Goal: Task Accomplishment & Management: Manage account settings

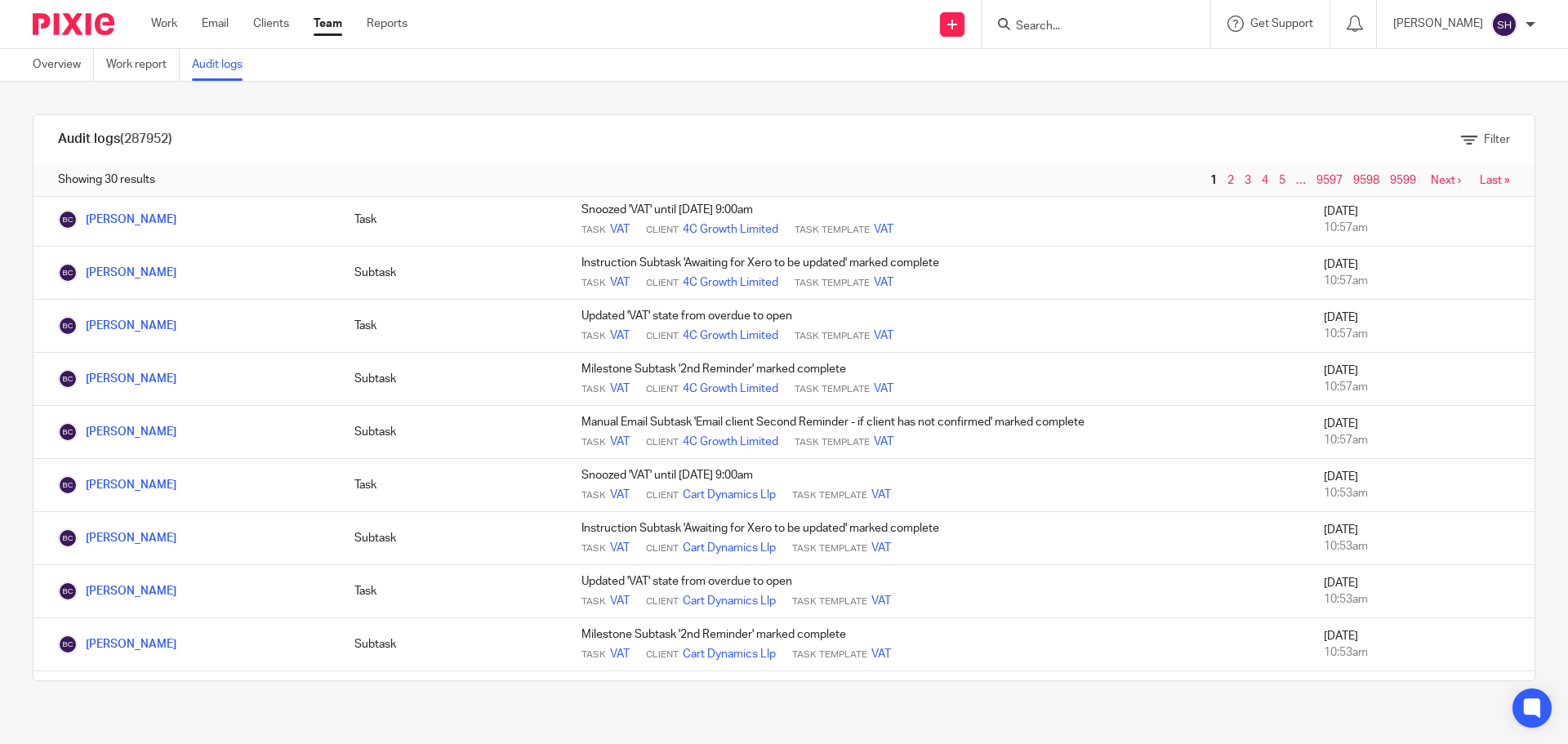
scroll to position [978, 0]
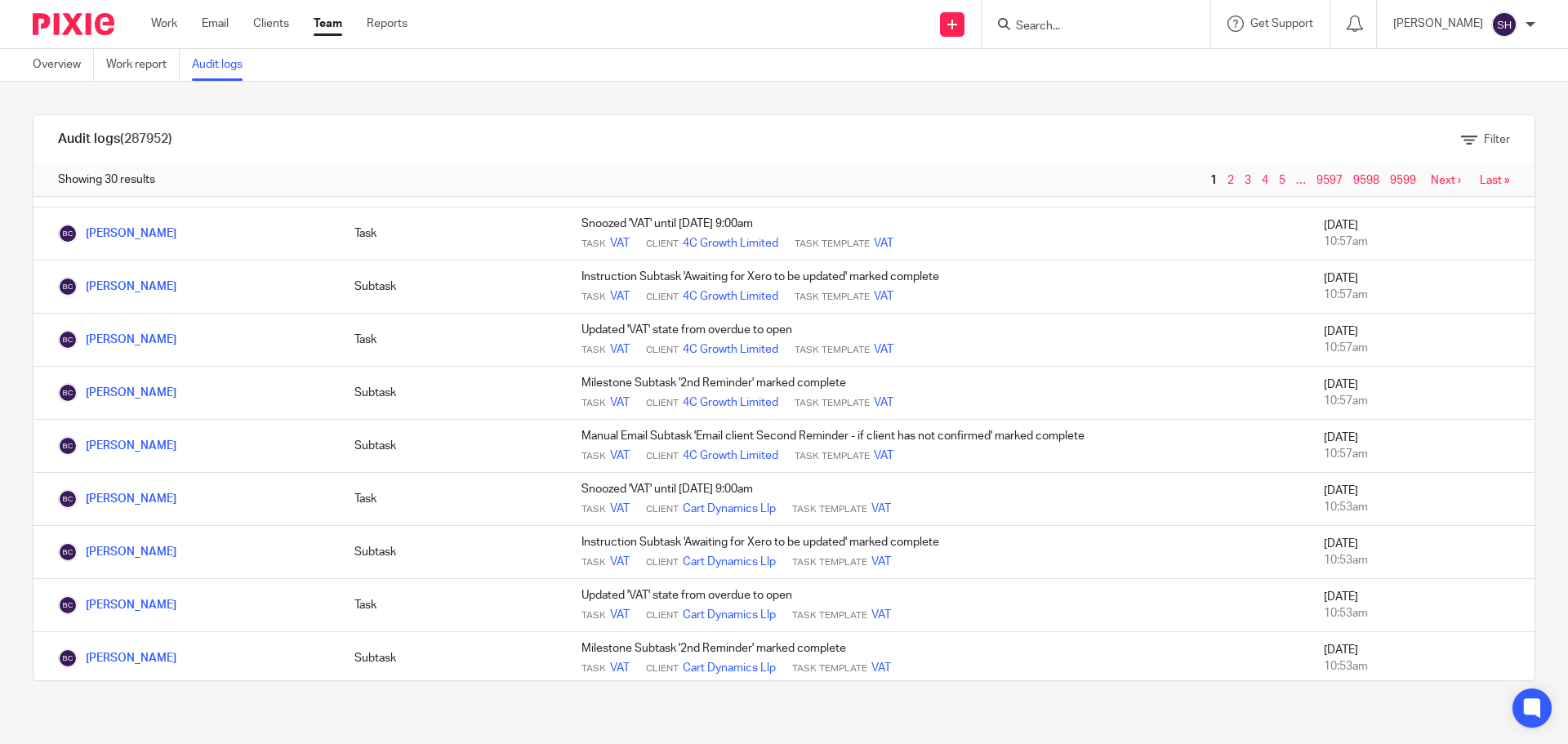
click at [227, 59] on link "Audit logs" at bounding box center [223, 65] width 63 height 32
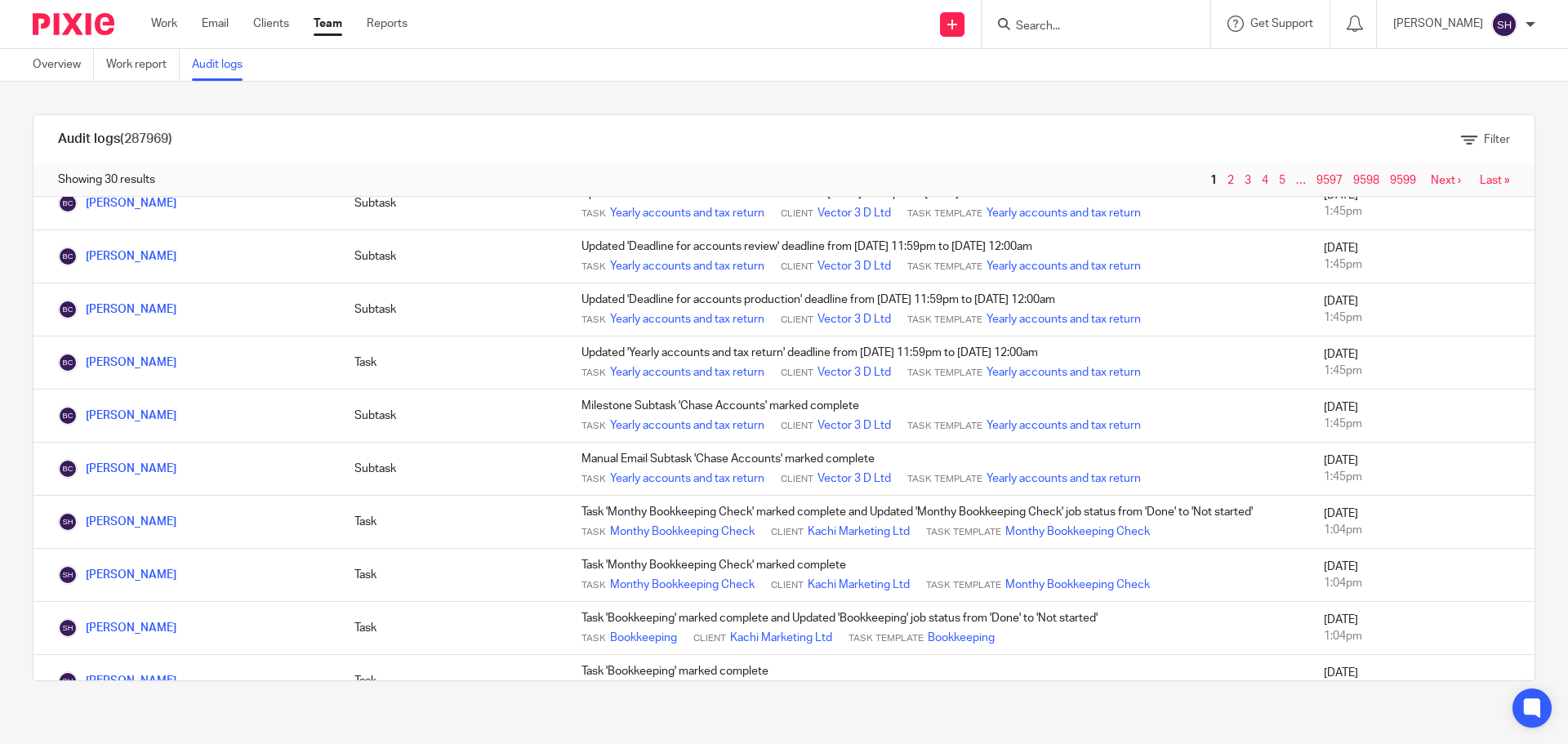
scroll to position [817, 0]
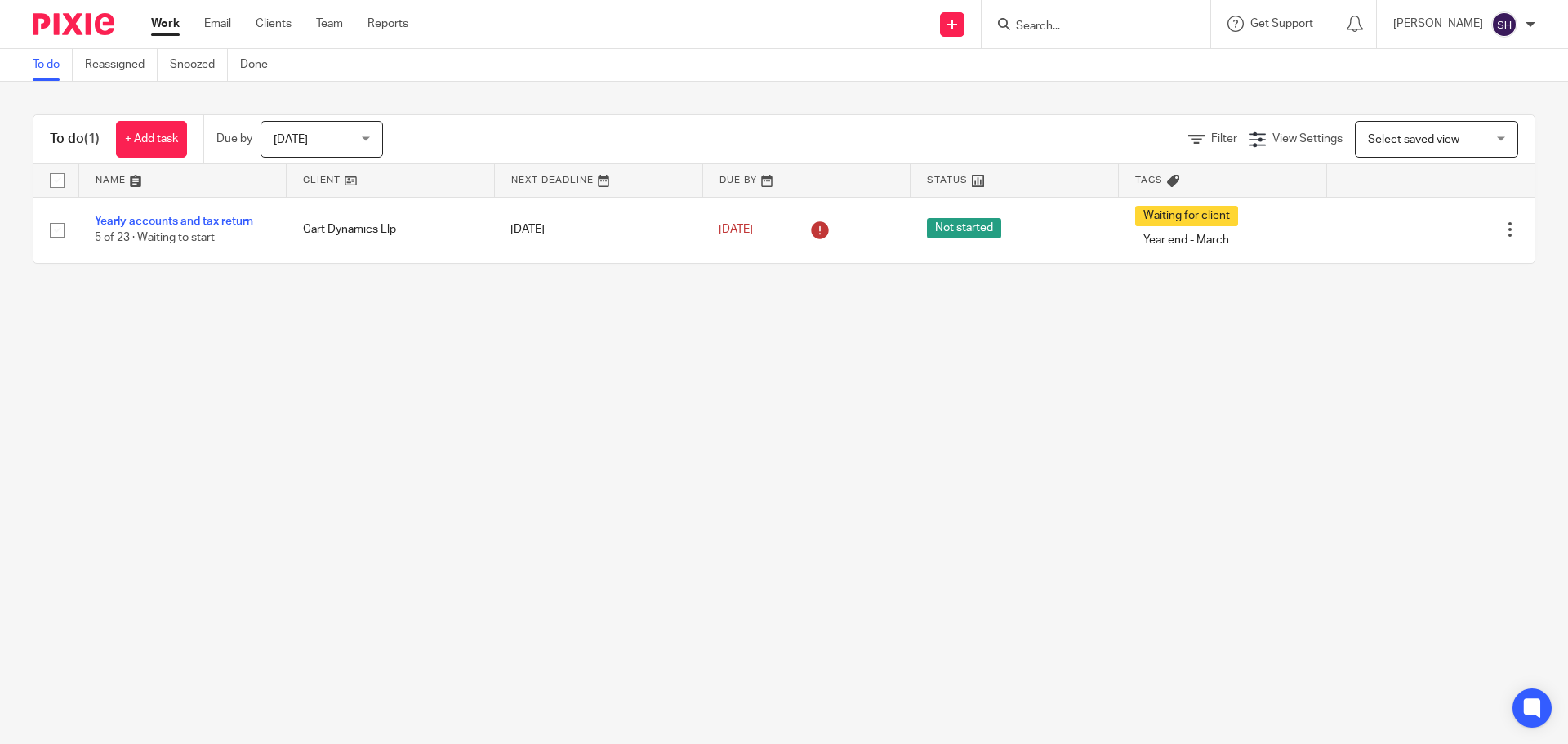
click at [173, 18] on link "Work" at bounding box center [165, 23] width 28 height 16
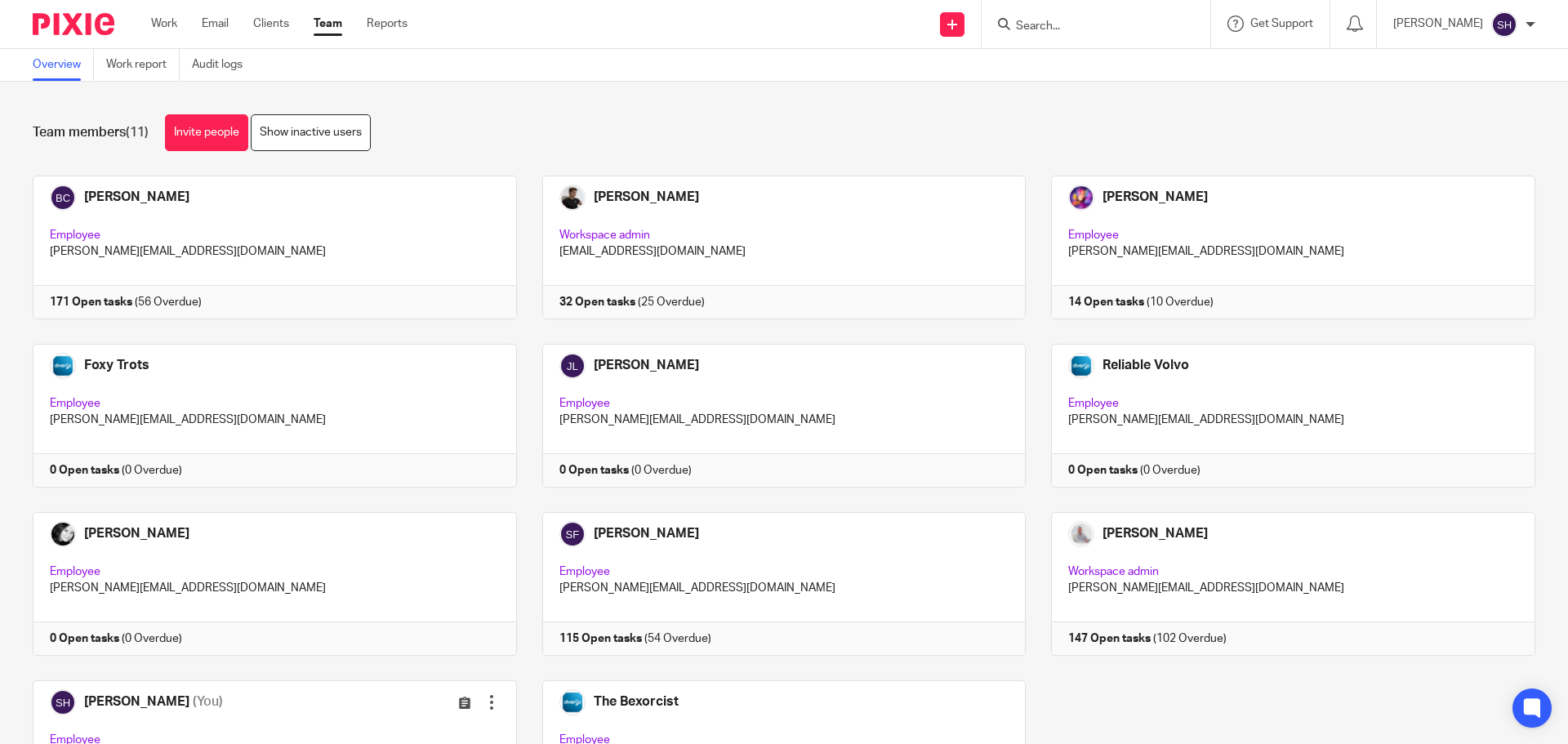
click at [1051, 31] on input "Search" at bounding box center [1088, 27] width 147 height 14
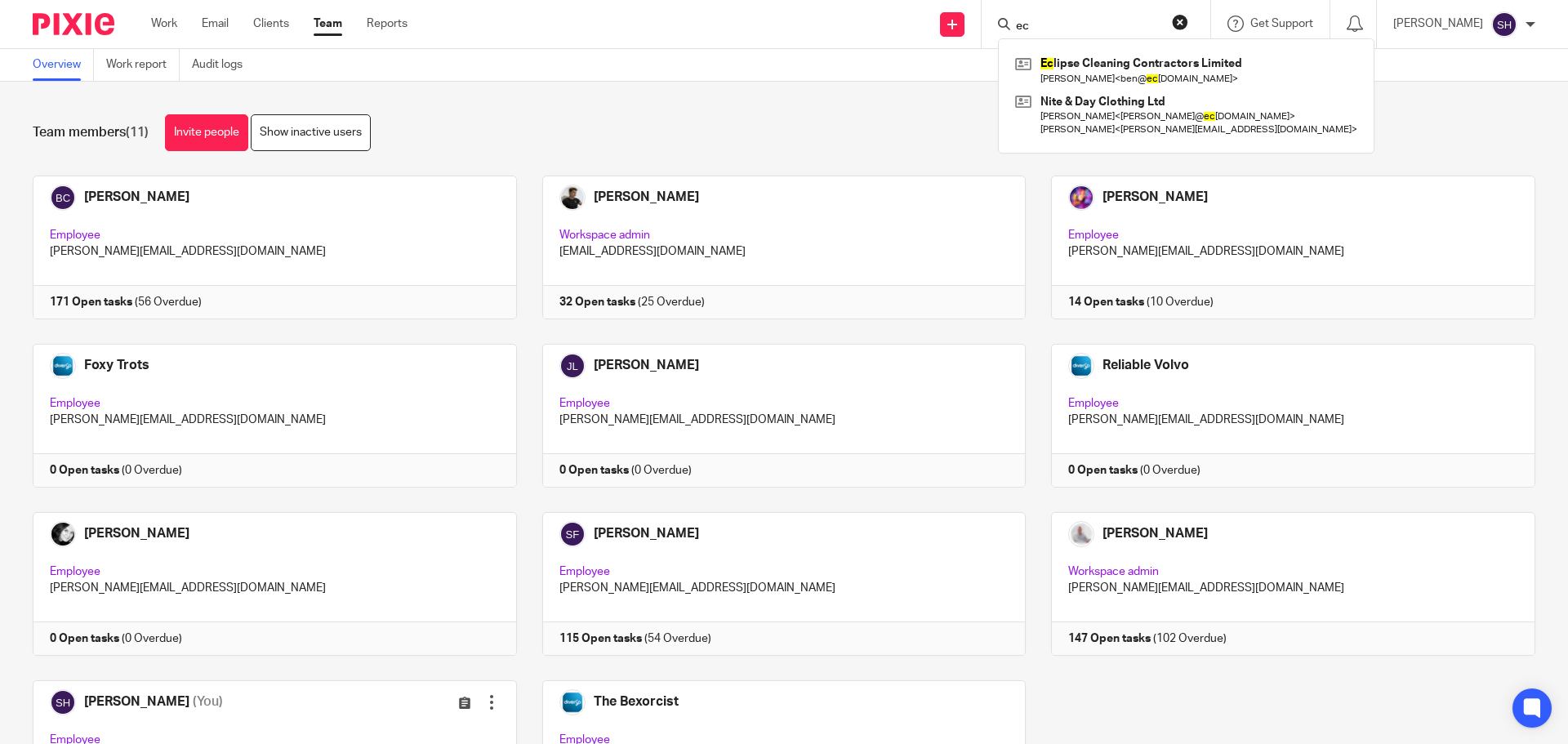
type input "e"
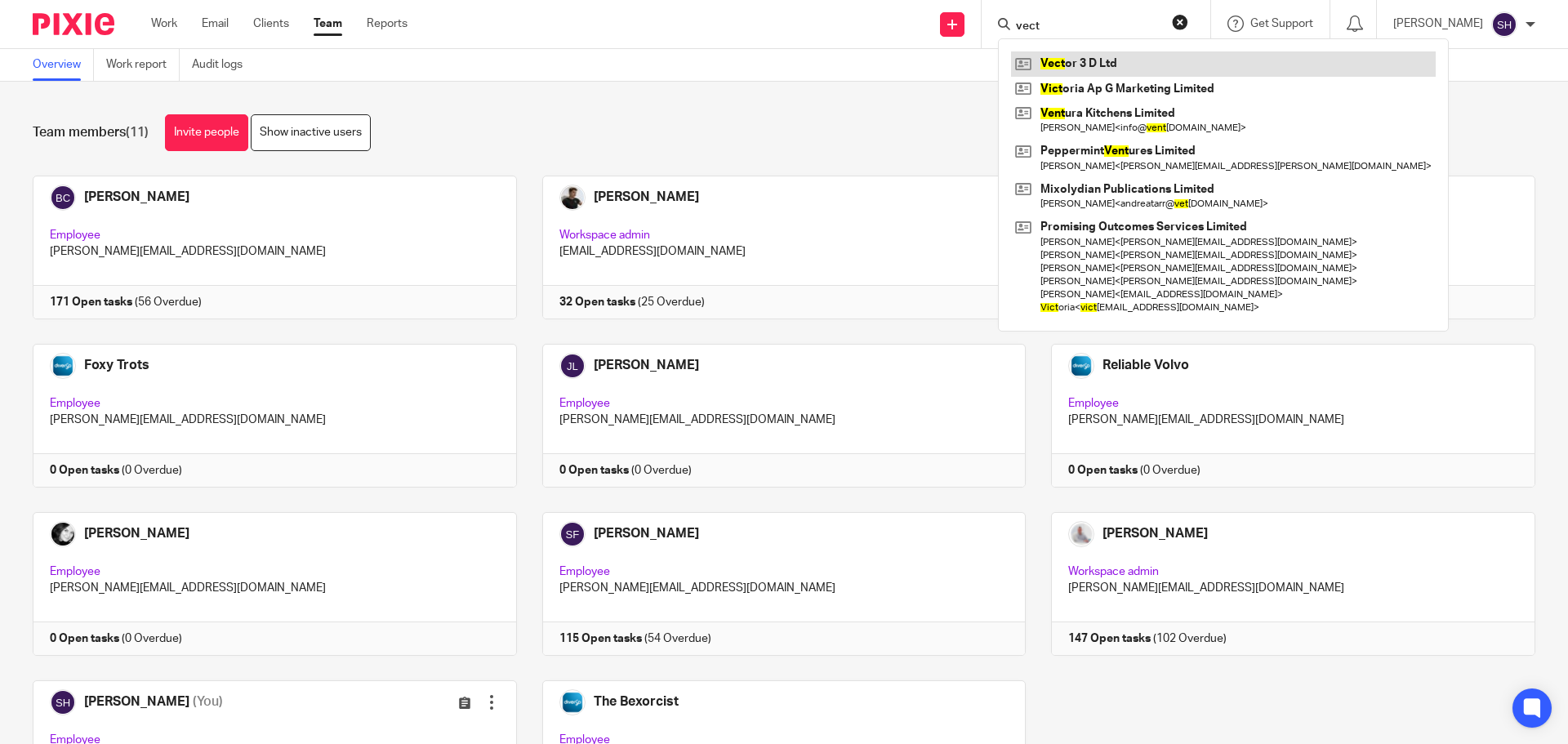
type input "vect"
click at [1083, 67] on link at bounding box center [1223, 64] width 424 height 25
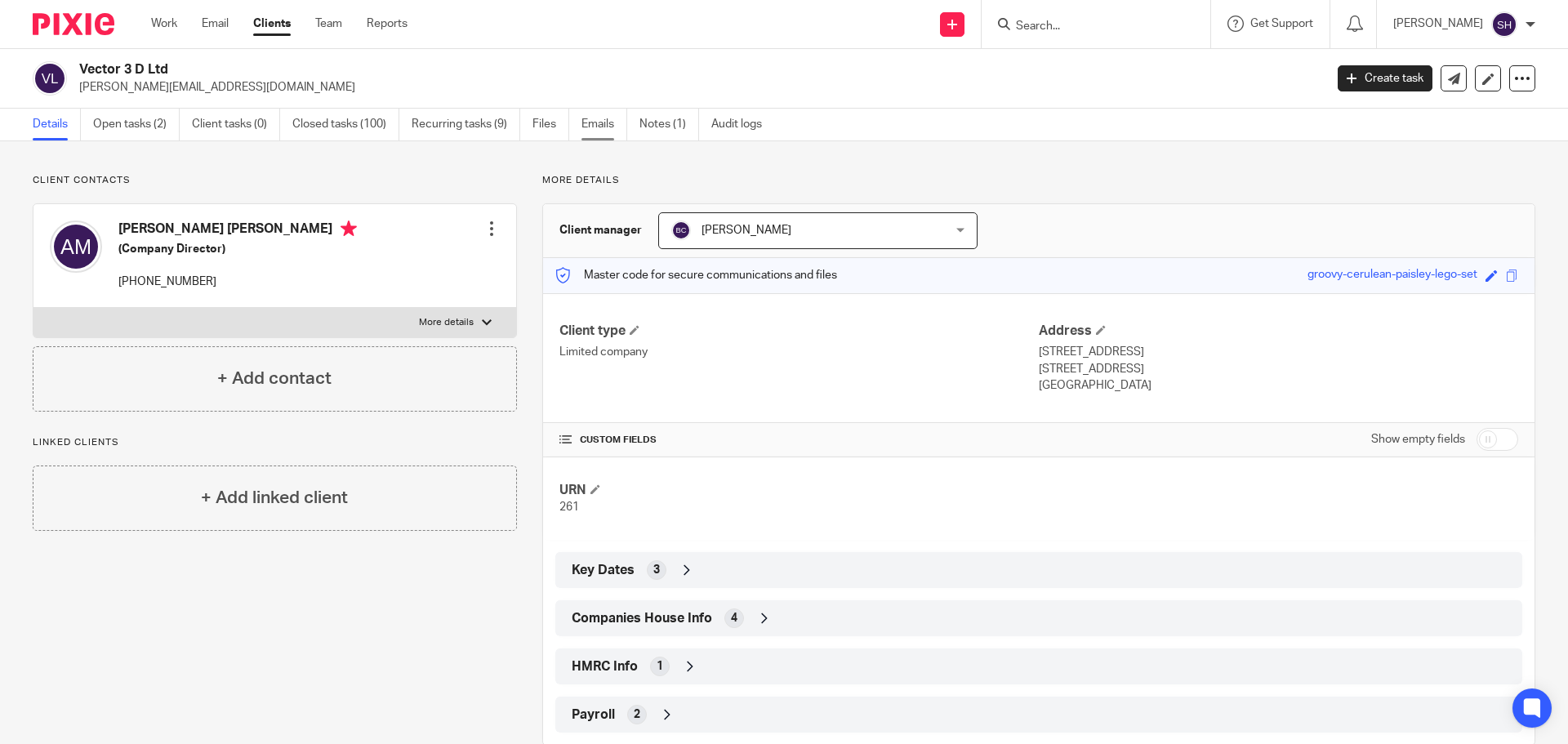
click at [607, 122] on link "Emails" at bounding box center [605, 124] width 46 height 32
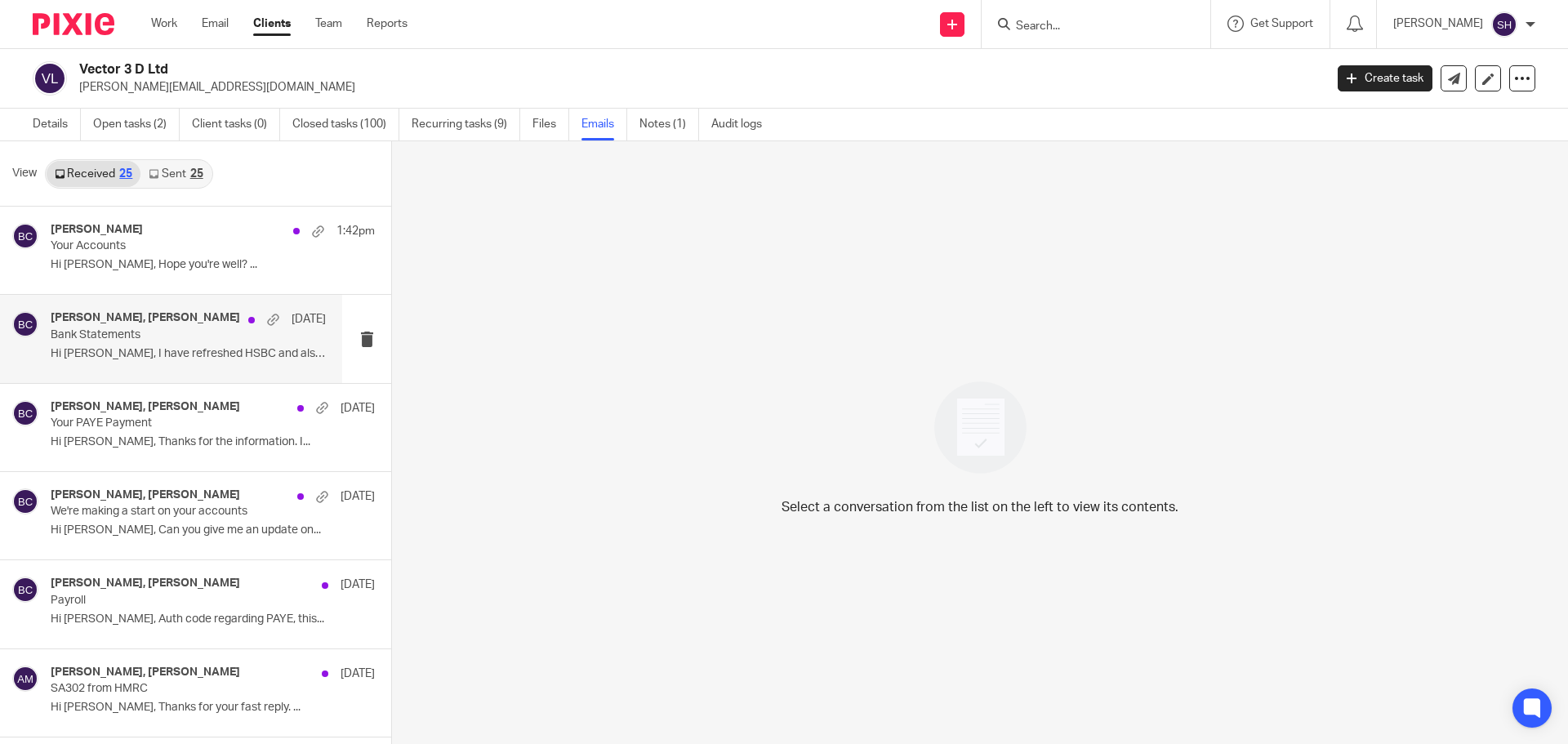
click at [200, 296] on div "Becky Cole, Adam Meadows 22 Jul Bank Statements Hi Becky, I have refreshed HSBC…" at bounding box center [171, 339] width 343 height 87
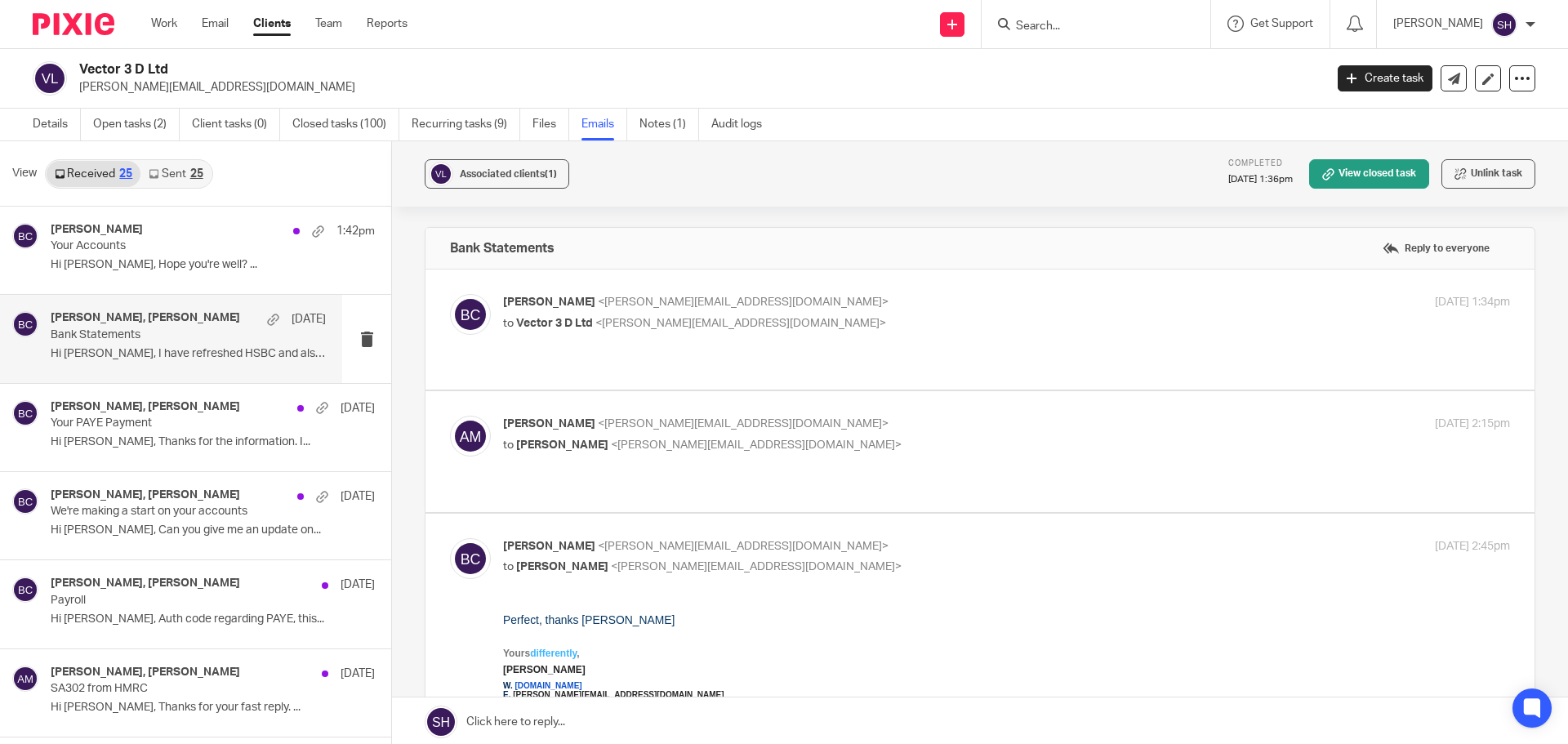
scroll to position [82, 0]
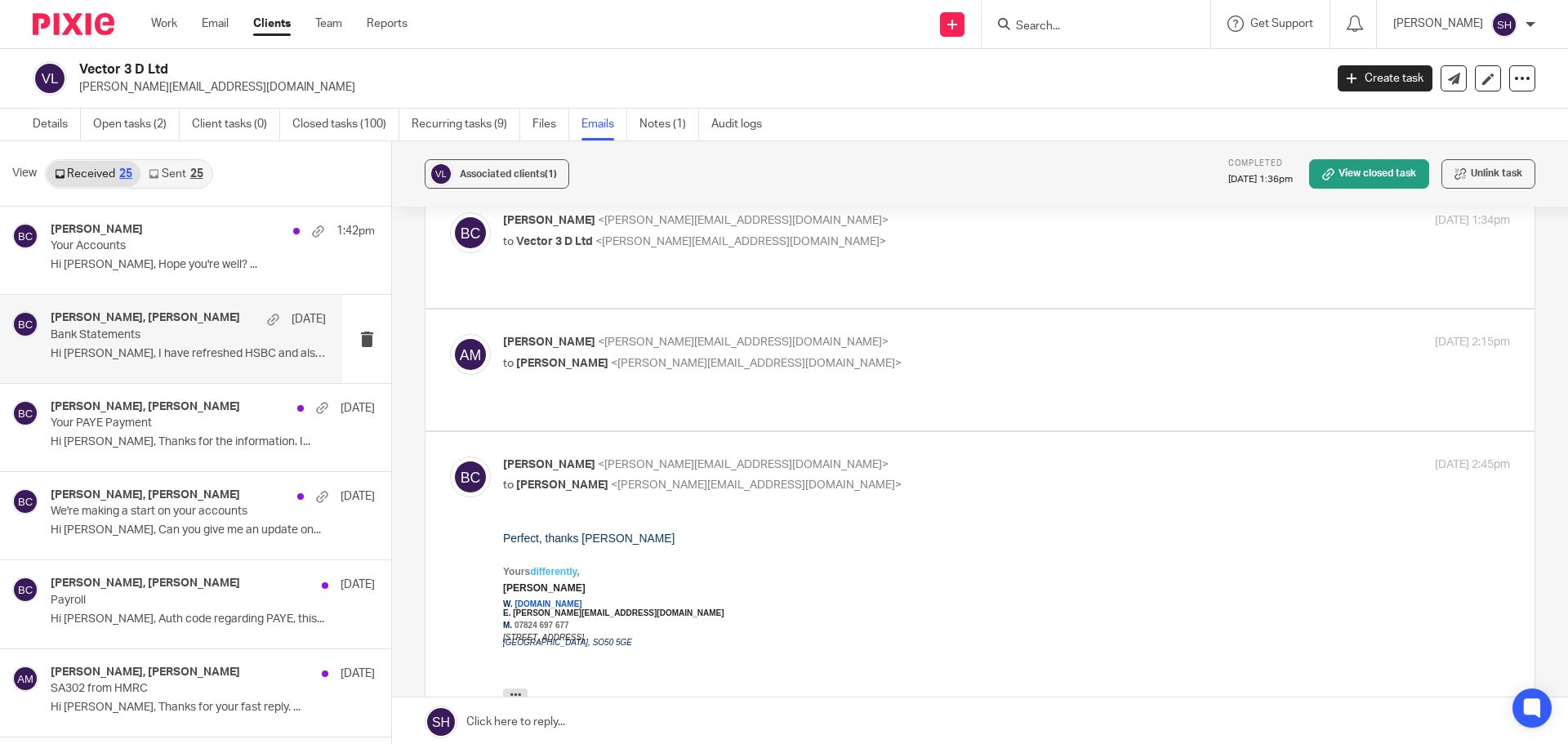
click at [812, 355] on p "to Becky Cole <becky@wearediverso.com>" at bounding box center [838, 363] width 671 height 17
checkbox input "true"
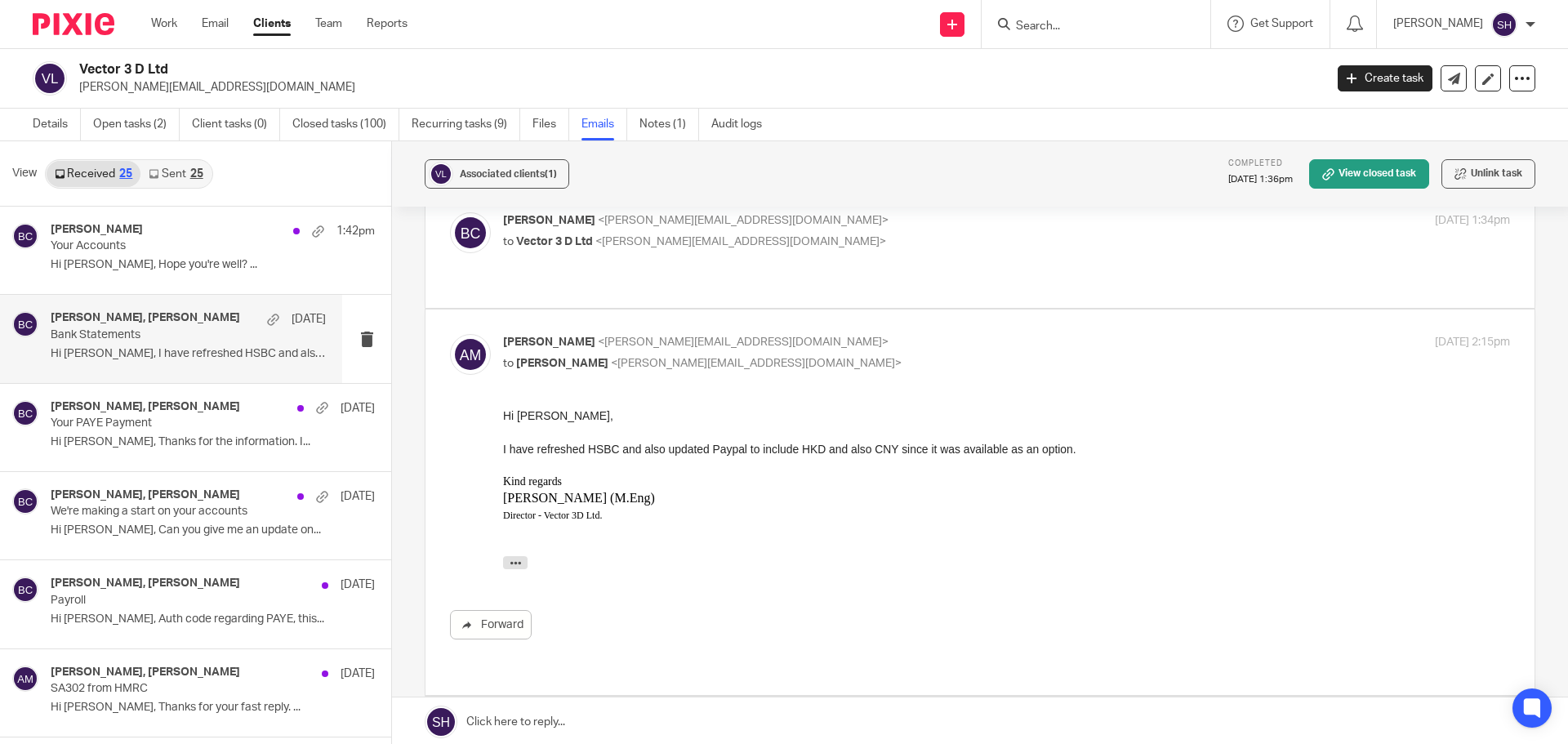
scroll to position [0, 0]
click at [822, 267] on label at bounding box center [980, 248] width 1110 height 121
click at [450, 213] on input "checkbox" at bounding box center [449, 212] width 1 height 1
checkbox input "true"
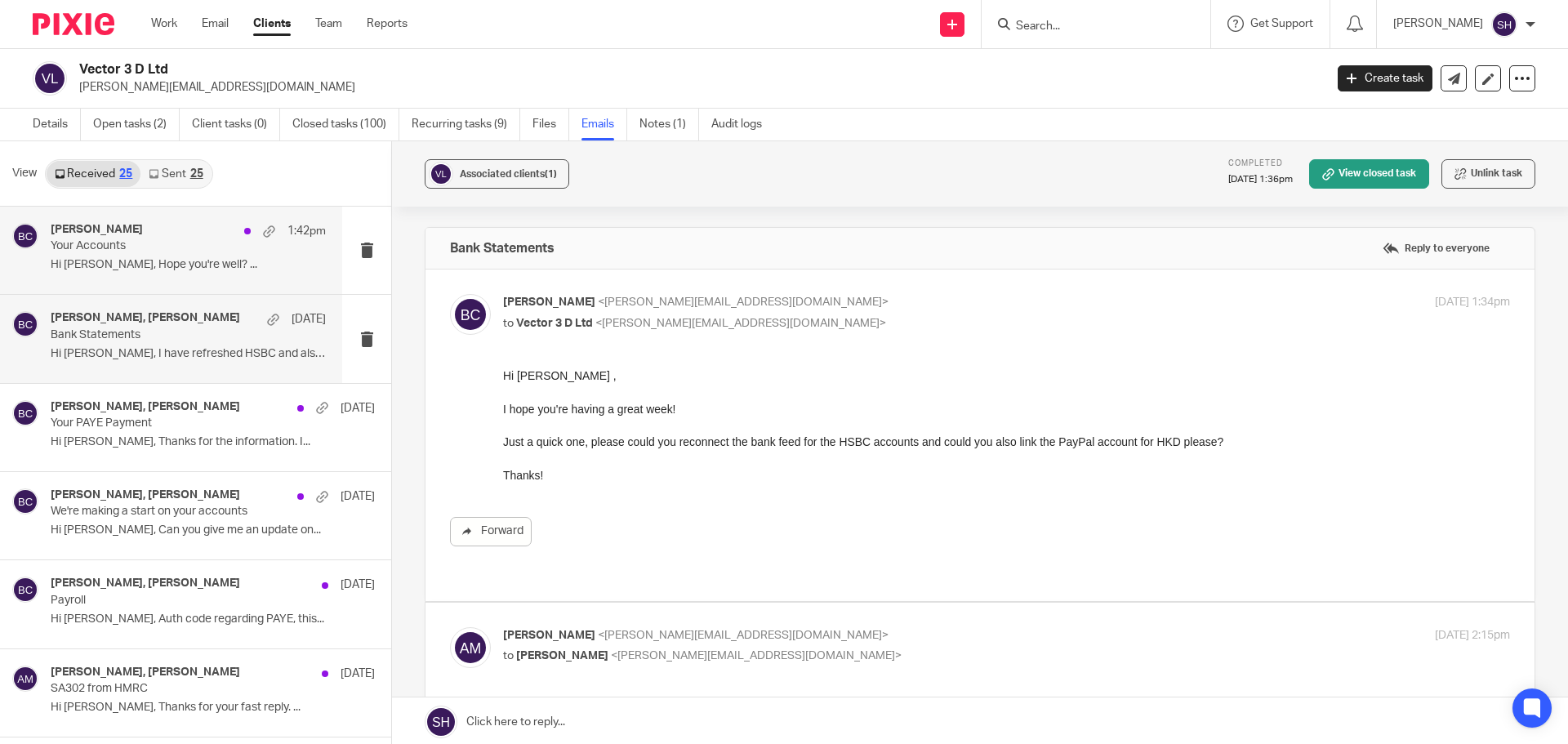
click at [232, 266] on p "Hi Adam, Hope you're well? ..." at bounding box center [188, 265] width 275 height 14
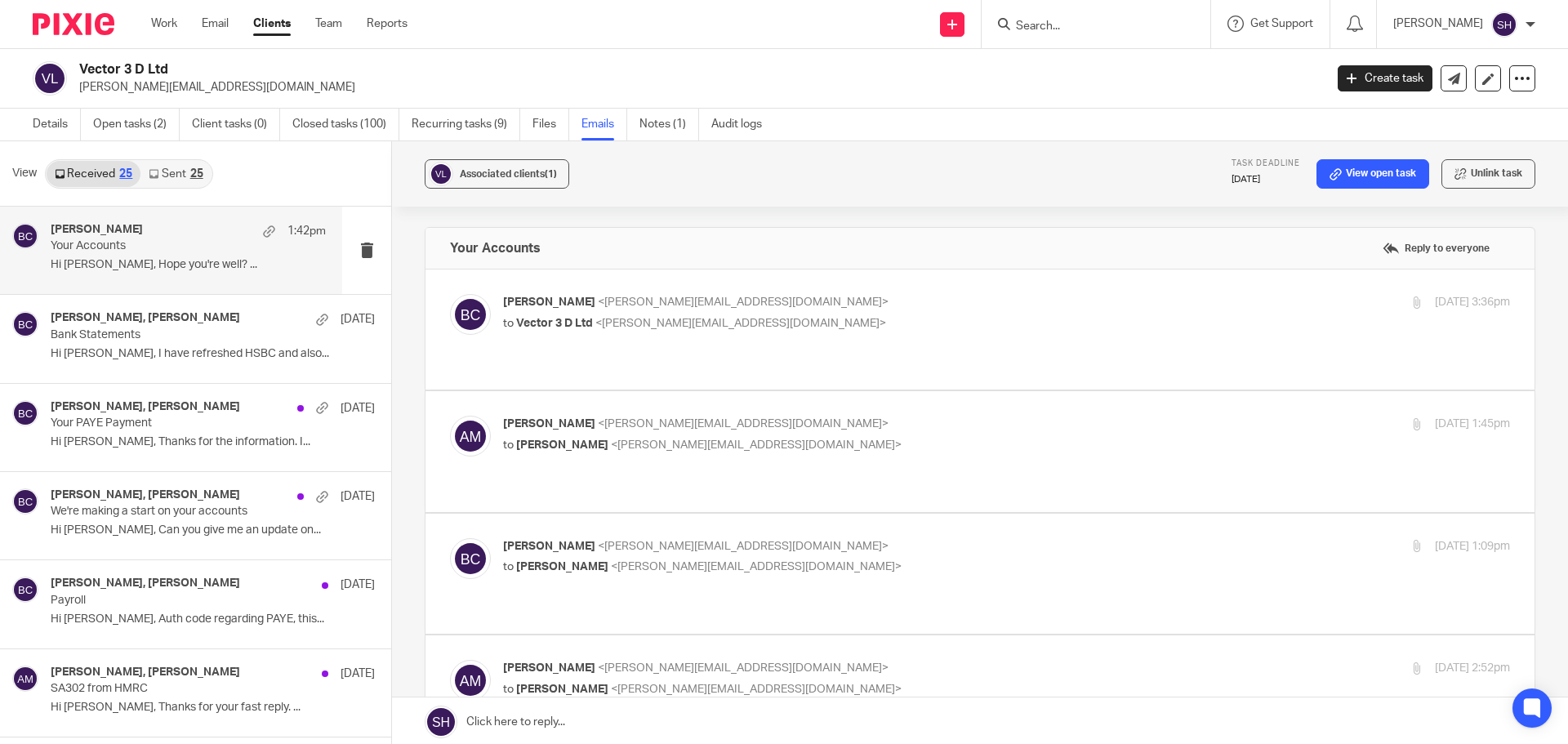
click at [797, 297] on p "Becky Cole <becky@wearediverso.com>" at bounding box center [838, 303] width 671 height 17
checkbox input "true"
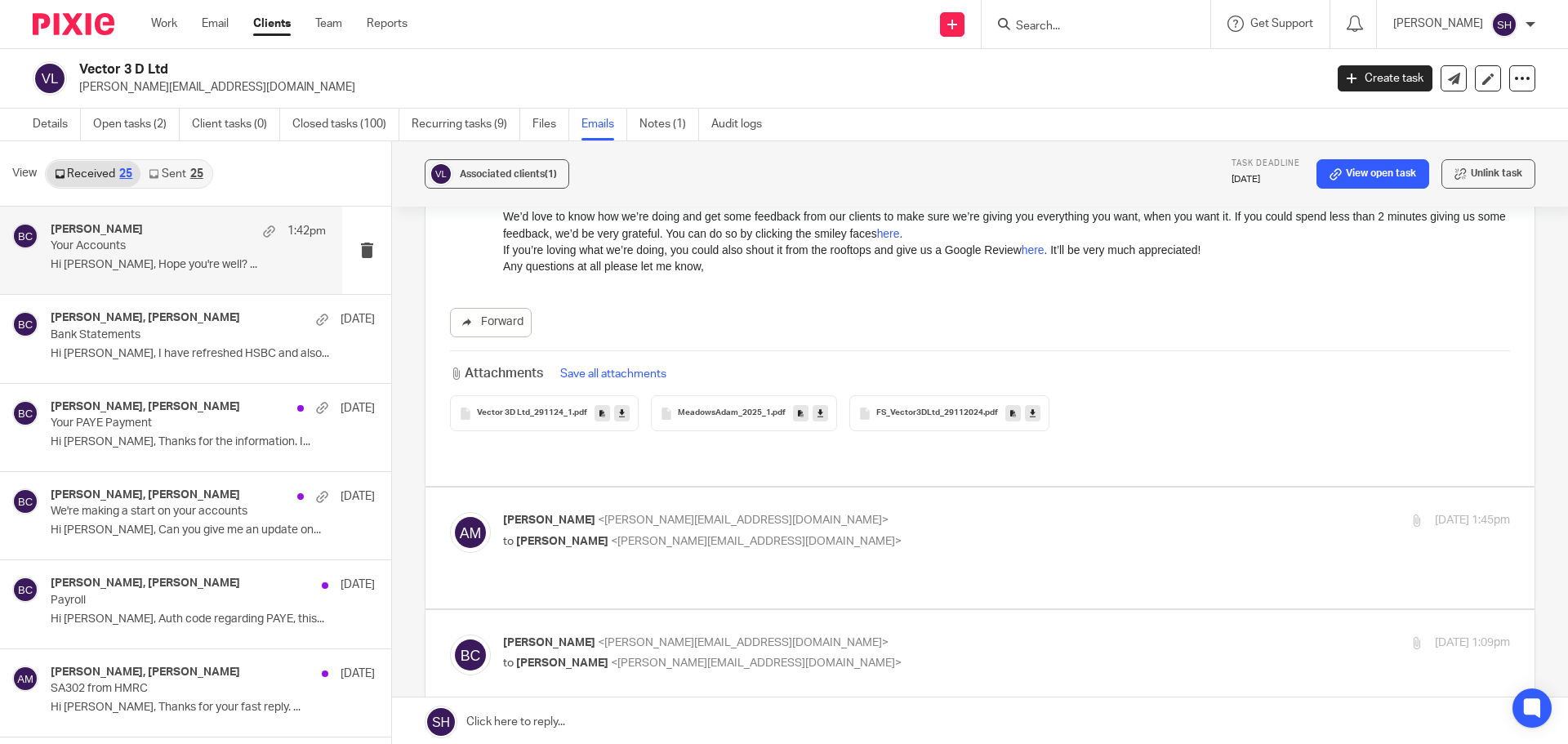
scroll to position [490, 0]
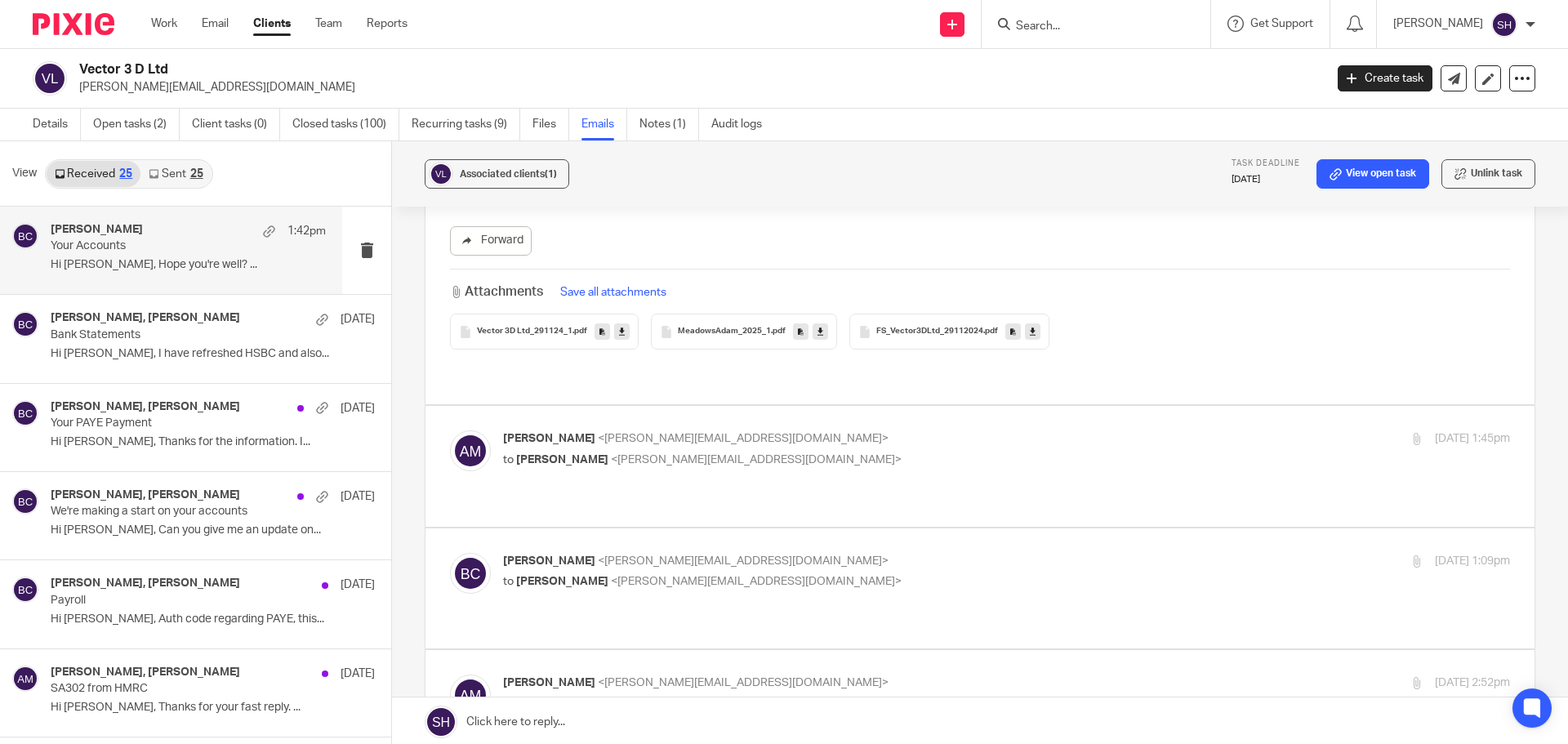
click at [851, 452] on p "to Becky Cole <becky@wearediverso.com>" at bounding box center [838, 460] width 671 height 17
checkbox input "true"
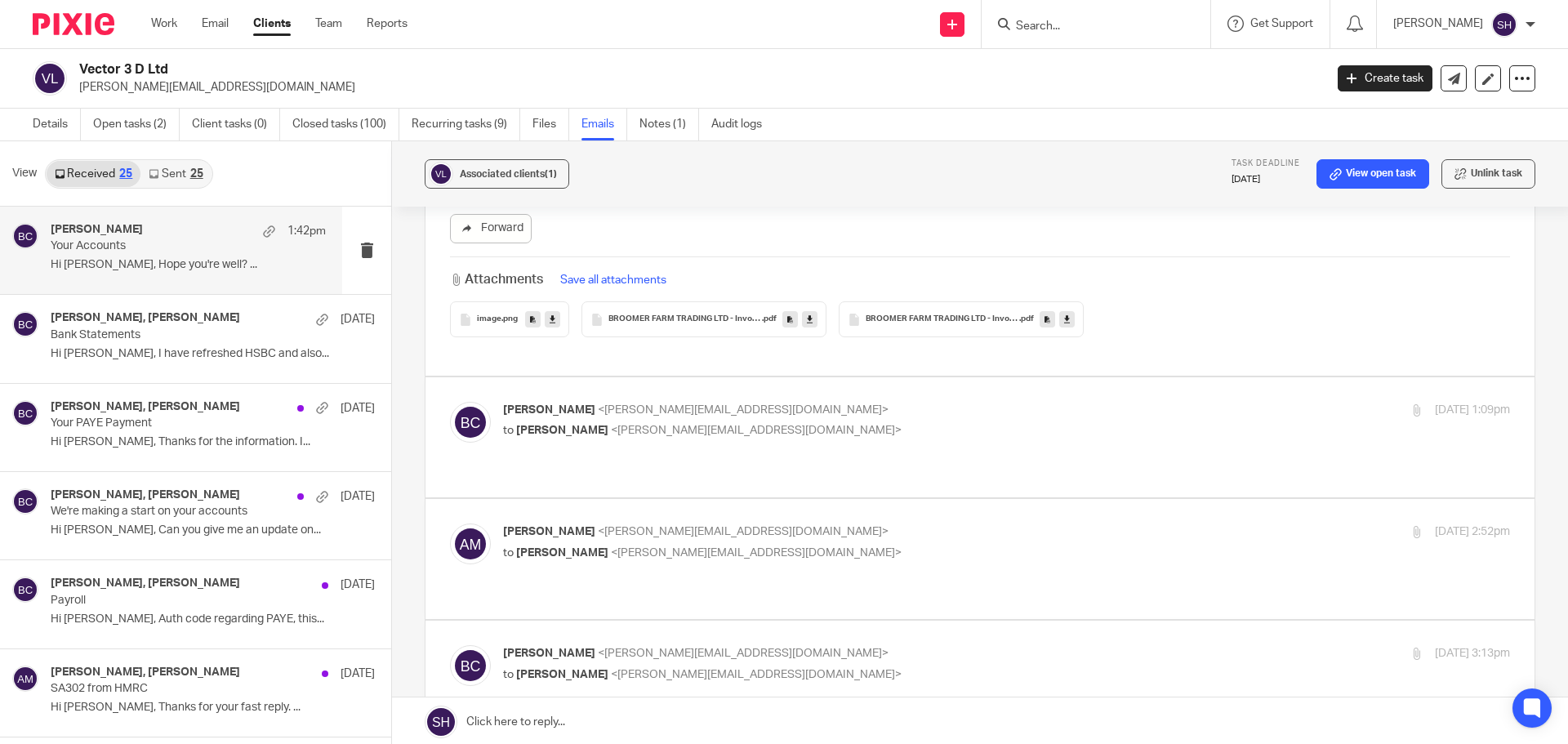
scroll to position [1715, 0]
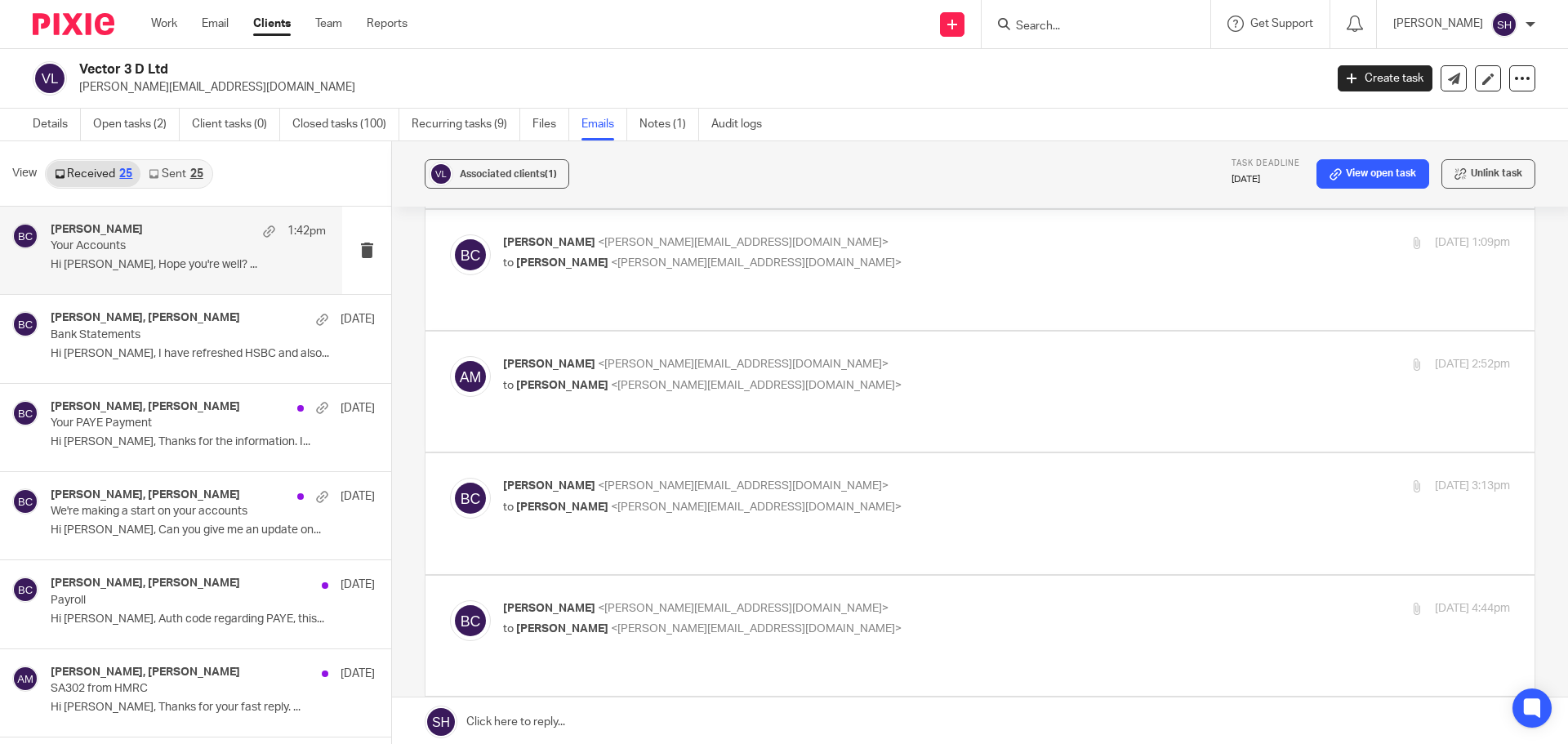
click at [866, 621] on p "to Rebecca Cole <becky@myfigroup.com>" at bounding box center [838, 629] width 671 height 17
checkbox input "true"
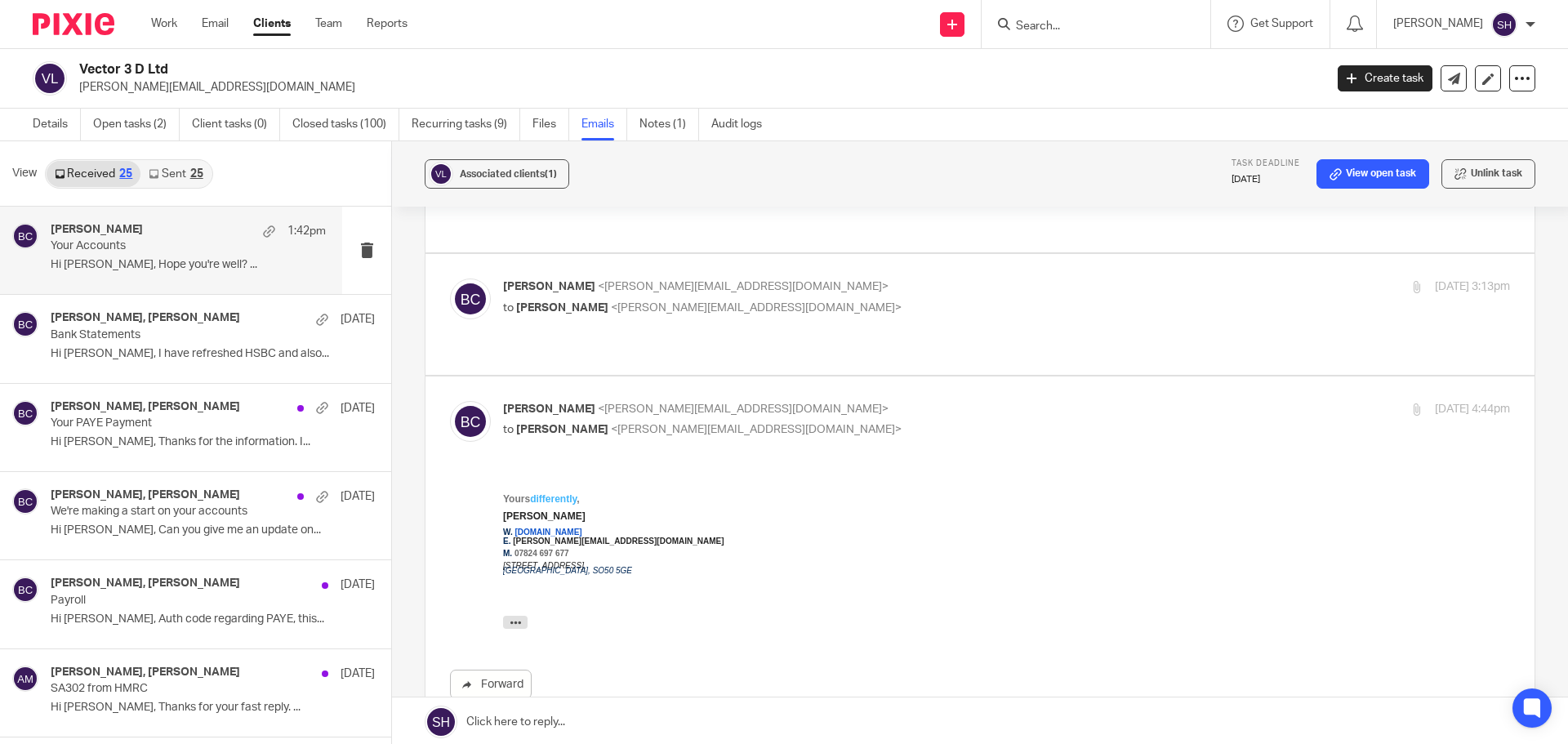
scroll to position [1878, 0]
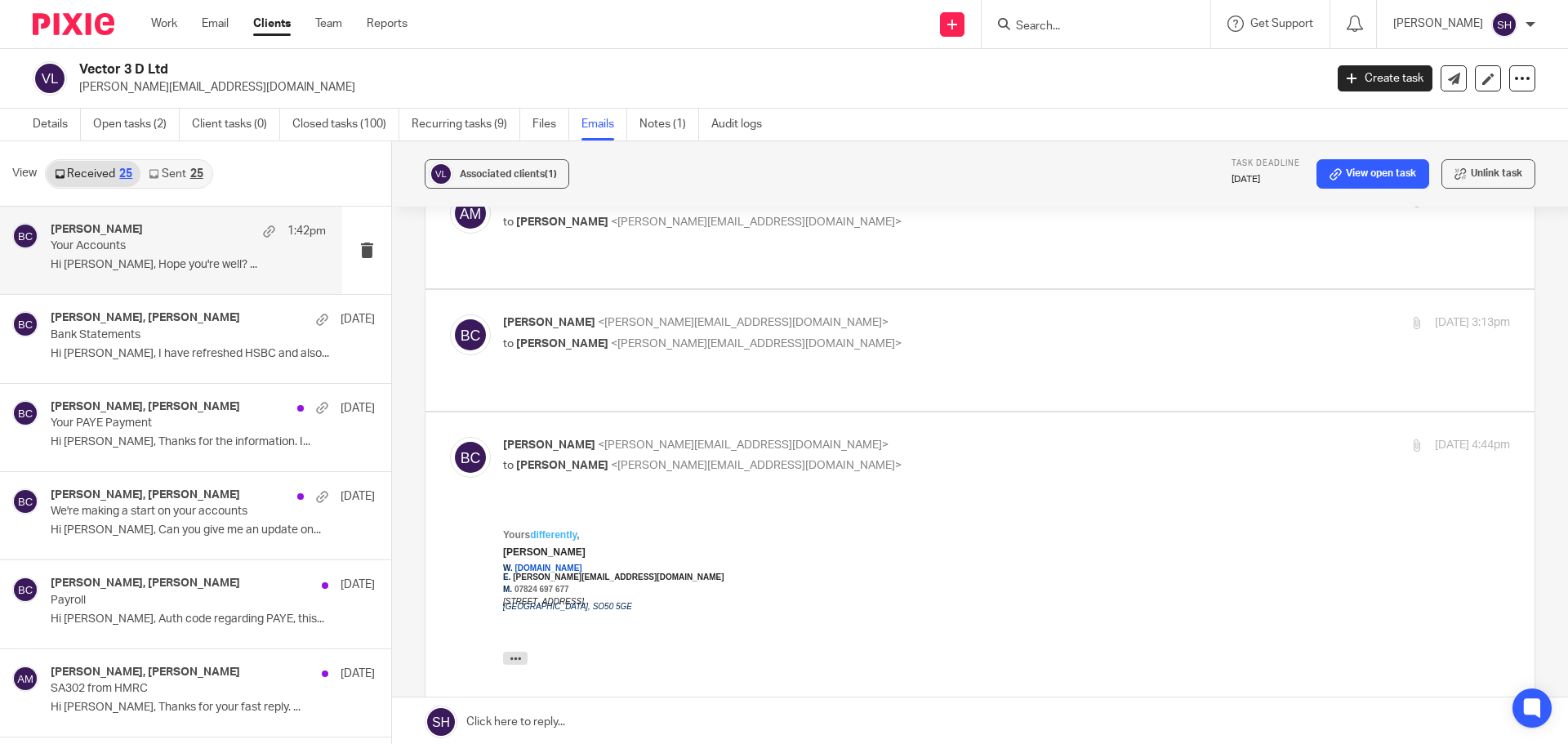
click at [197, 164] on link "Sent 25" at bounding box center [176, 175] width 70 height 27
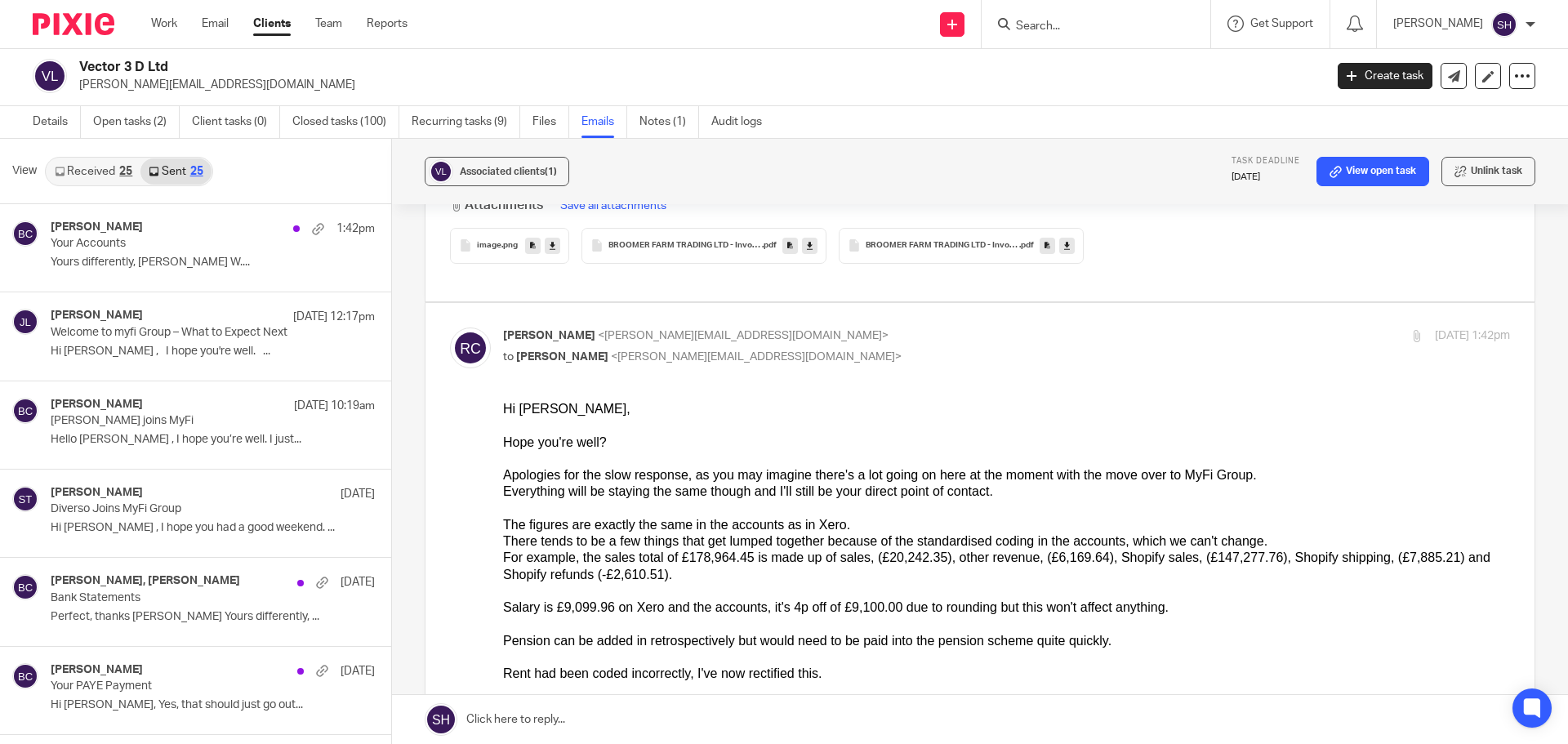
scroll to position [2532, 0]
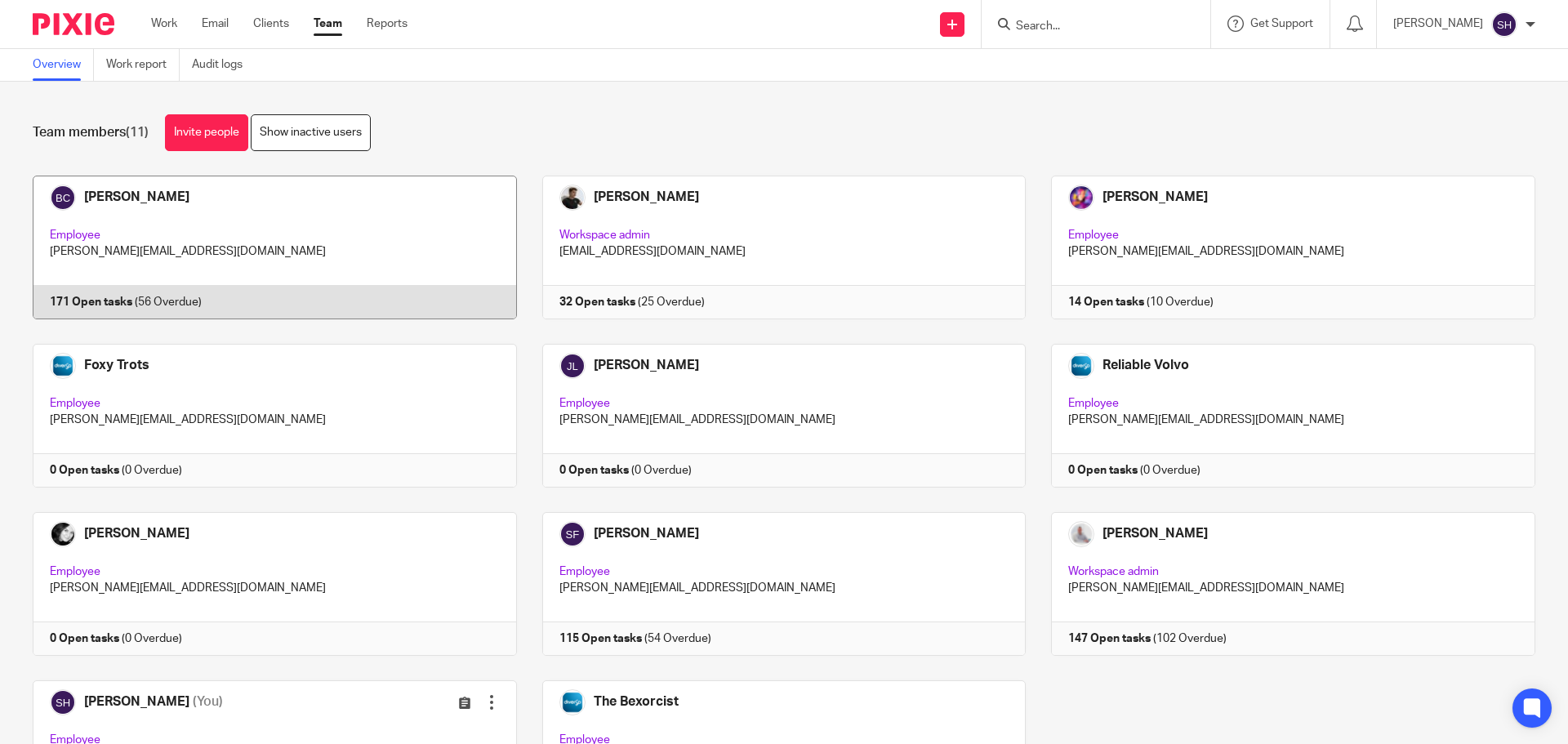
click at [409, 260] on link at bounding box center [262, 247] width 510 height 143
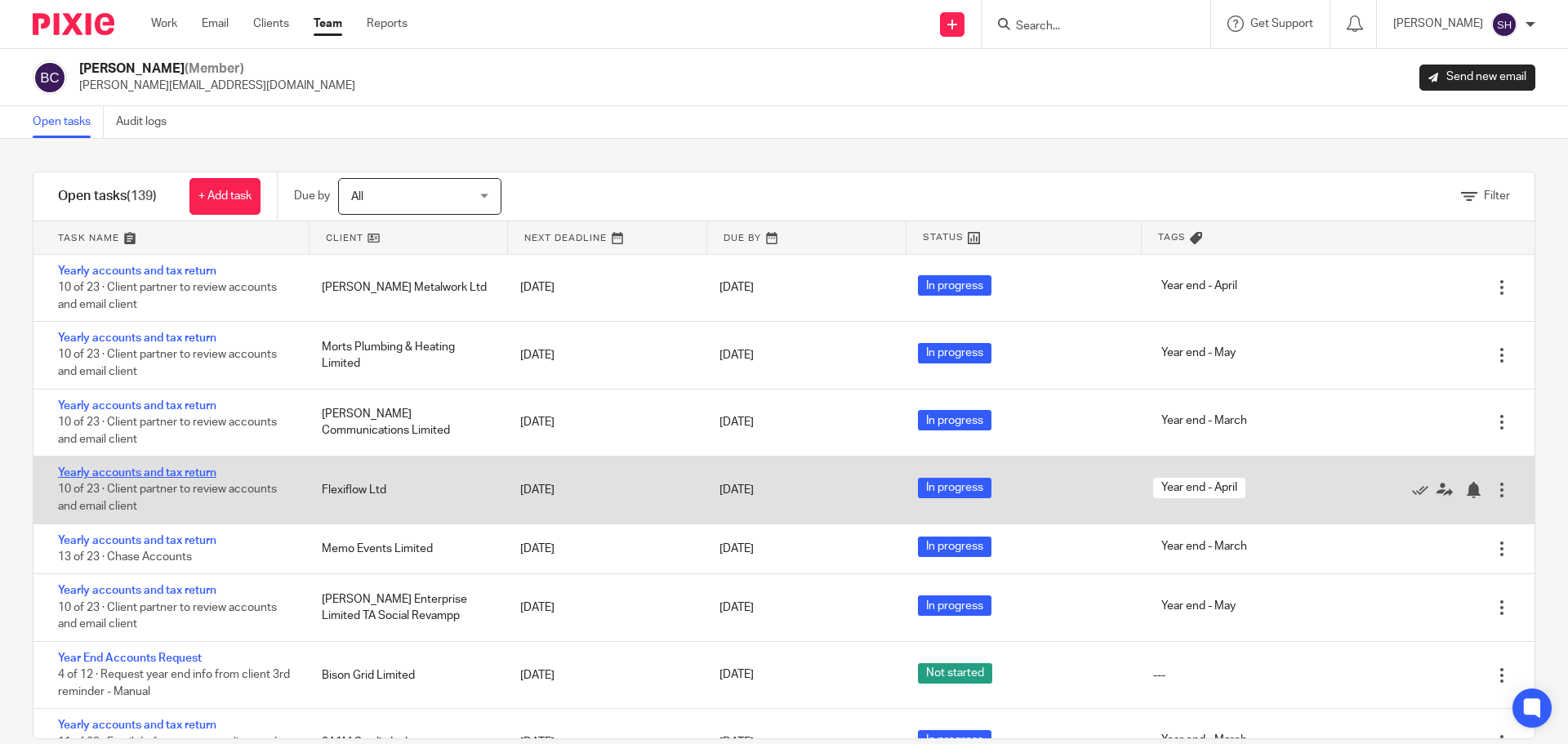
scroll to position [5961, 0]
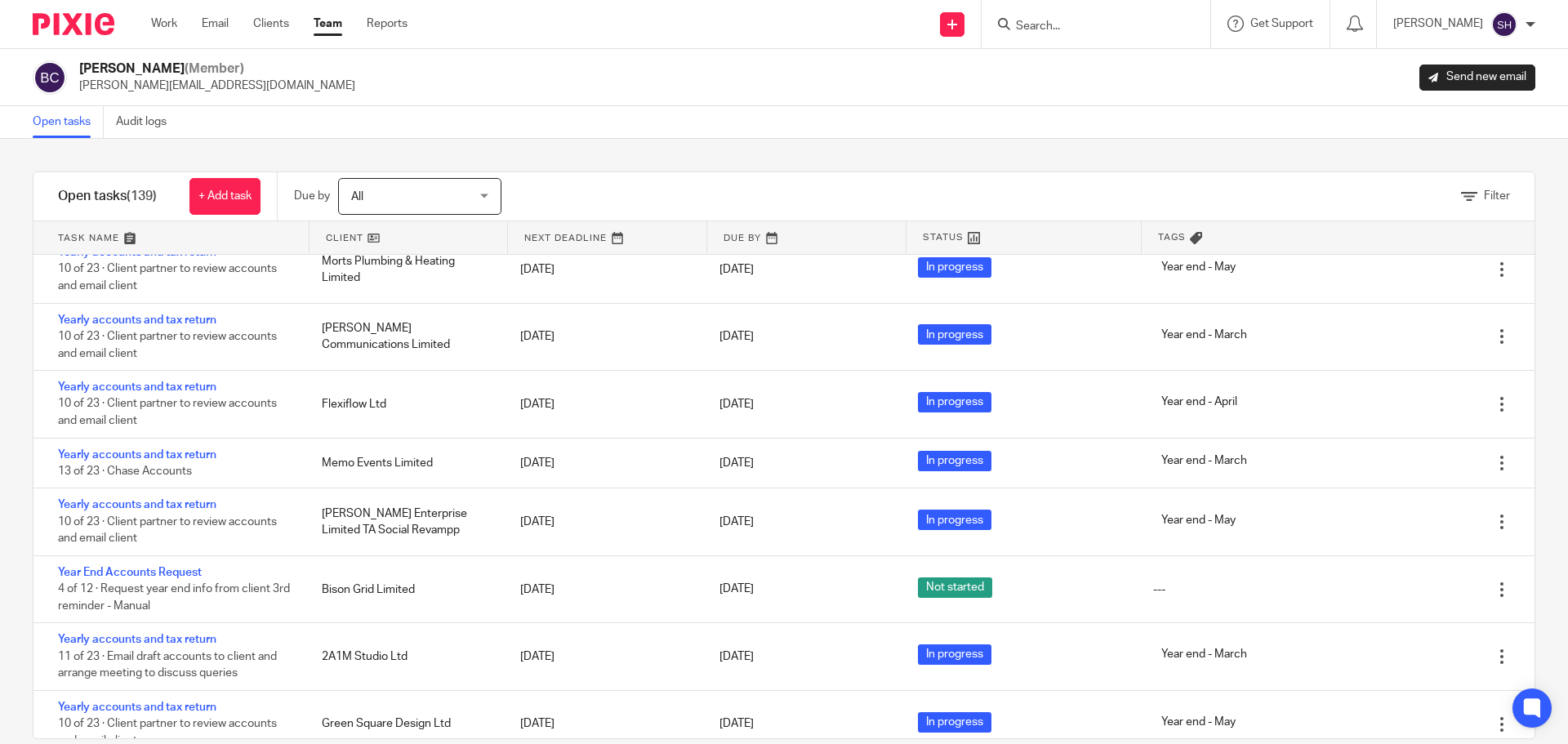
click at [1484, 196] on span "Filter" at bounding box center [1498, 196] width 27 height 11
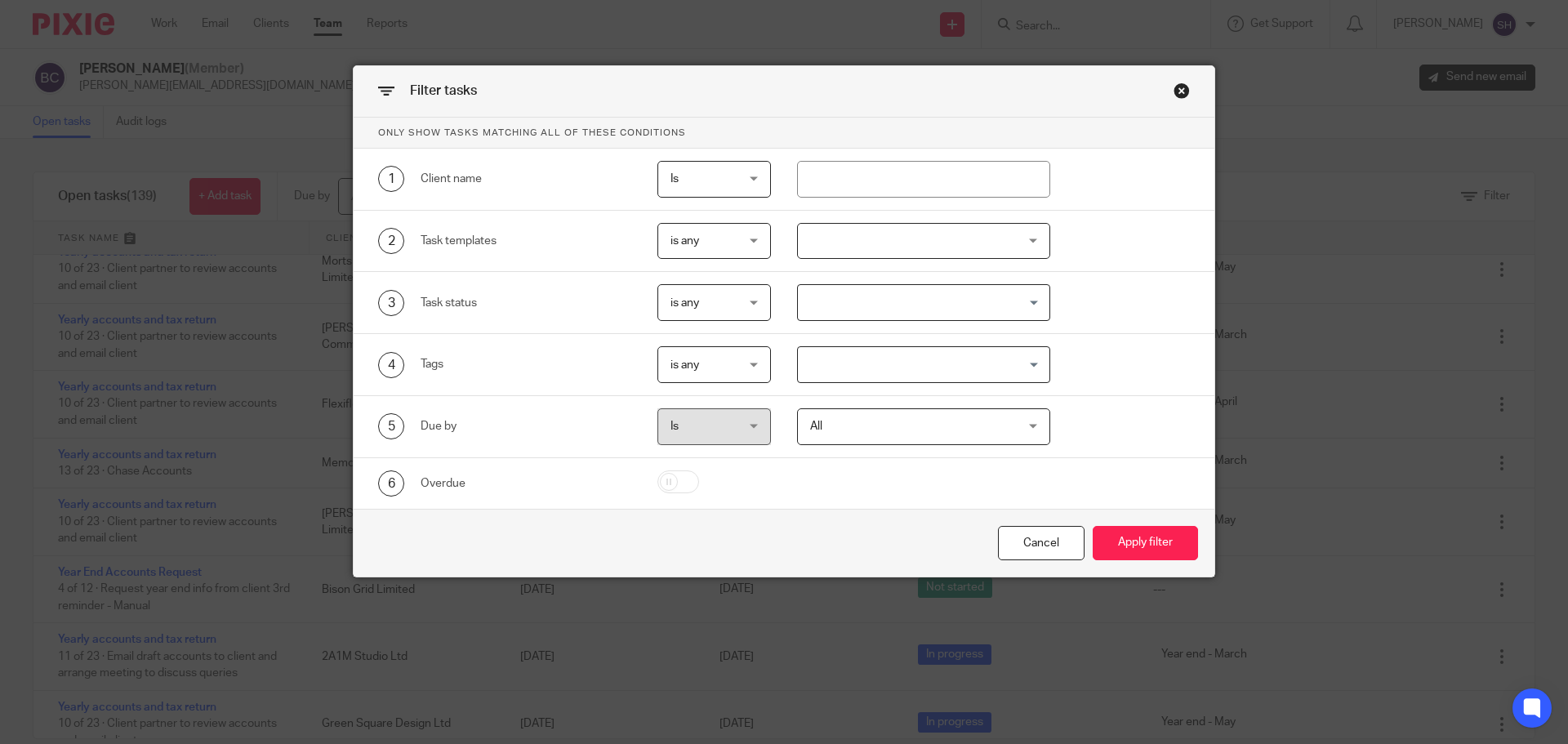
click at [826, 240] on div at bounding box center [924, 241] width 254 height 37
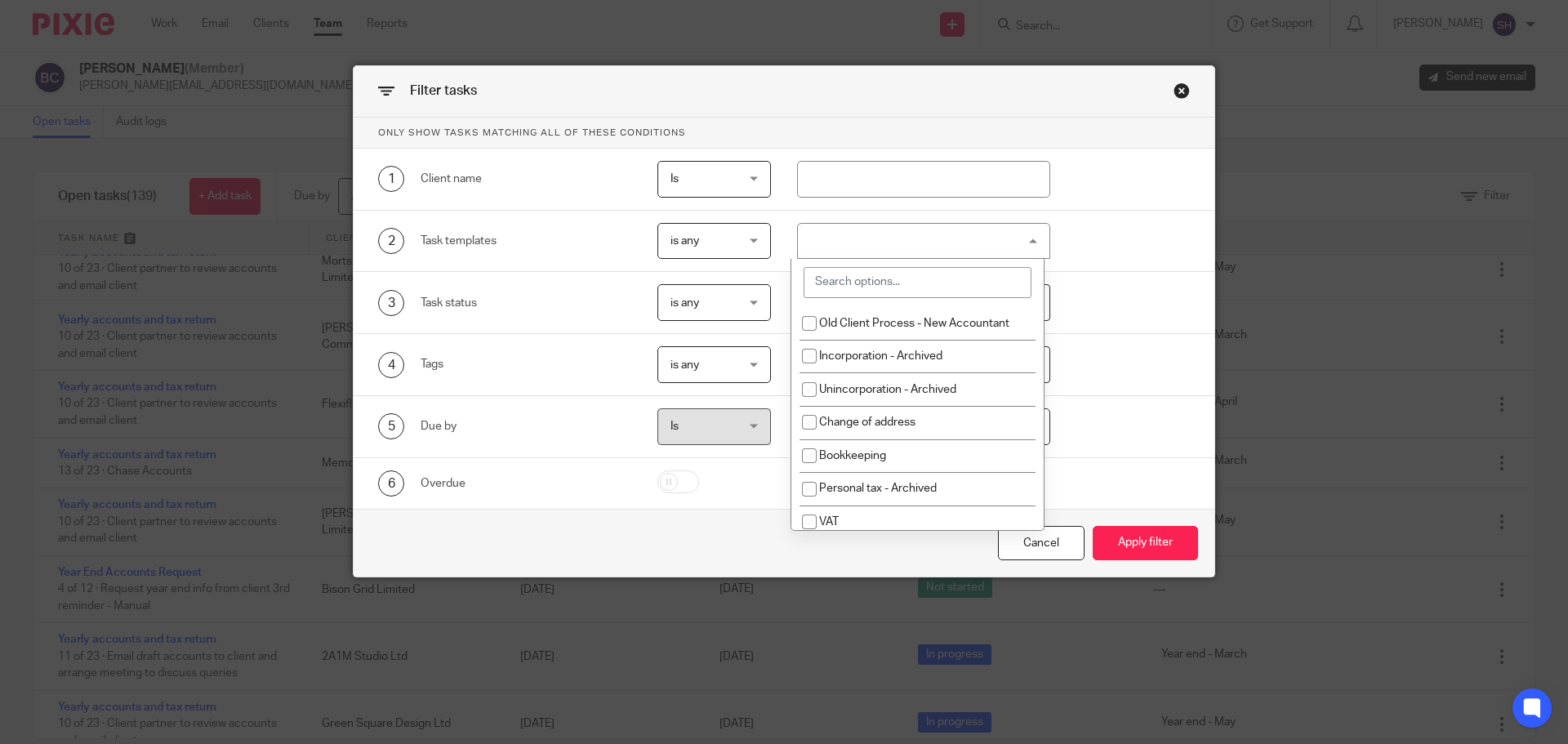
click at [873, 279] on input "search" at bounding box center [918, 282] width 228 height 31
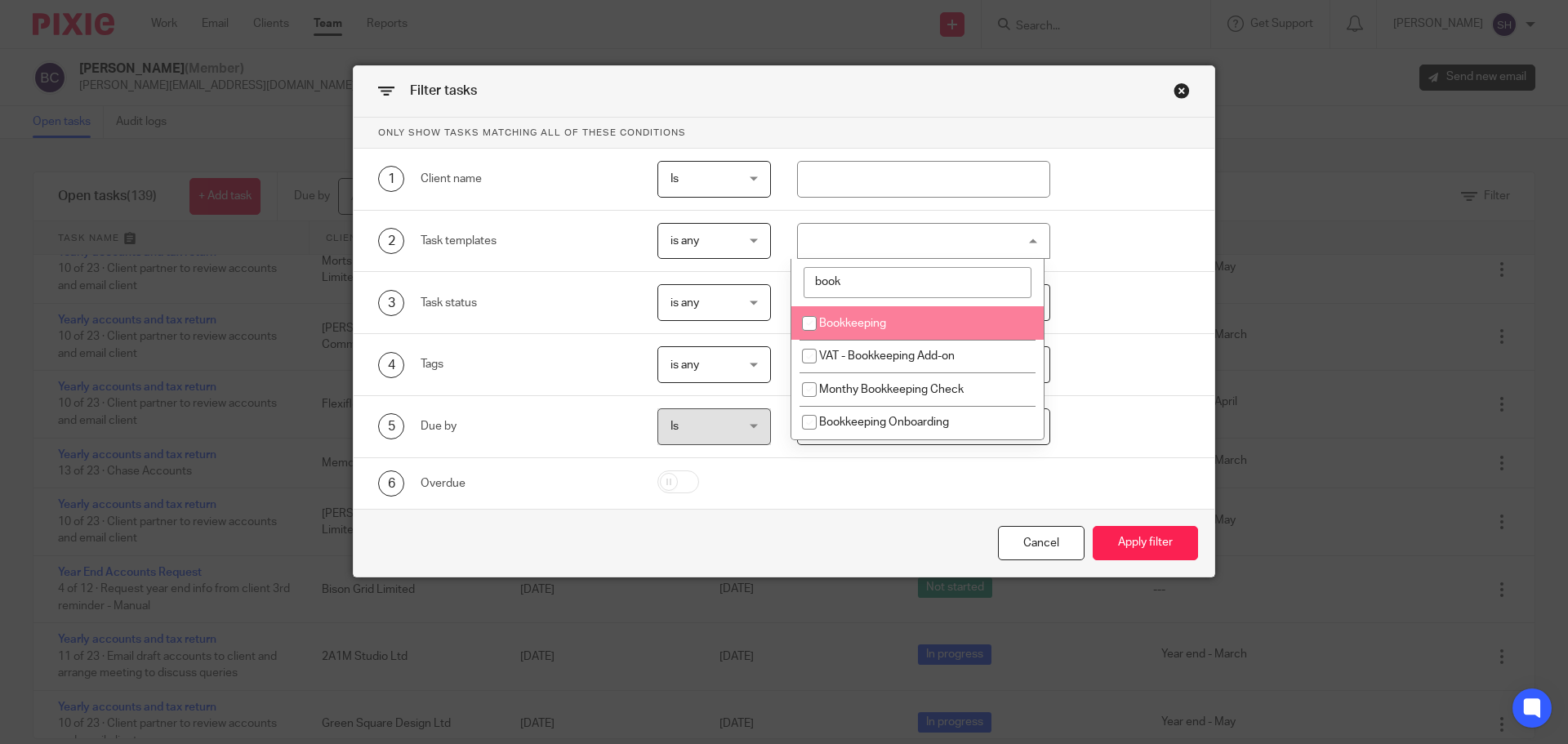
type input "book"
click at [811, 322] on input "checkbox" at bounding box center [809, 323] width 31 height 31
checkbox input "true"
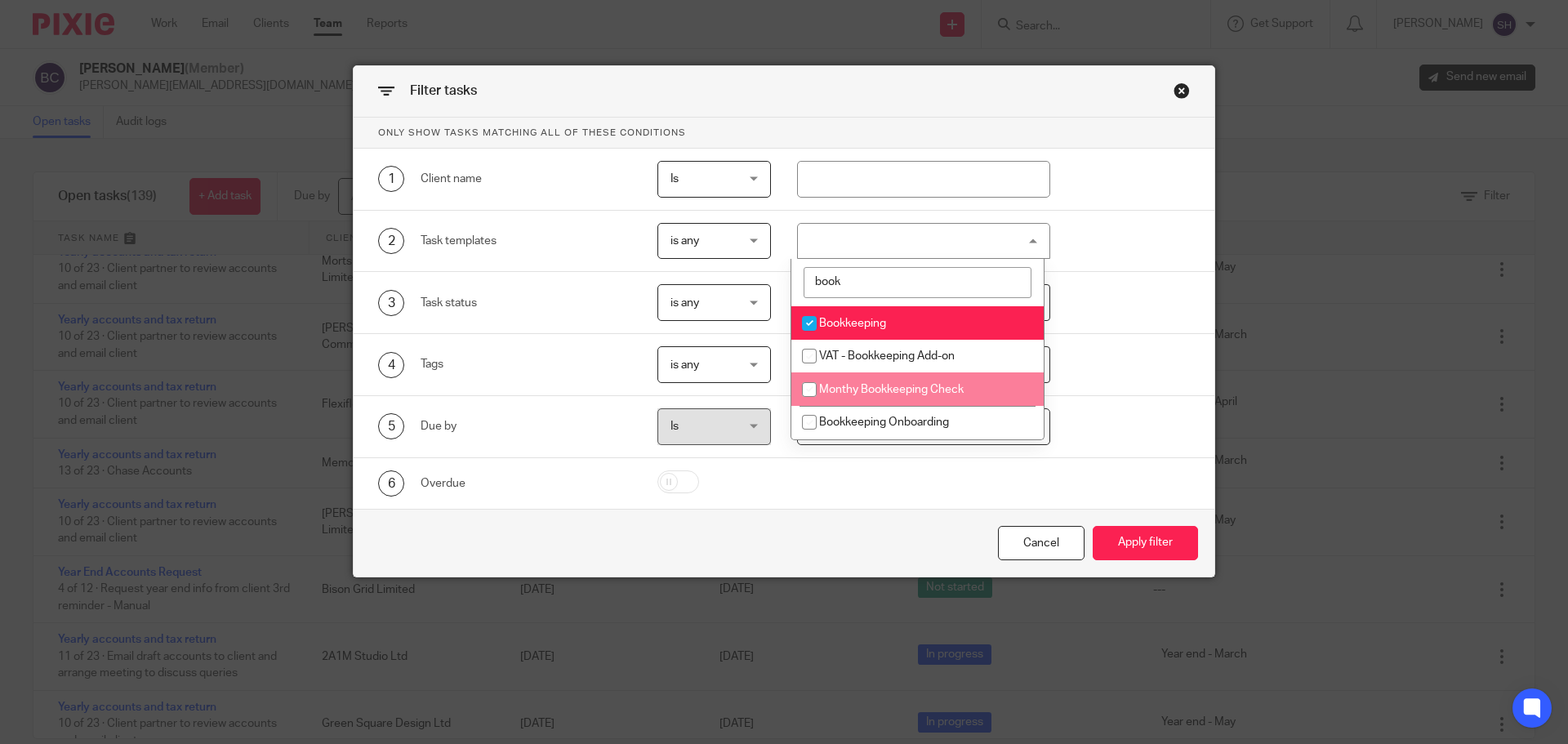
click at [806, 390] on input "checkbox" at bounding box center [809, 389] width 31 height 31
checkbox input "true"
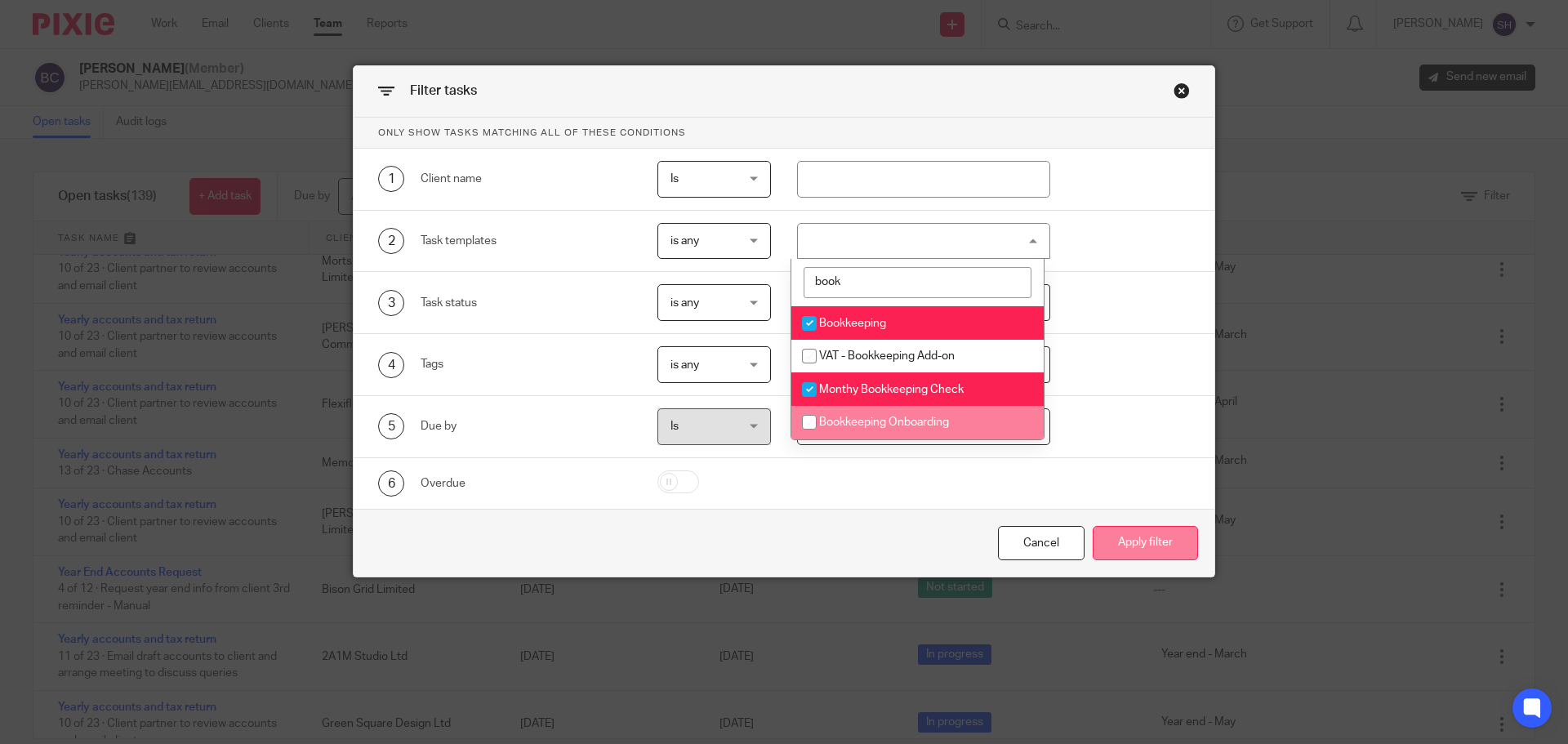
click at [1114, 540] on button "Apply filter" at bounding box center [1145, 543] width 105 height 35
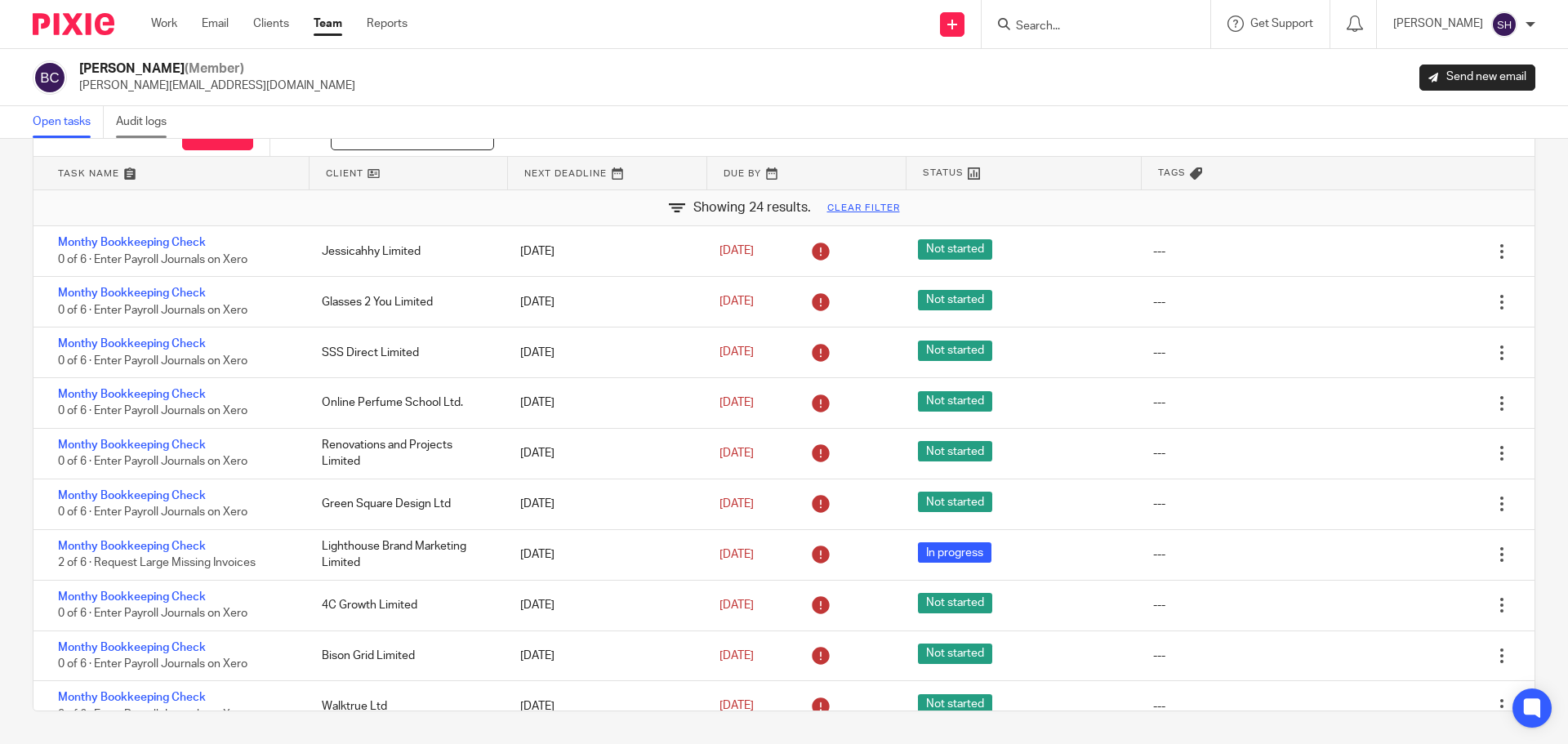
click at [145, 121] on link "Audit logs" at bounding box center [147, 122] width 63 height 32
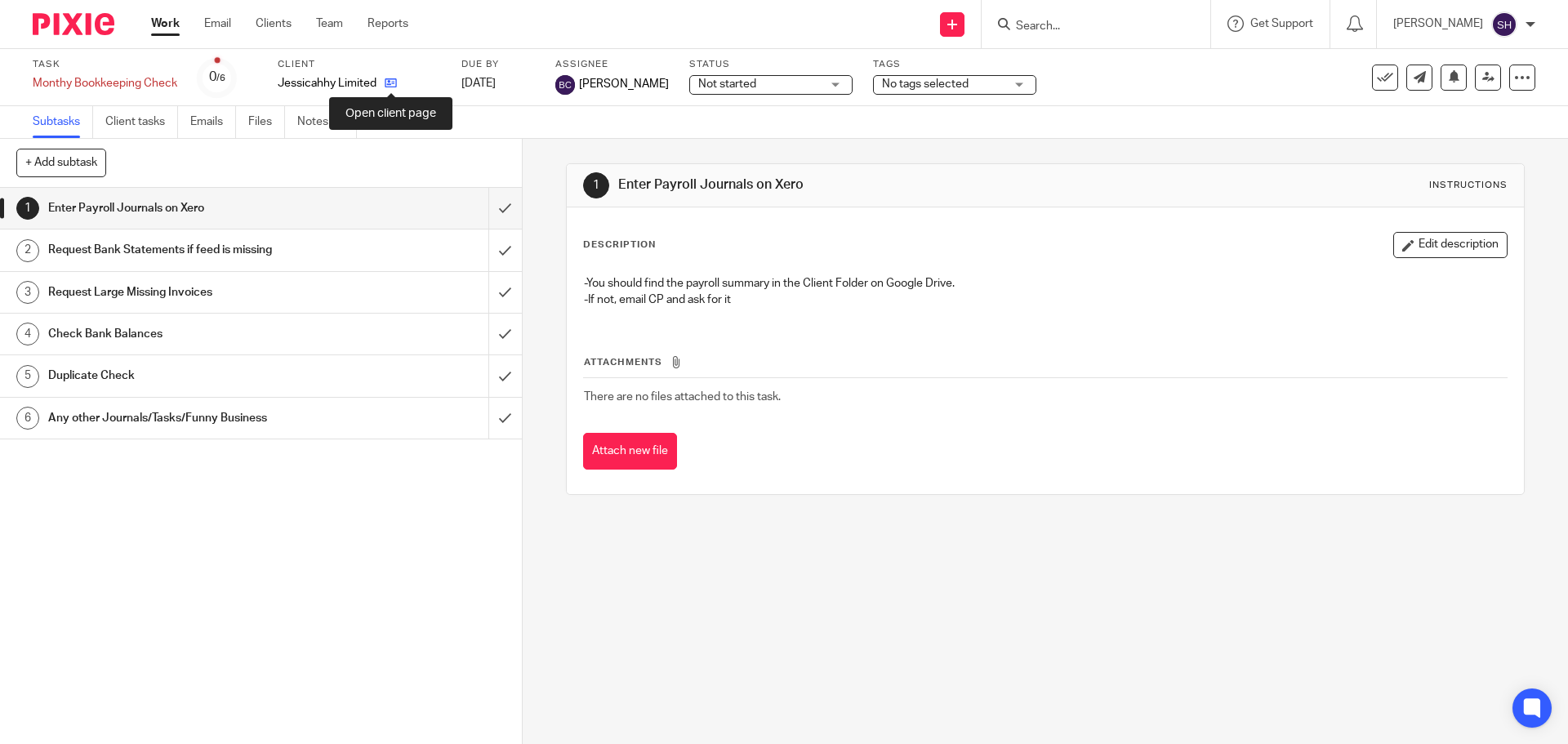
click at [396, 85] on icon at bounding box center [390, 83] width 12 height 12
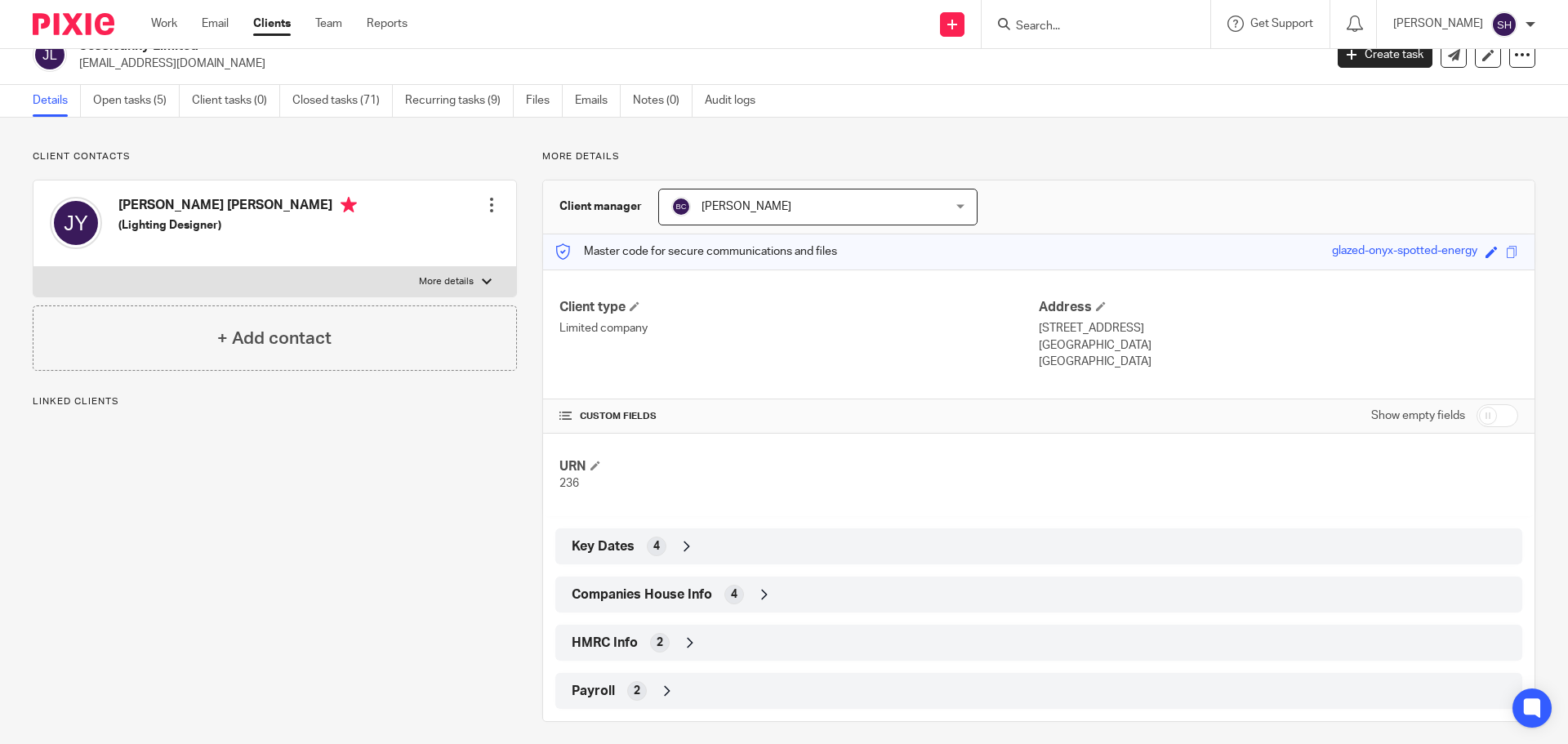
scroll to position [34, 0]
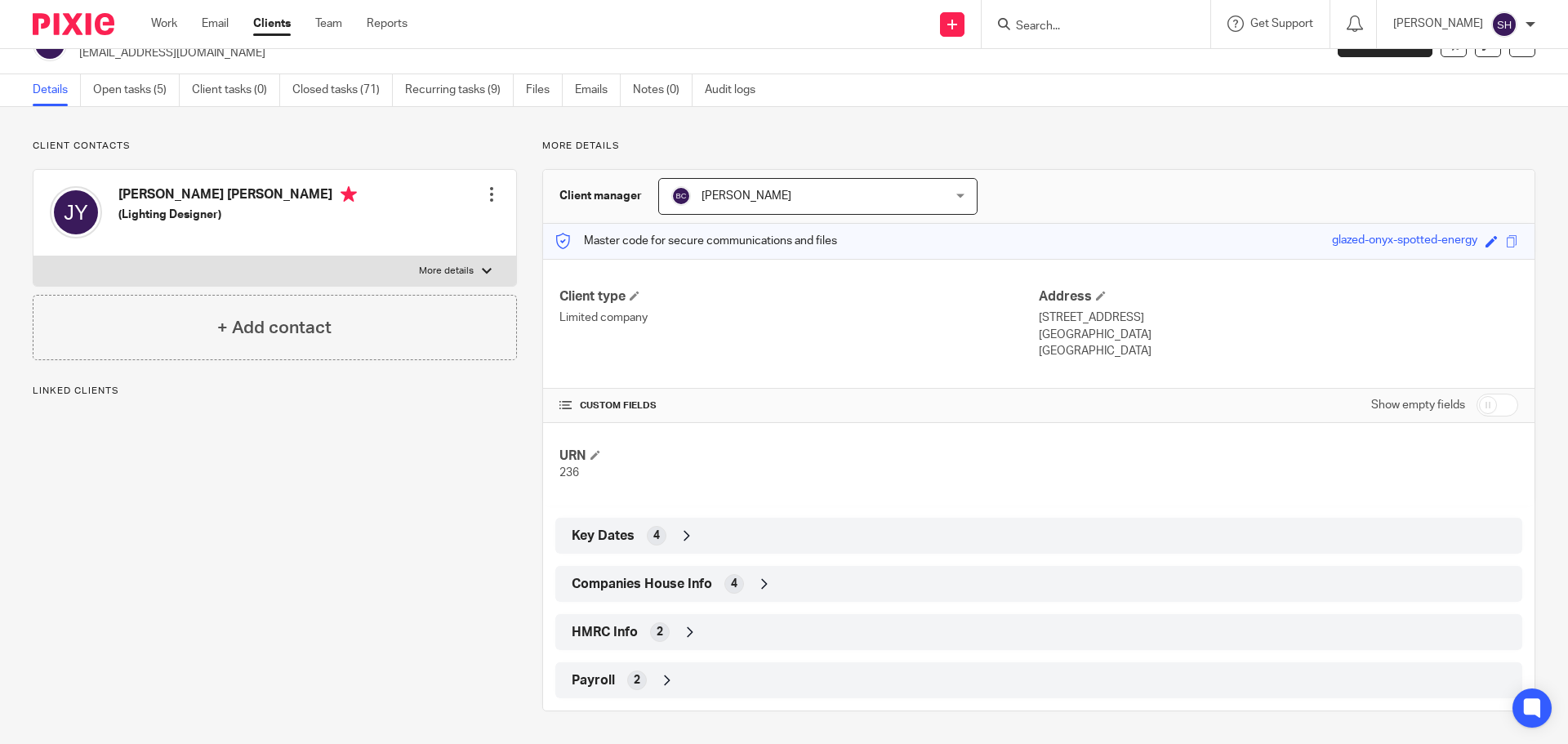
click at [685, 629] on icon at bounding box center [690, 631] width 16 height 16
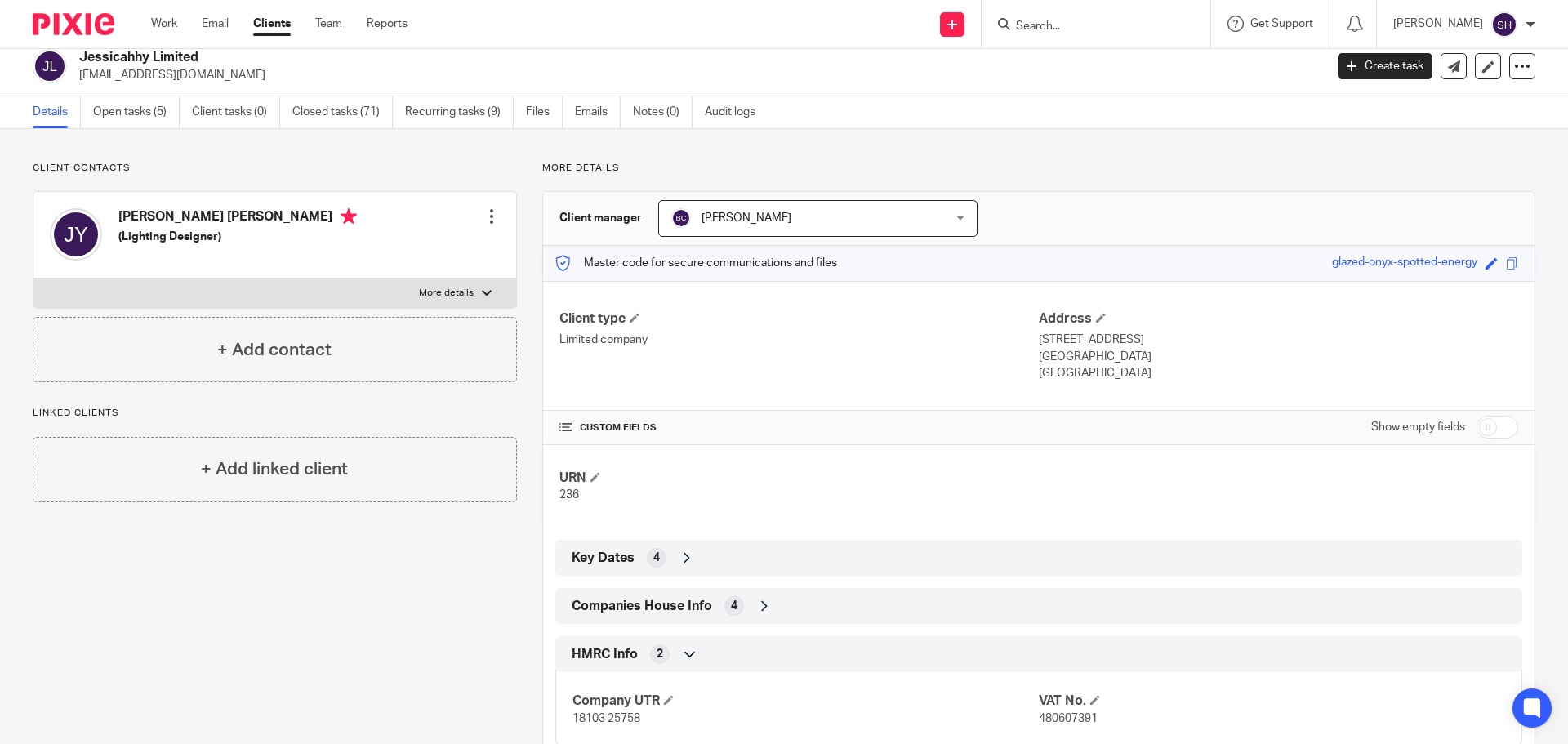
scroll to position [0, 0]
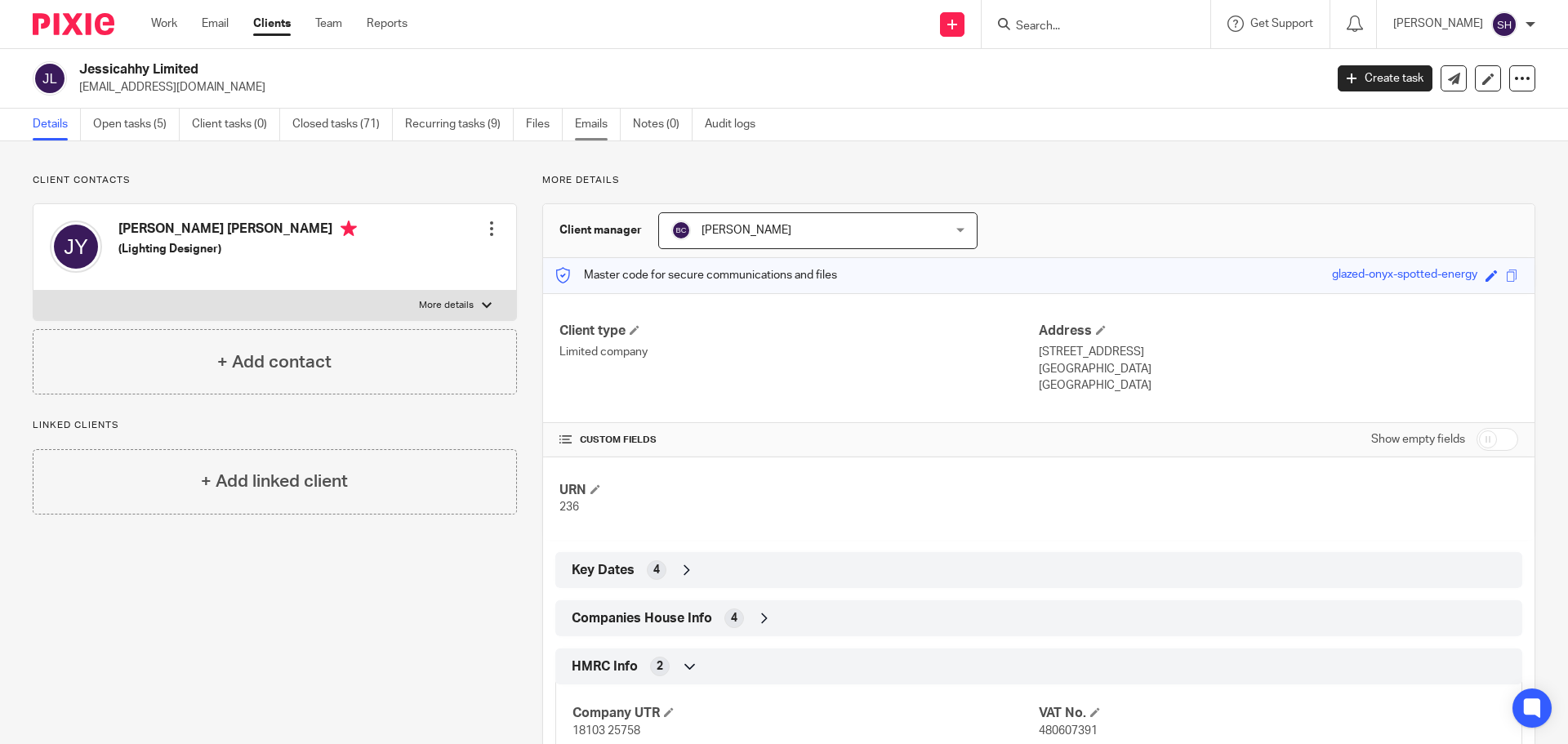
click at [606, 114] on link "Emails" at bounding box center [598, 124] width 46 height 32
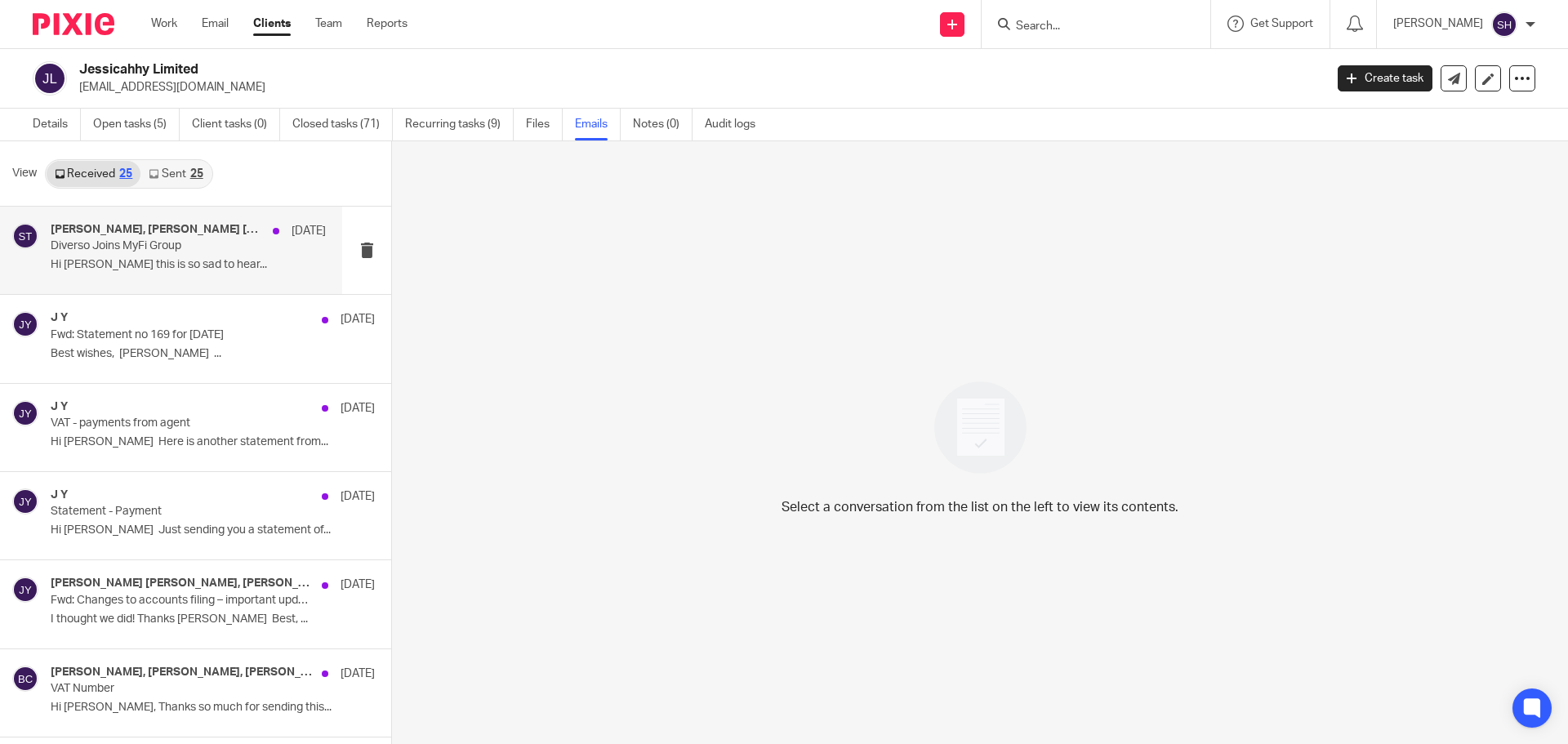
click at [128, 282] on div "[PERSON_NAME], [PERSON_NAME] [PERSON_NAME] [DATE] Diverso Joins MyFi Group Hi […" at bounding box center [171, 251] width 343 height 87
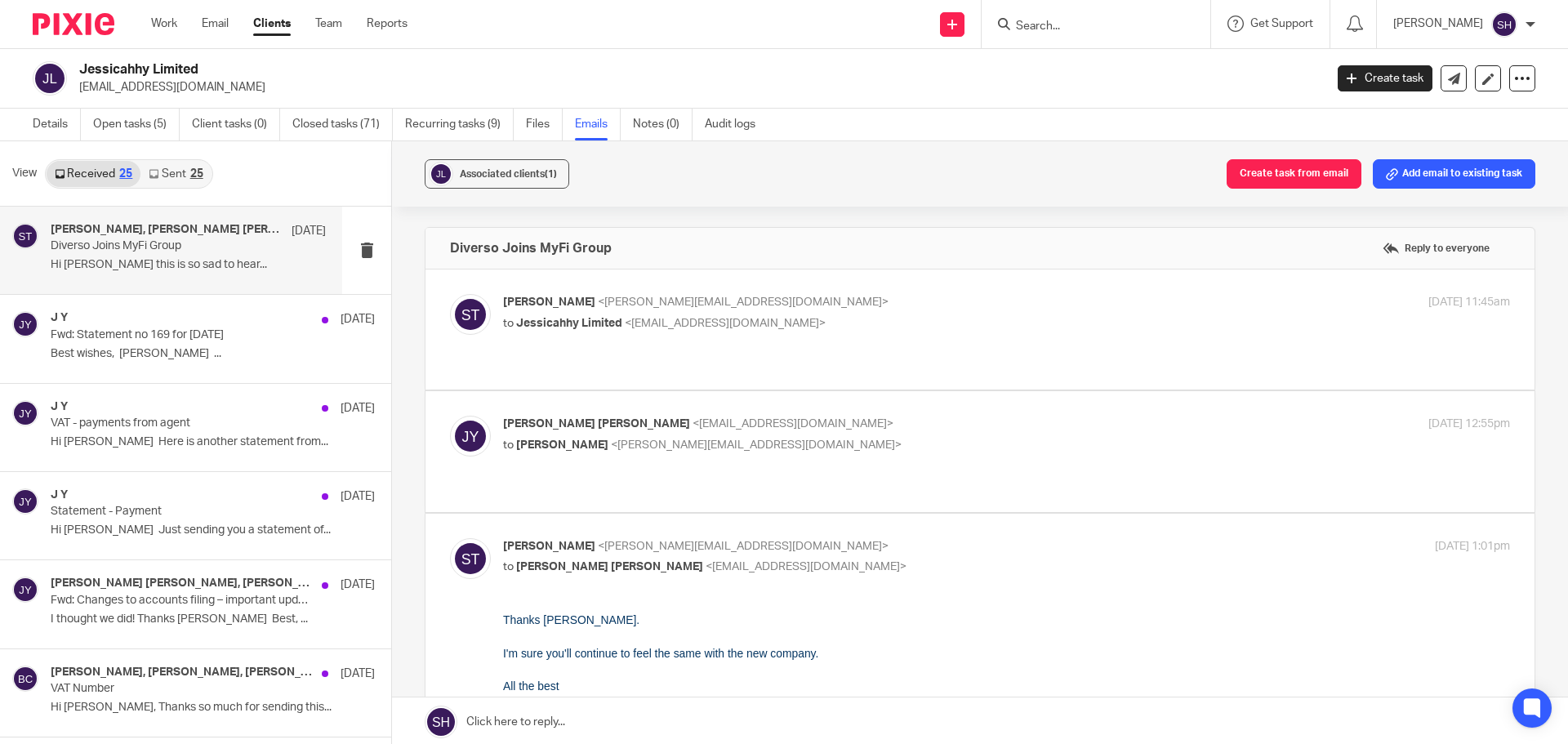
scroll to position [82, 0]
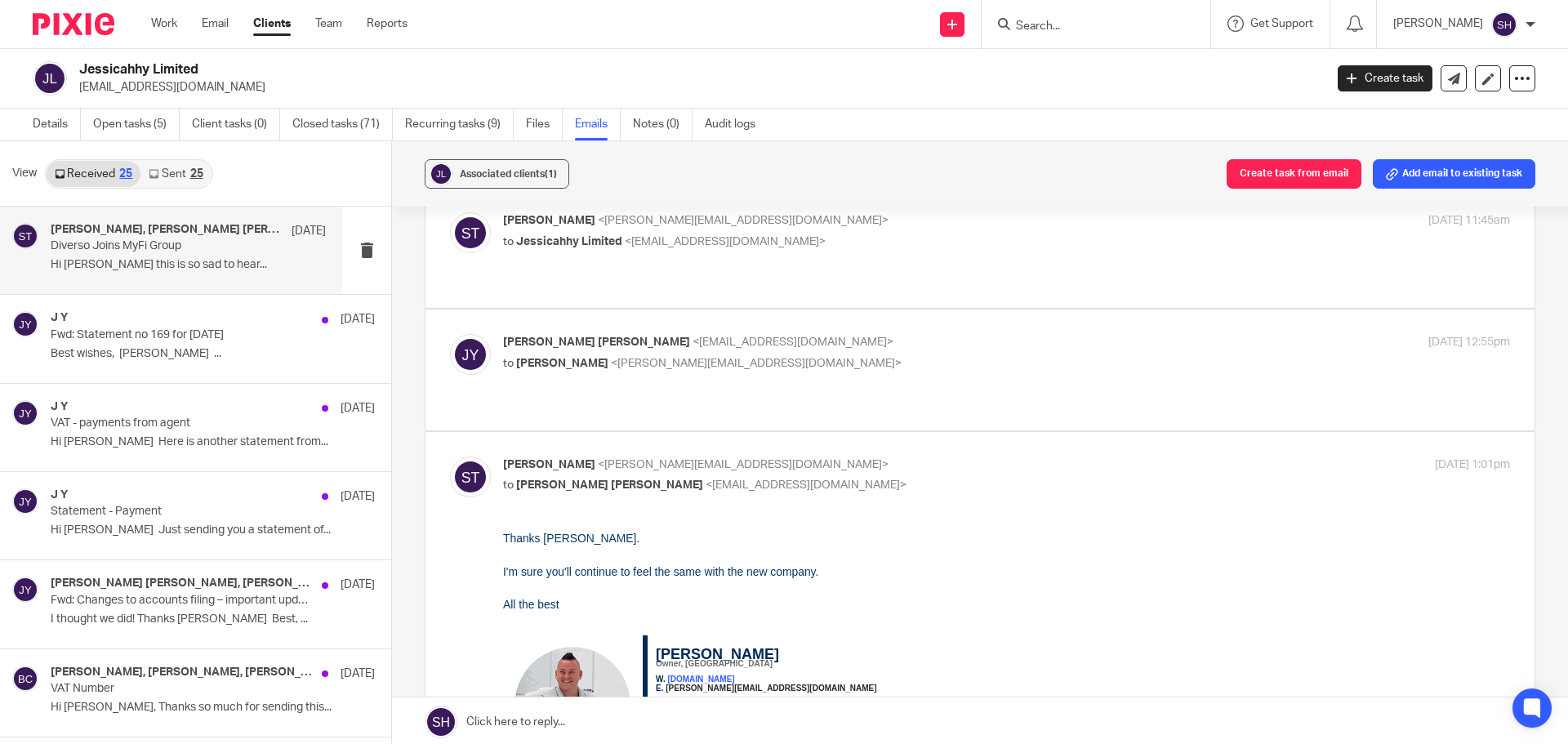
click at [828, 355] on p "to [PERSON_NAME] <[PERSON_NAME][EMAIL_ADDRESS][DOMAIN_NAME]>" at bounding box center [838, 363] width 671 height 17
checkbox input "true"
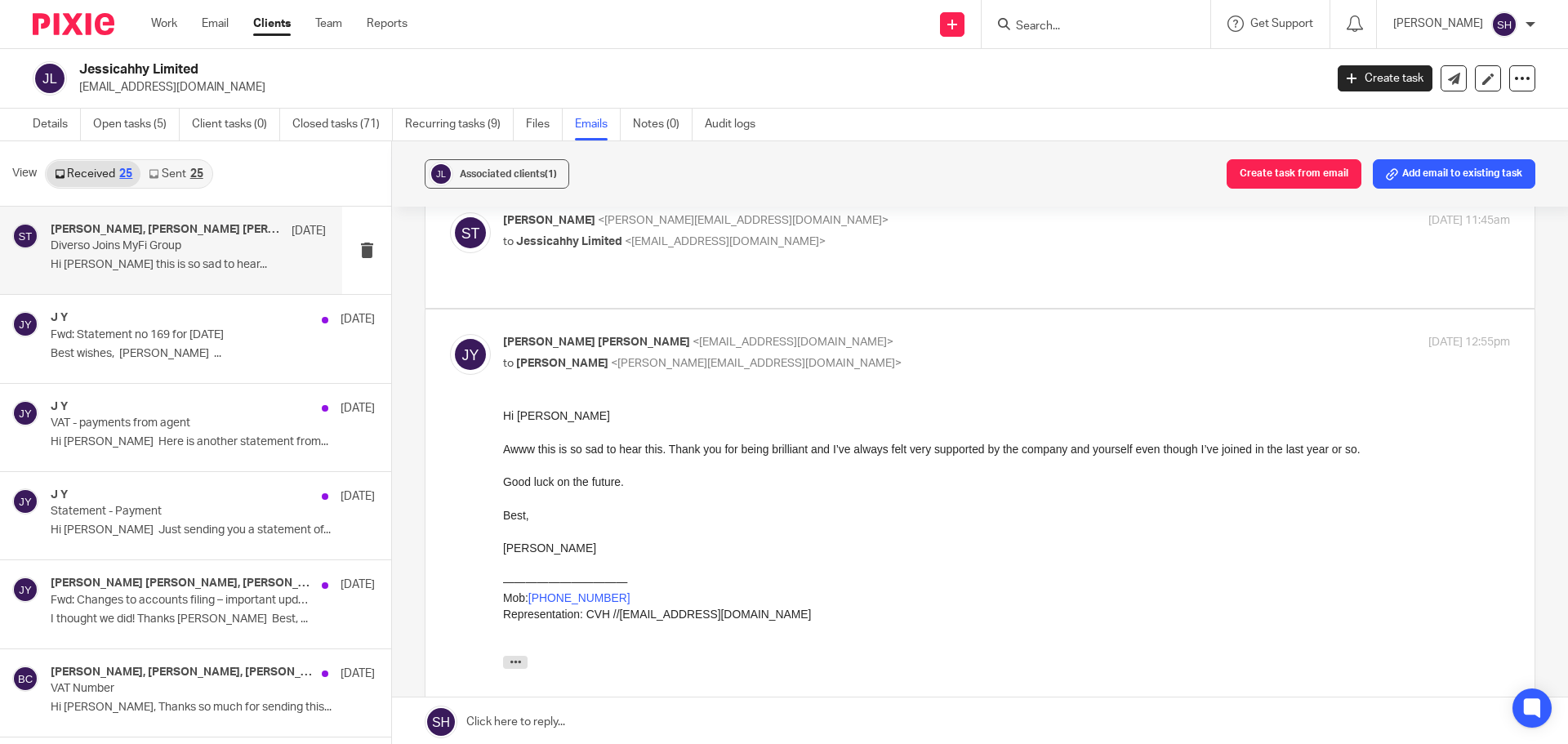
scroll to position [0, 0]
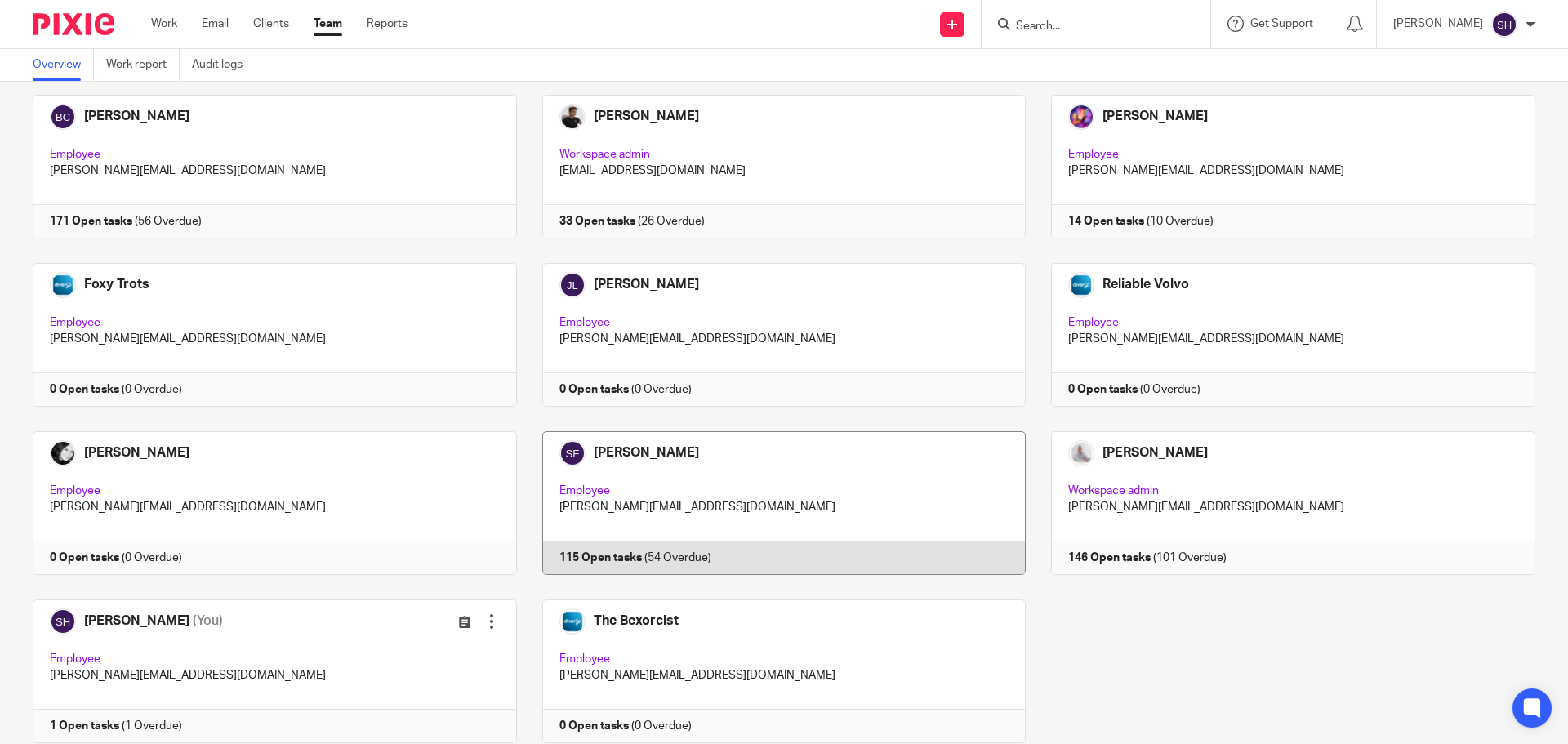
scroll to position [82, 0]
click at [799, 507] on link at bounding box center [772, 502] width 510 height 143
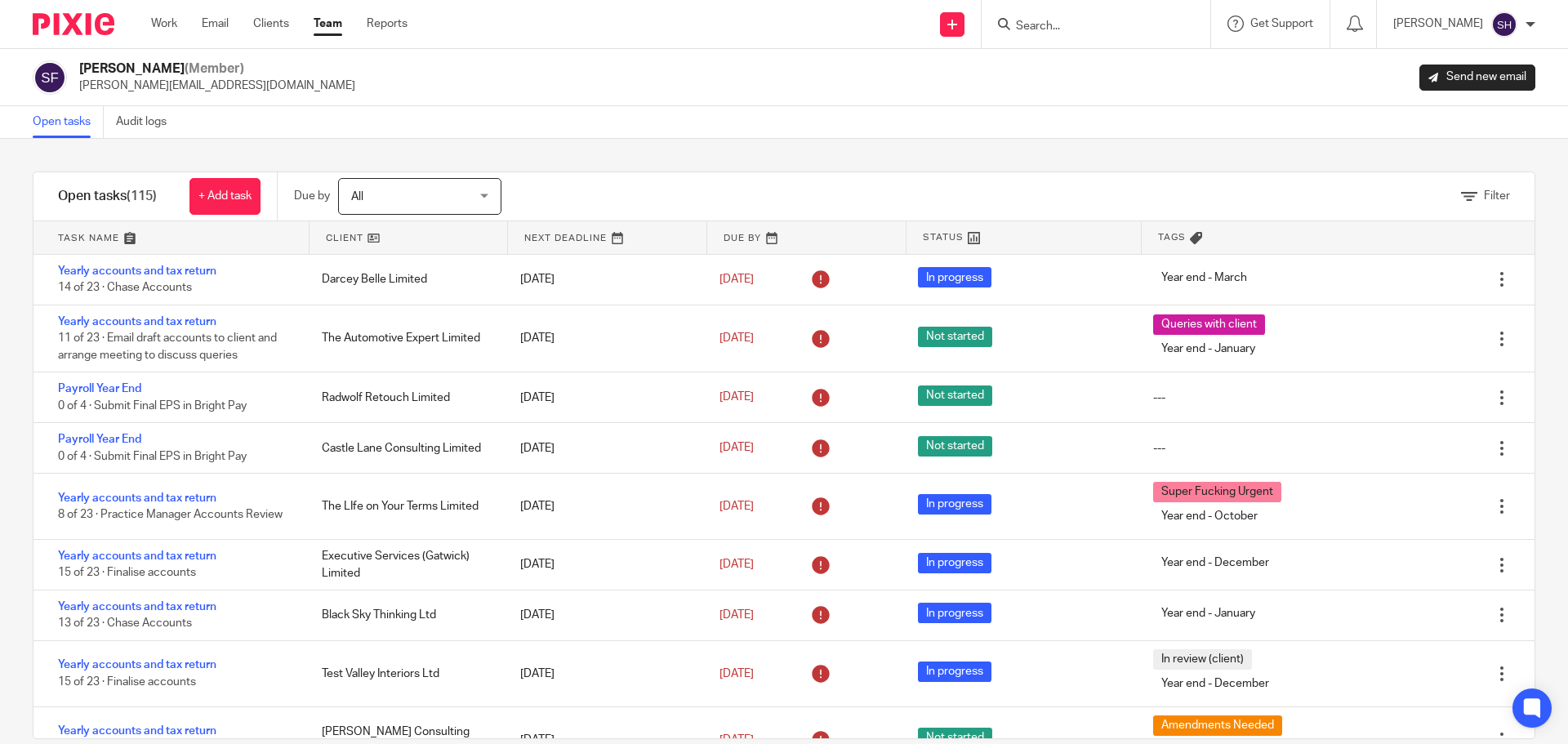
click at [1462, 195] on icon at bounding box center [1469, 196] width 16 height 16
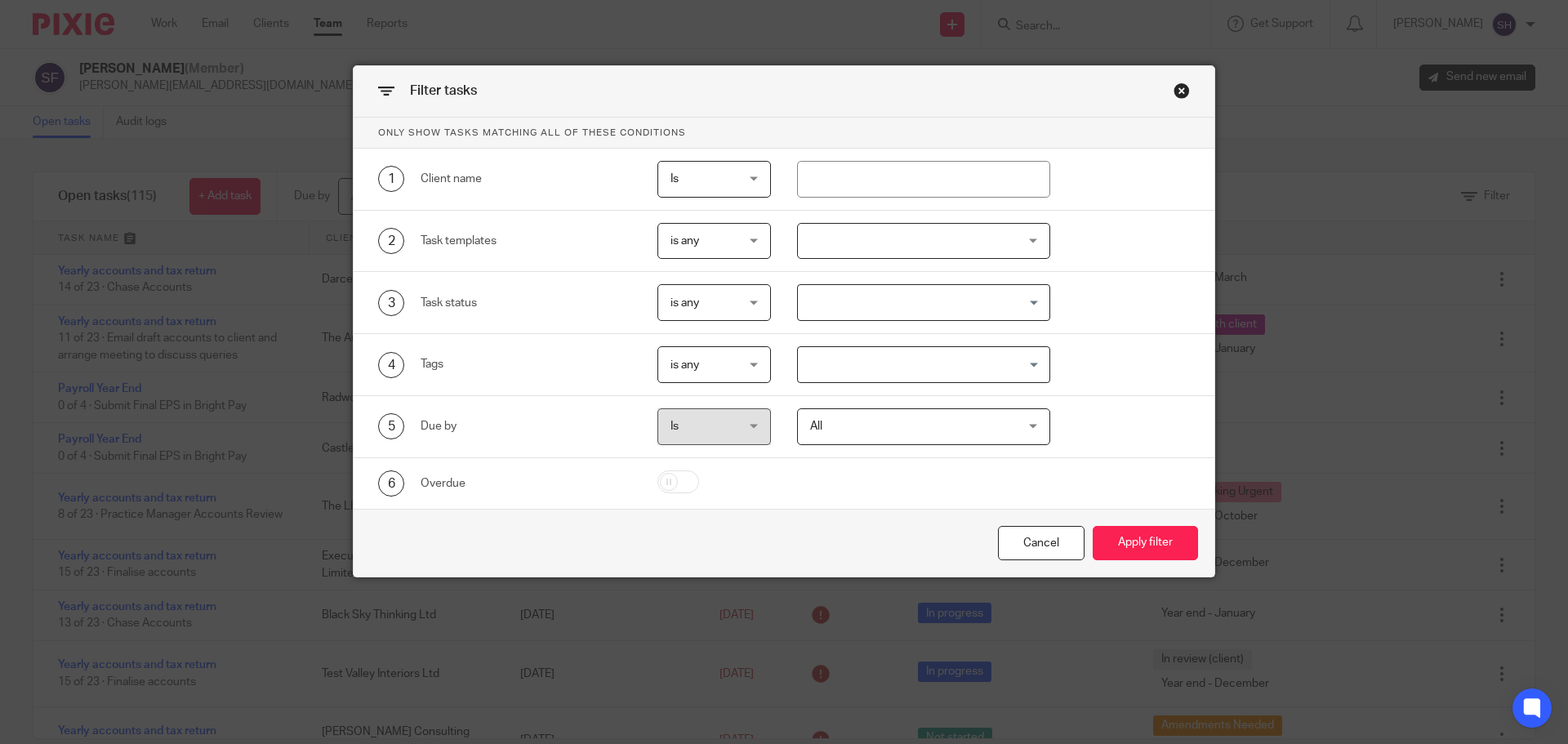
click at [882, 235] on div at bounding box center [924, 241] width 254 height 37
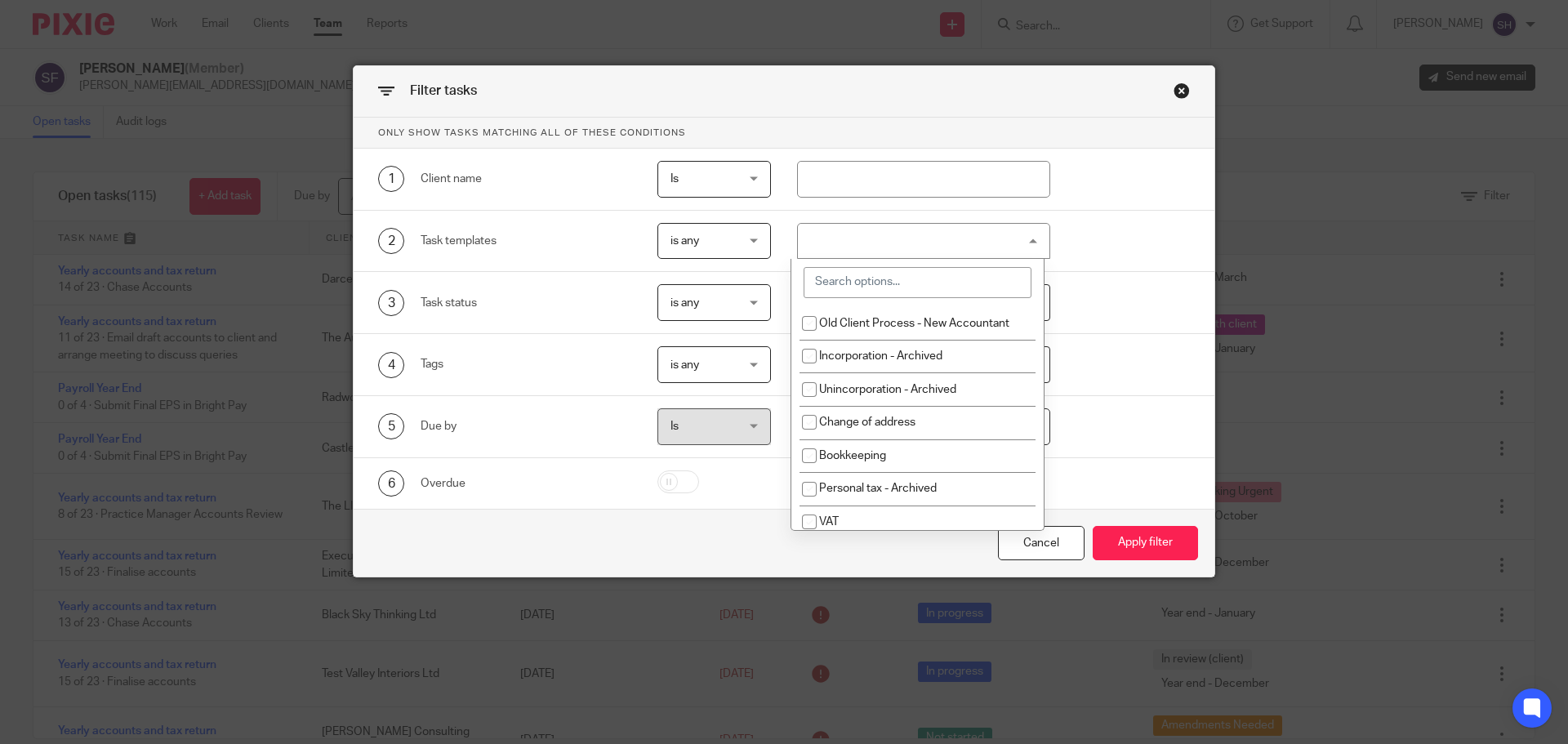
click at [871, 275] on input "search" at bounding box center [918, 282] width 228 height 31
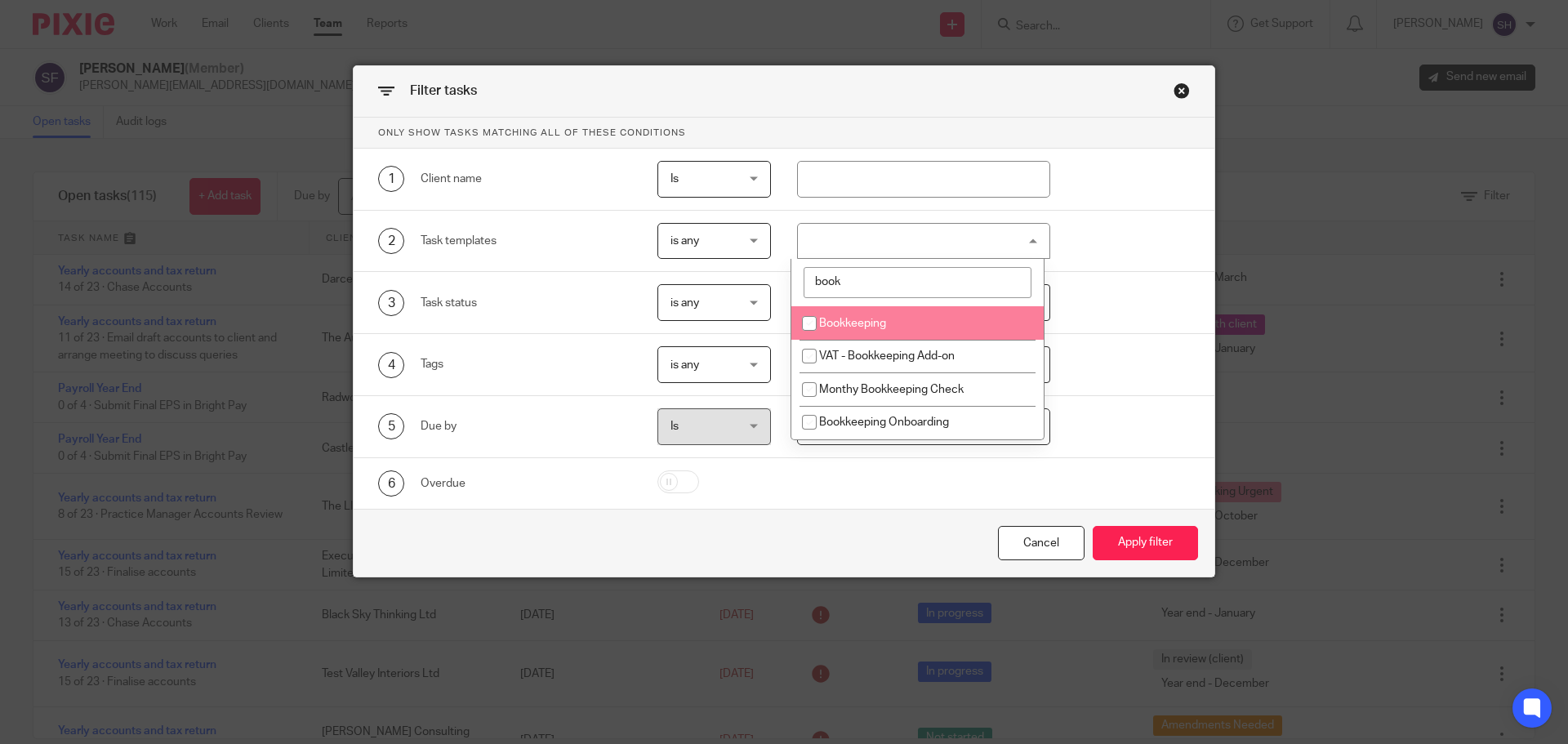
type input "book"
click at [874, 319] on span "Bookkeeping" at bounding box center [852, 324] width 67 height 11
checkbox input "true"
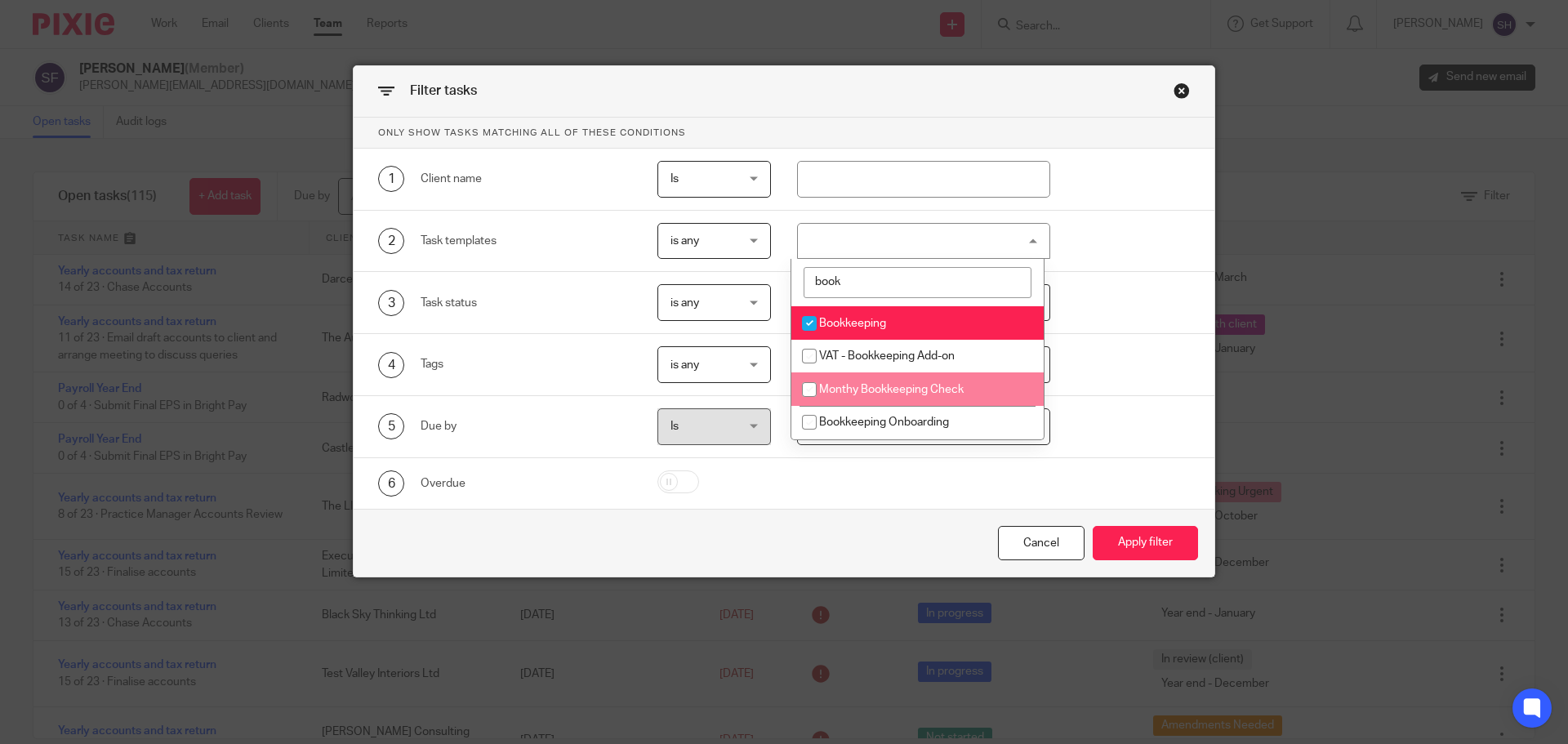
click at [898, 385] on span "Monthy Bookkeeping Check" at bounding box center [891, 389] width 144 height 11
checkbox input "true"
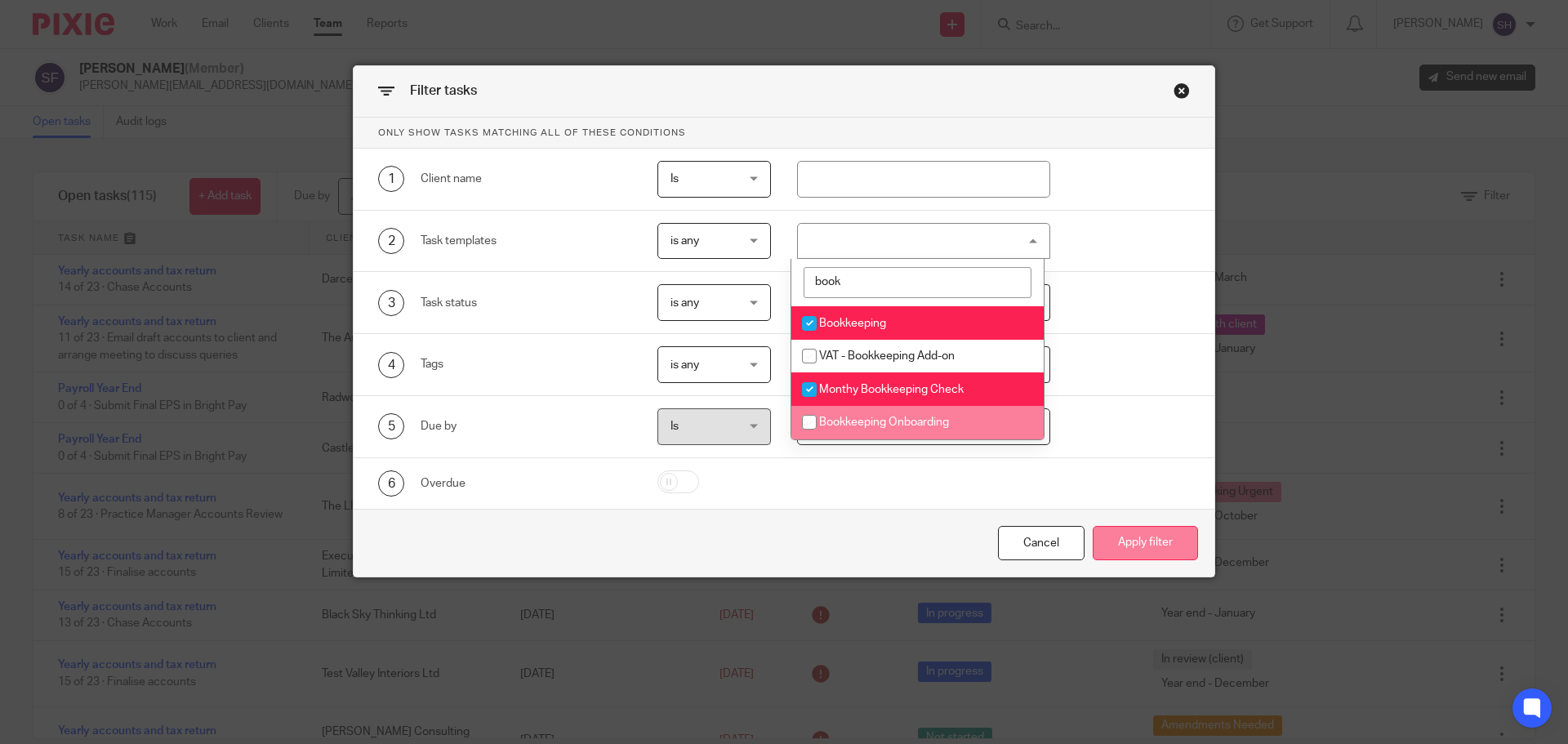
click at [1126, 545] on button "Apply filter" at bounding box center [1145, 543] width 105 height 35
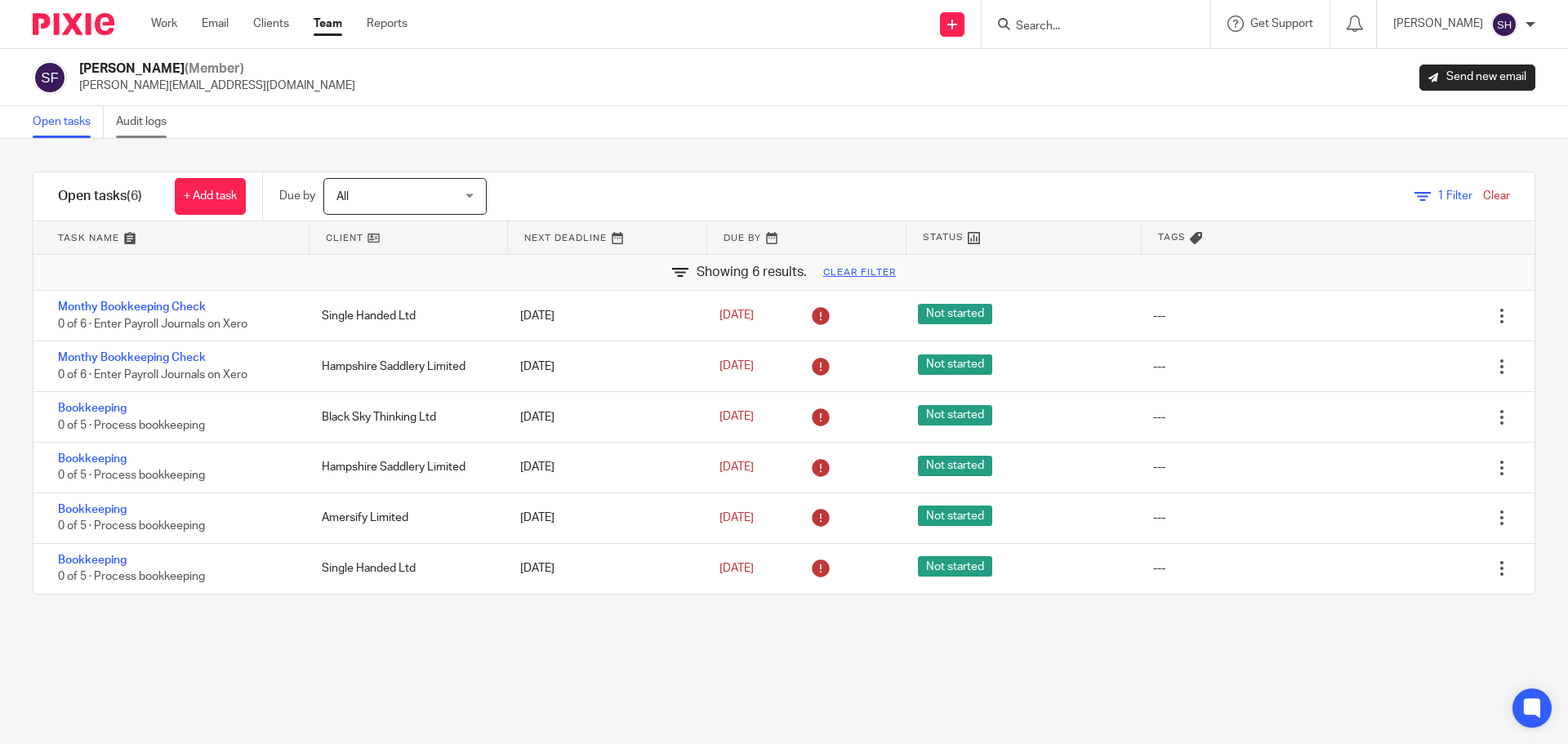
click at [174, 124] on link "Audit logs" at bounding box center [147, 122] width 63 height 32
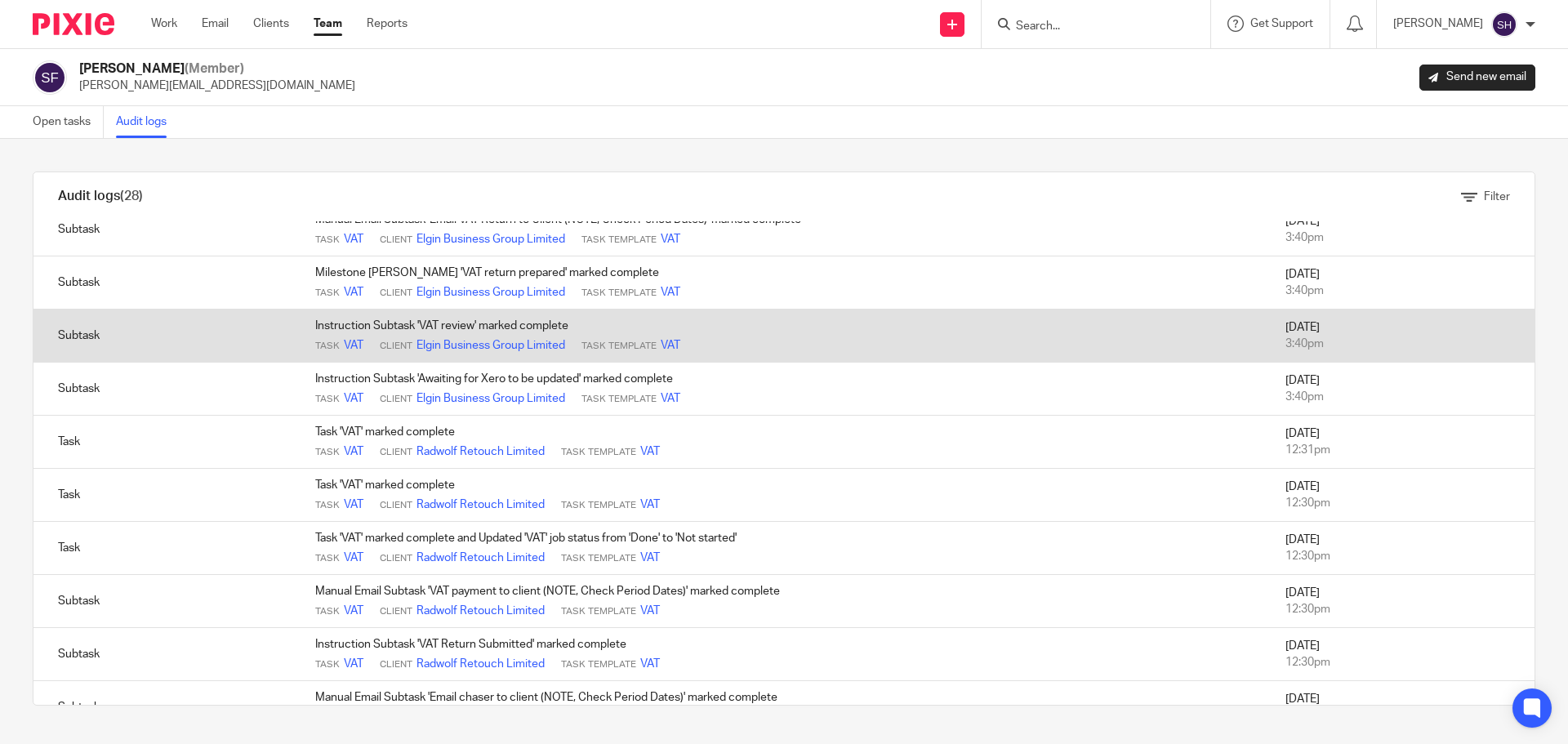
scroll to position [1035, 0]
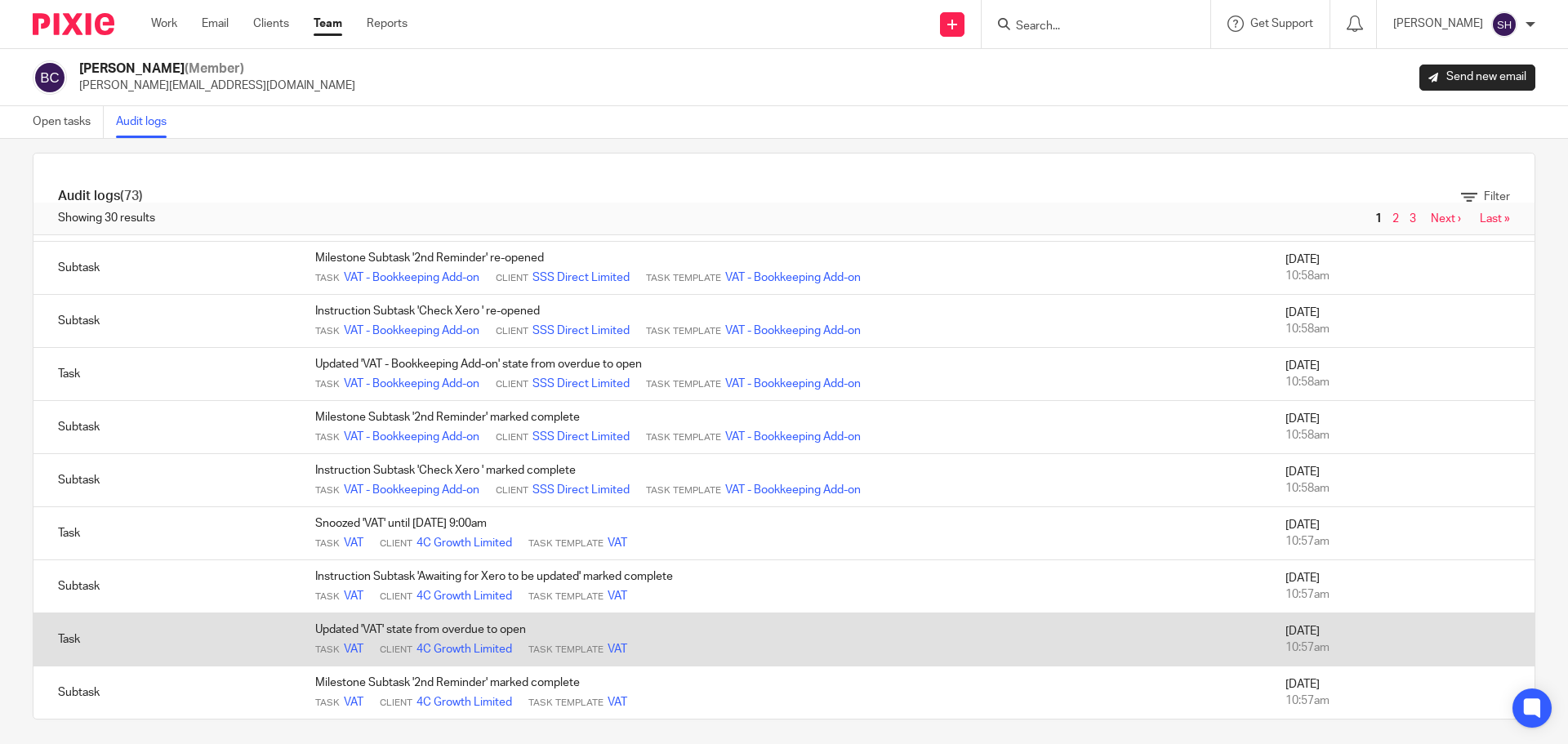
scroll to position [27, 0]
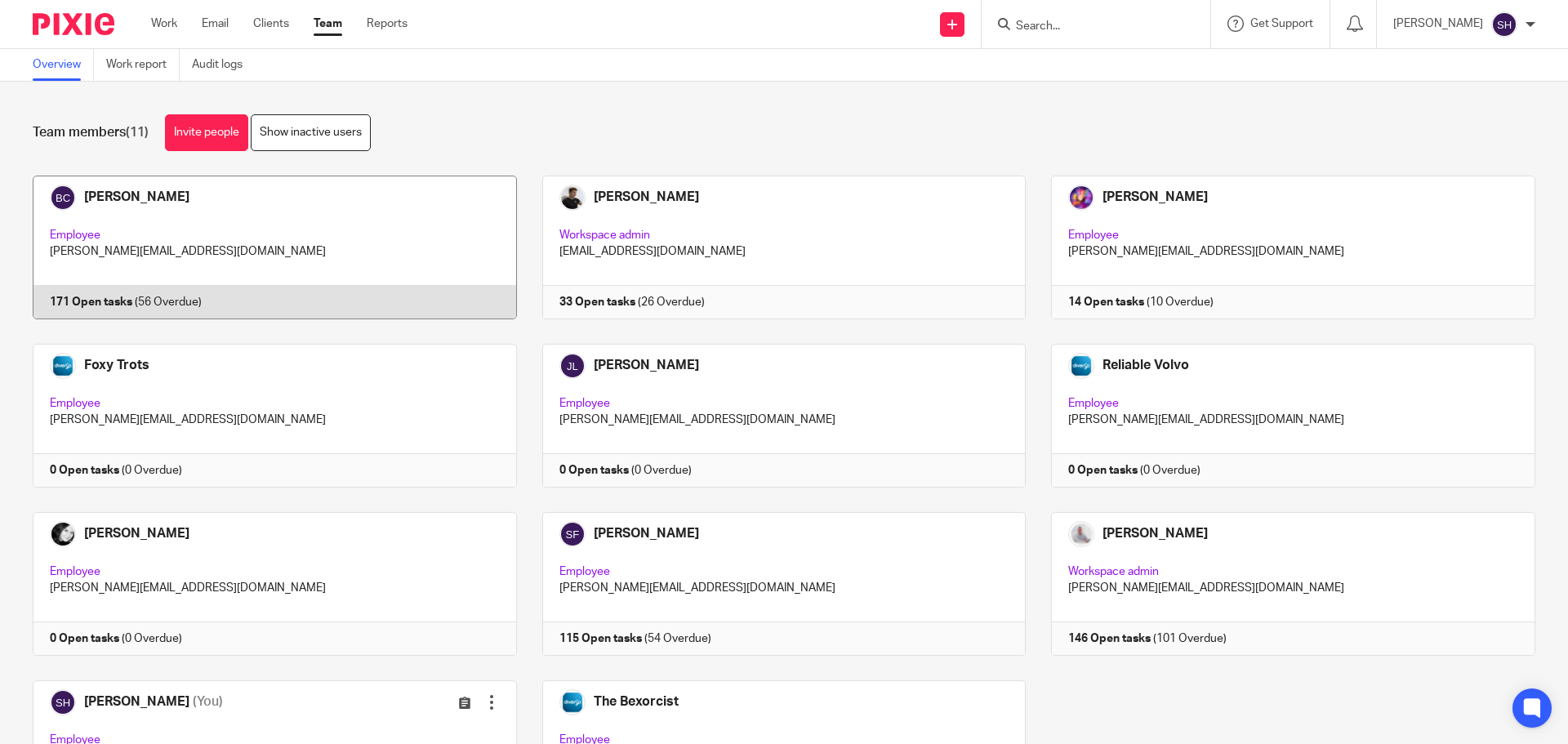
click at [226, 288] on link at bounding box center [262, 247] width 510 height 143
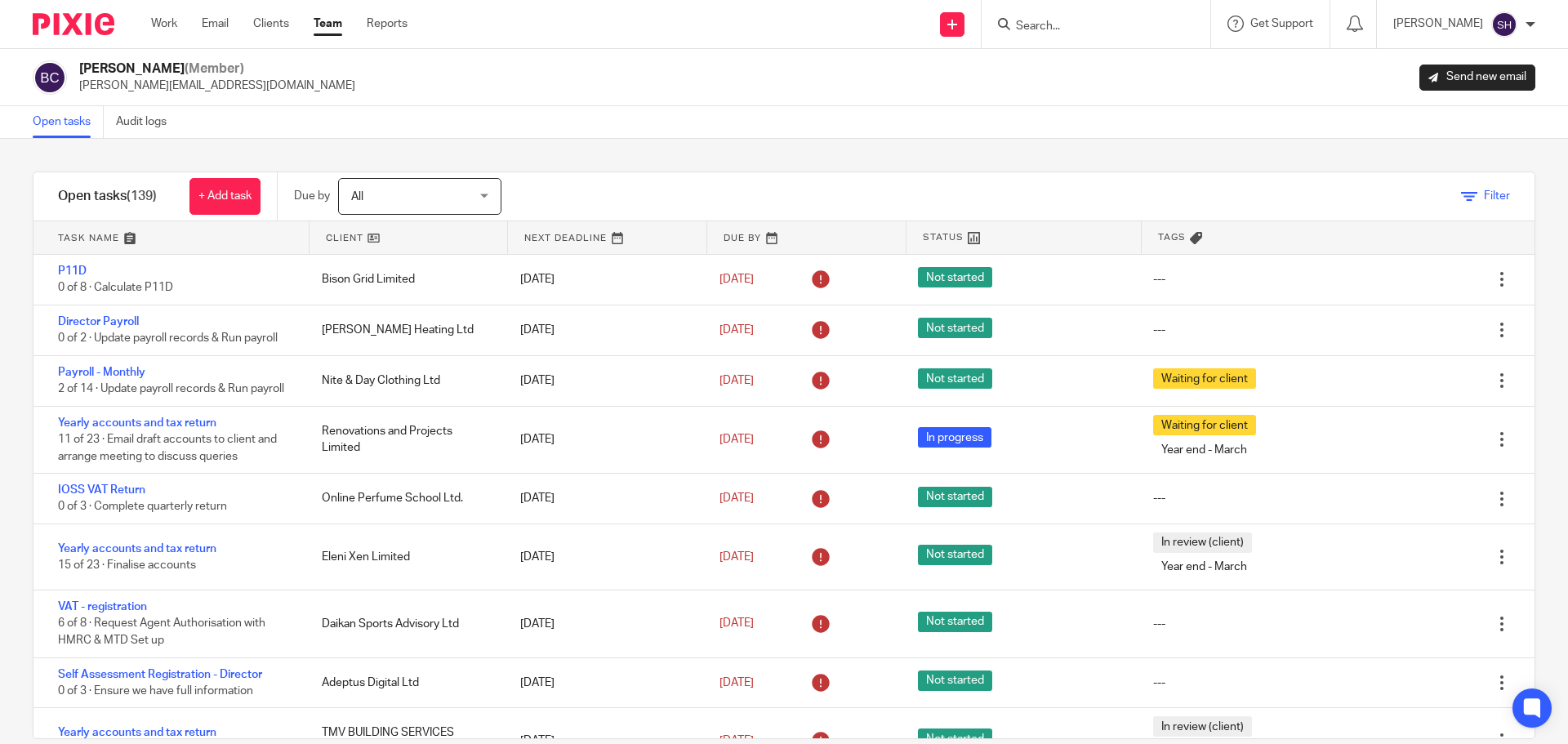
click at [1484, 193] on span "Filter" at bounding box center [1498, 196] width 27 height 11
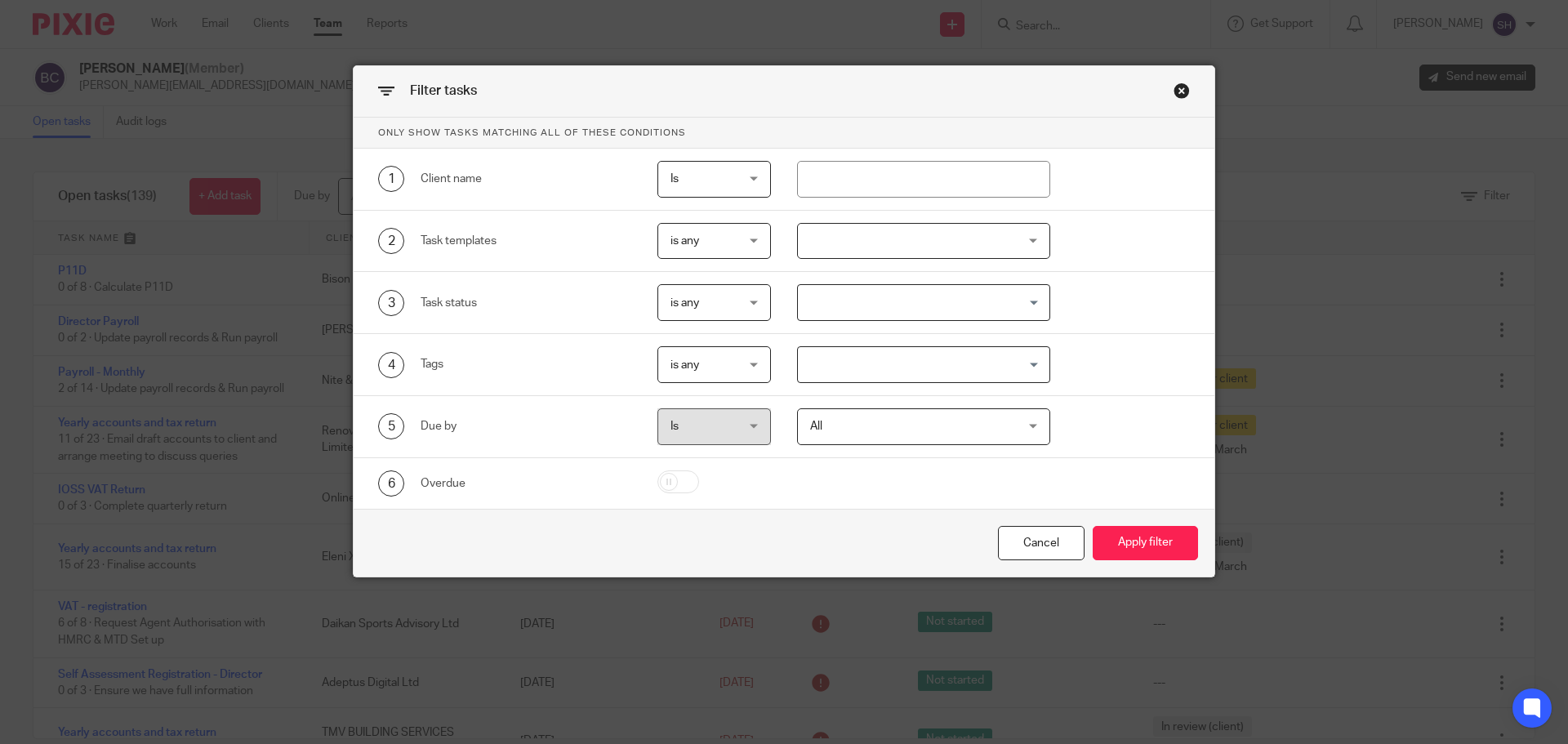
click at [864, 236] on div at bounding box center [924, 241] width 254 height 37
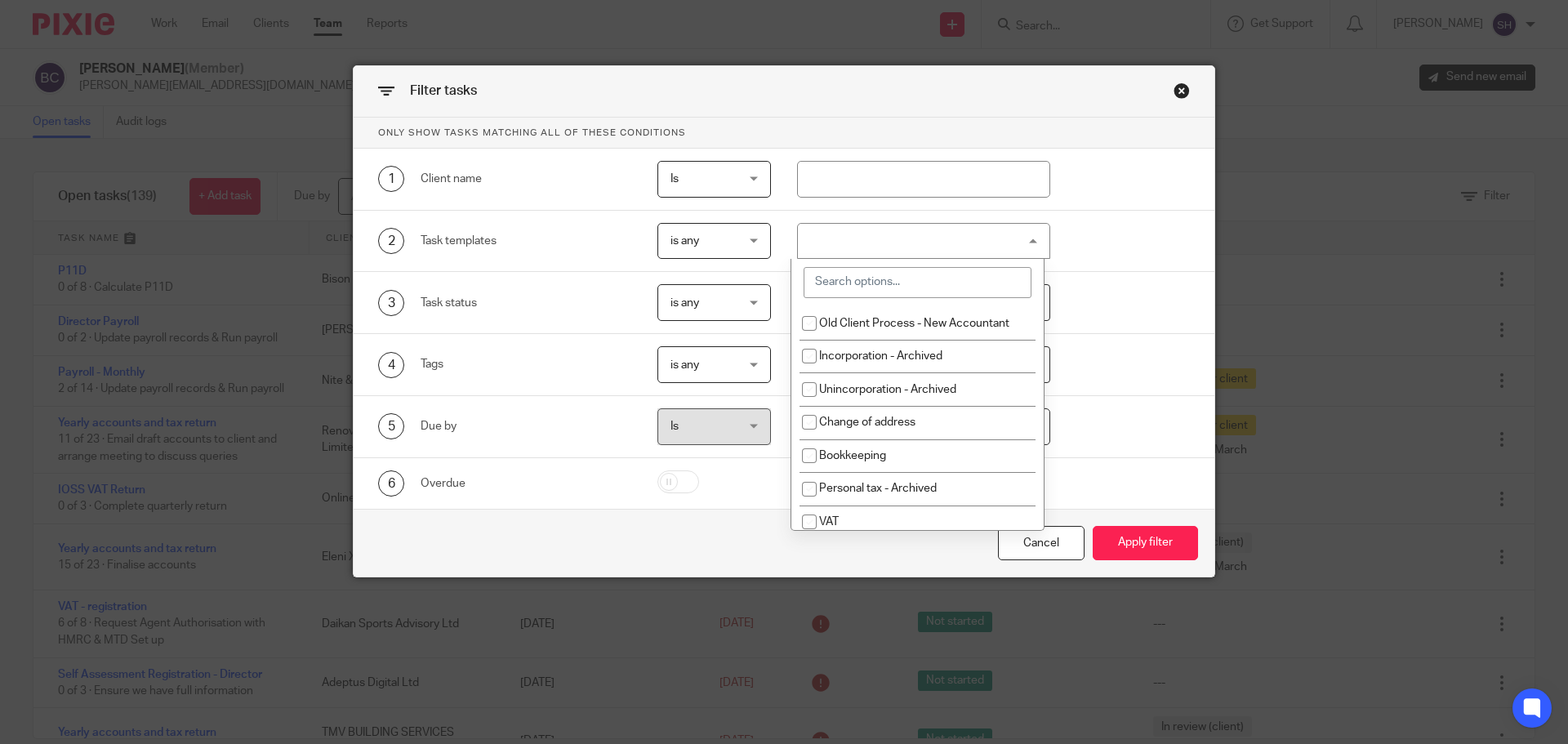
click at [849, 286] on input "search" at bounding box center [918, 282] width 228 height 31
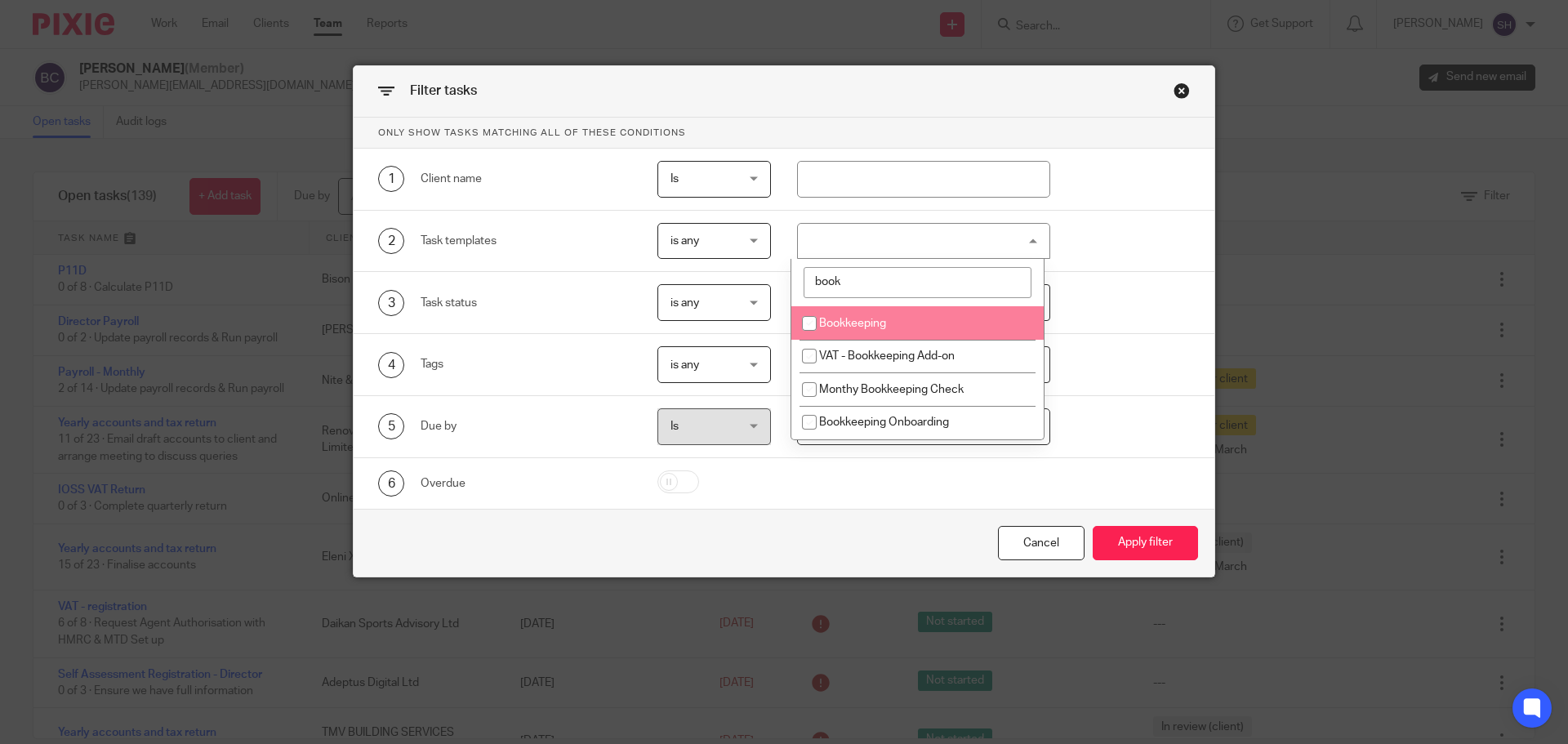
type input "book"
click at [861, 321] on span "Bookkeeping" at bounding box center [852, 324] width 67 height 11
checkbox input "true"
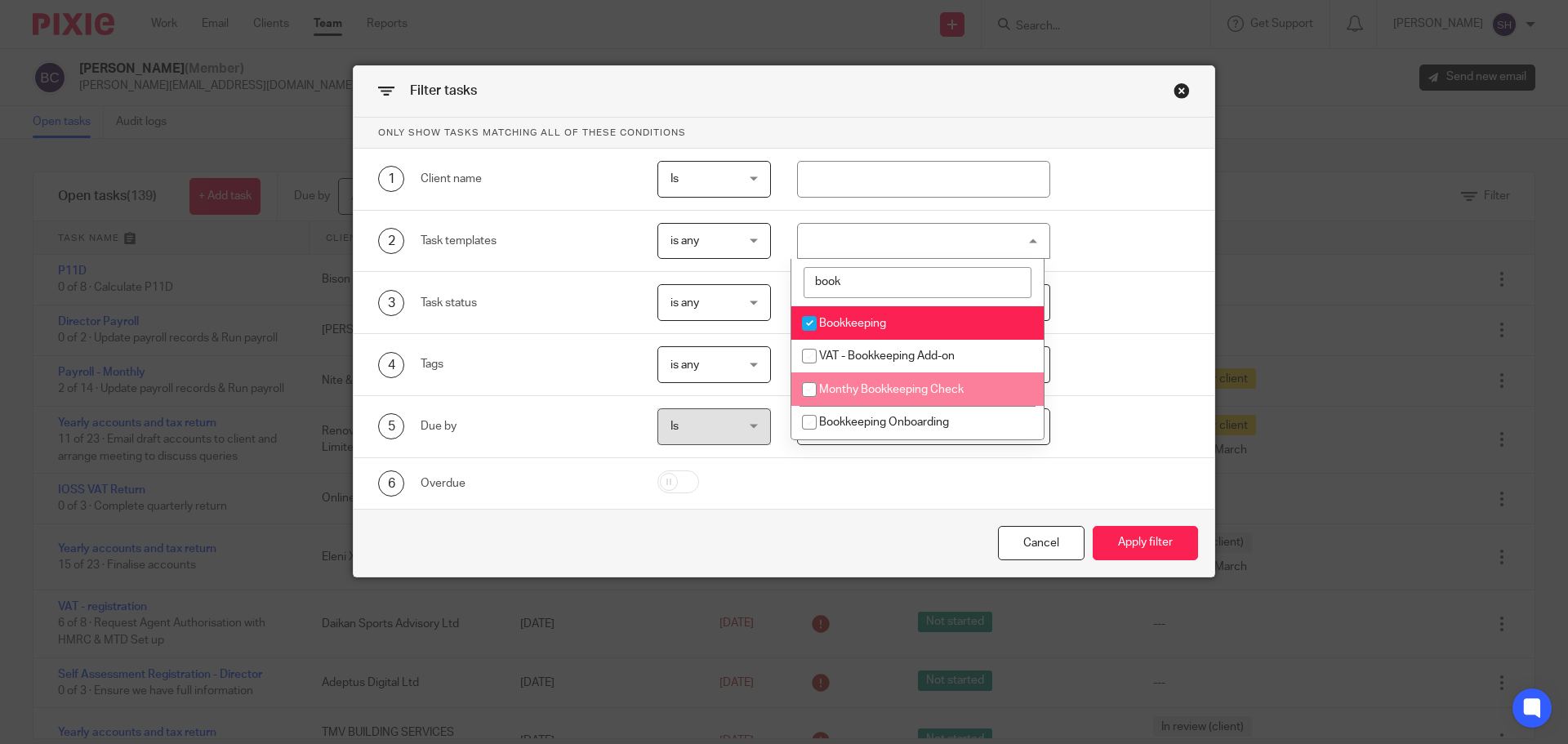
click at [887, 389] on span "Monthy Bookkeeping Check" at bounding box center [891, 389] width 144 height 11
checkbox input "true"
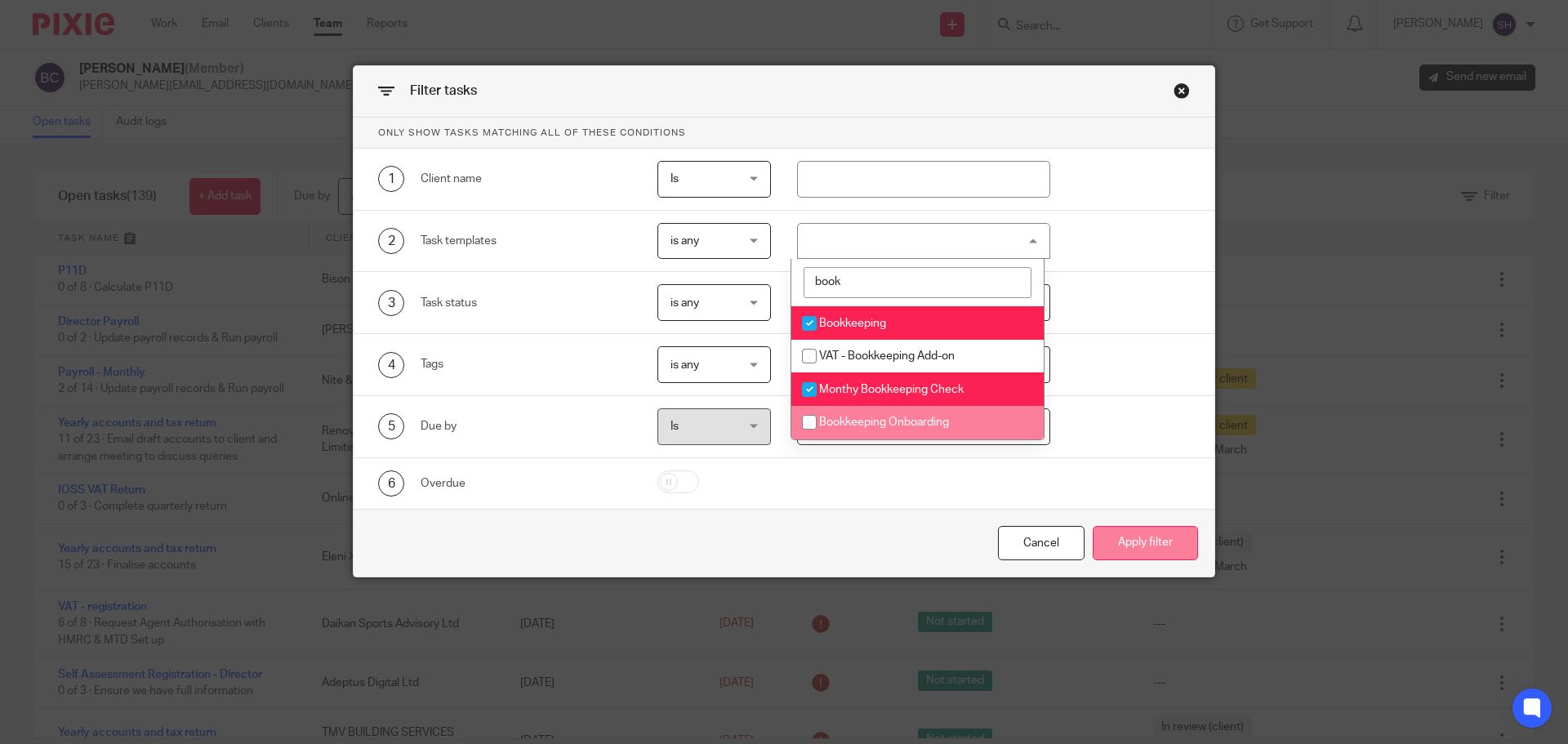
click at [1139, 548] on button "Apply filter" at bounding box center [1145, 543] width 105 height 35
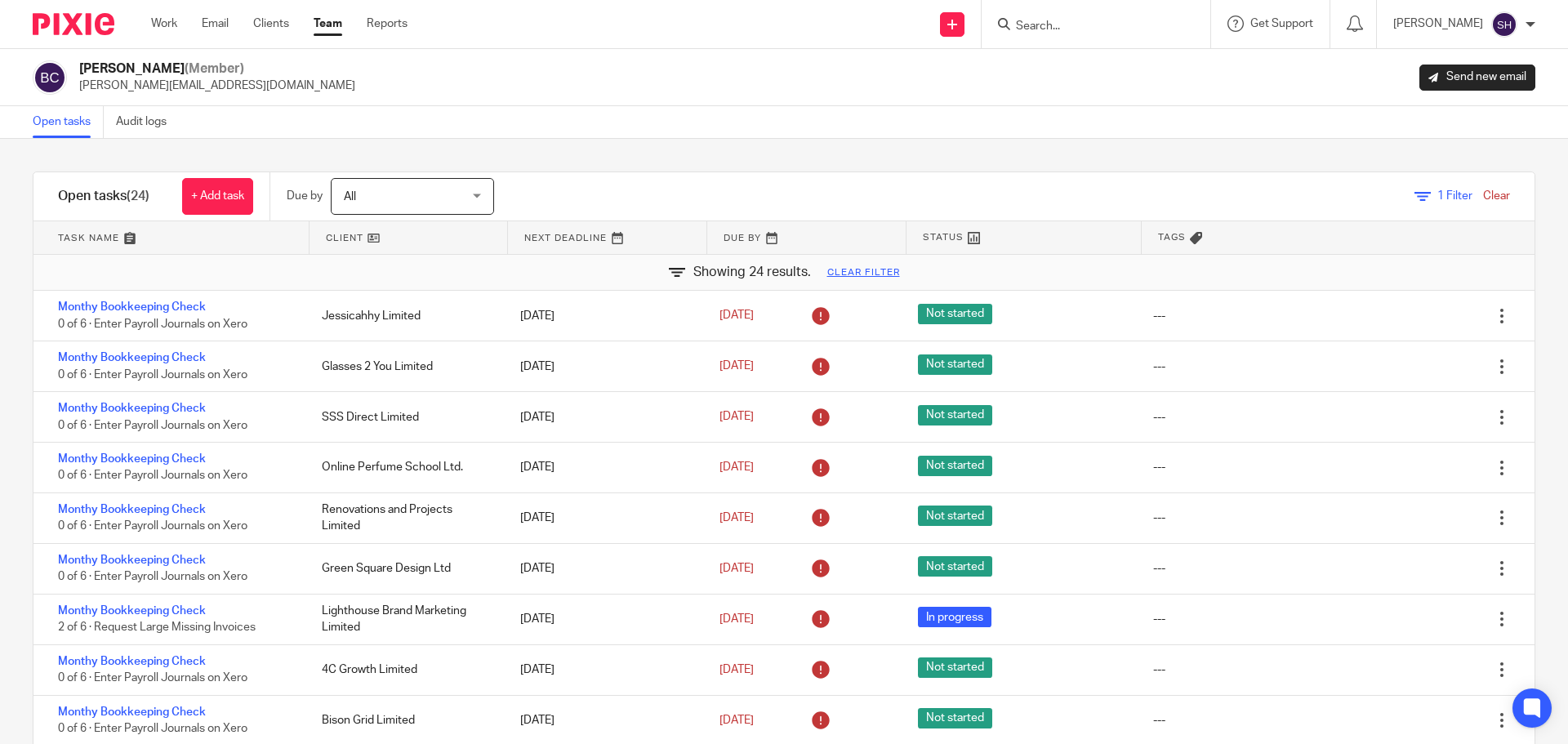
click at [1071, 23] on input "Search" at bounding box center [1088, 27] width 147 height 14
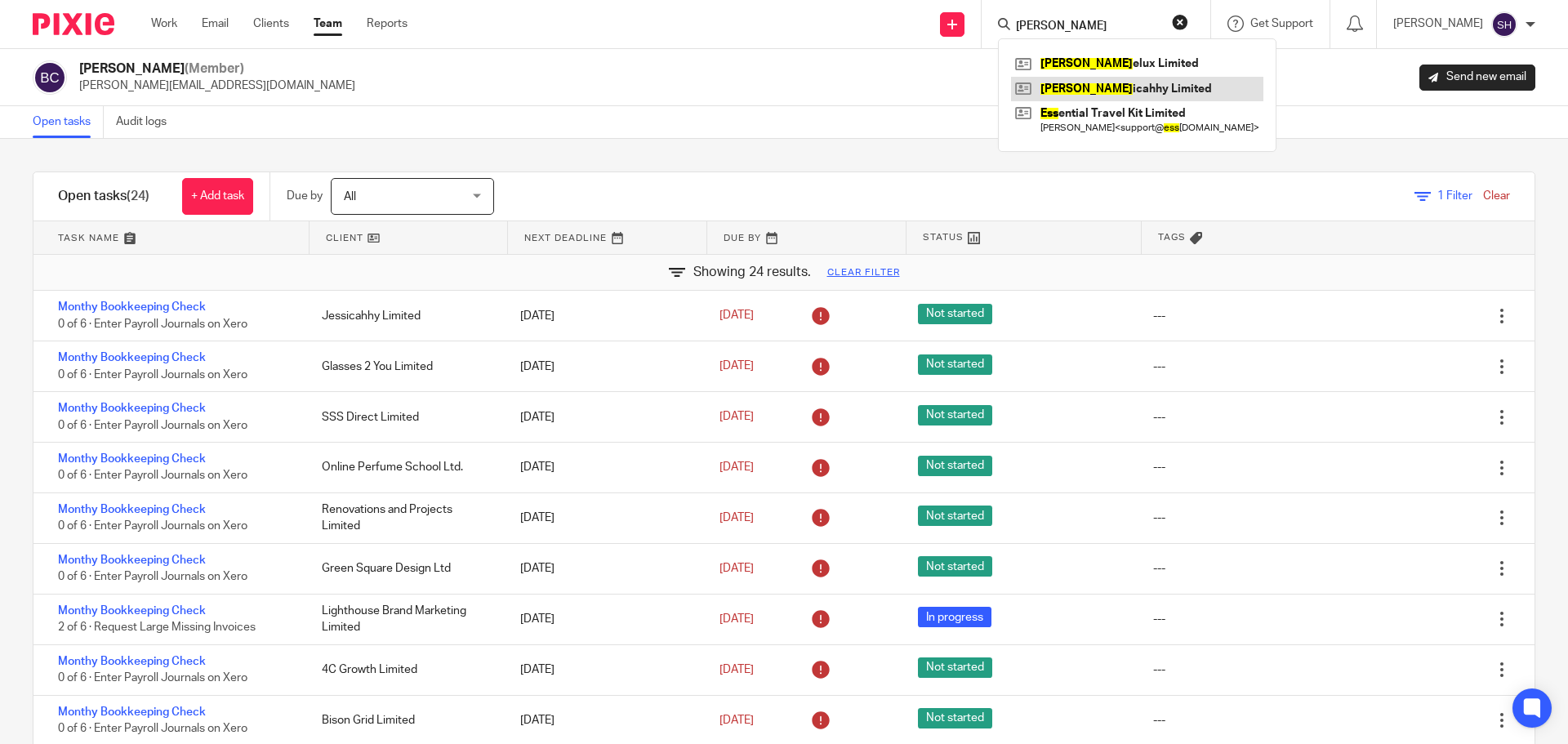
type input "jess"
click at [1103, 83] on link at bounding box center [1137, 89] width 252 height 25
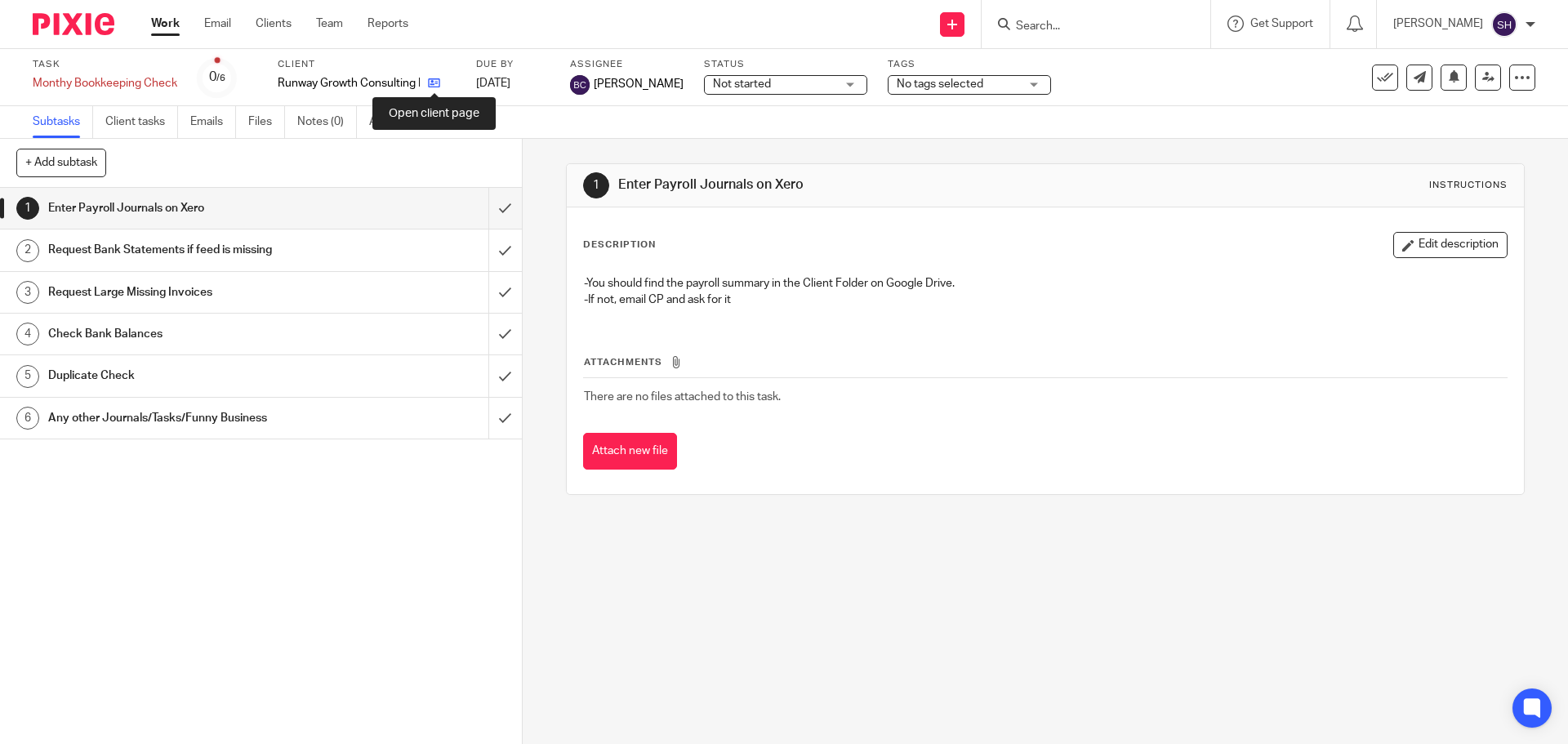
click at [431, 88] on icon at bounding box center [434, 83] width 12 height 12
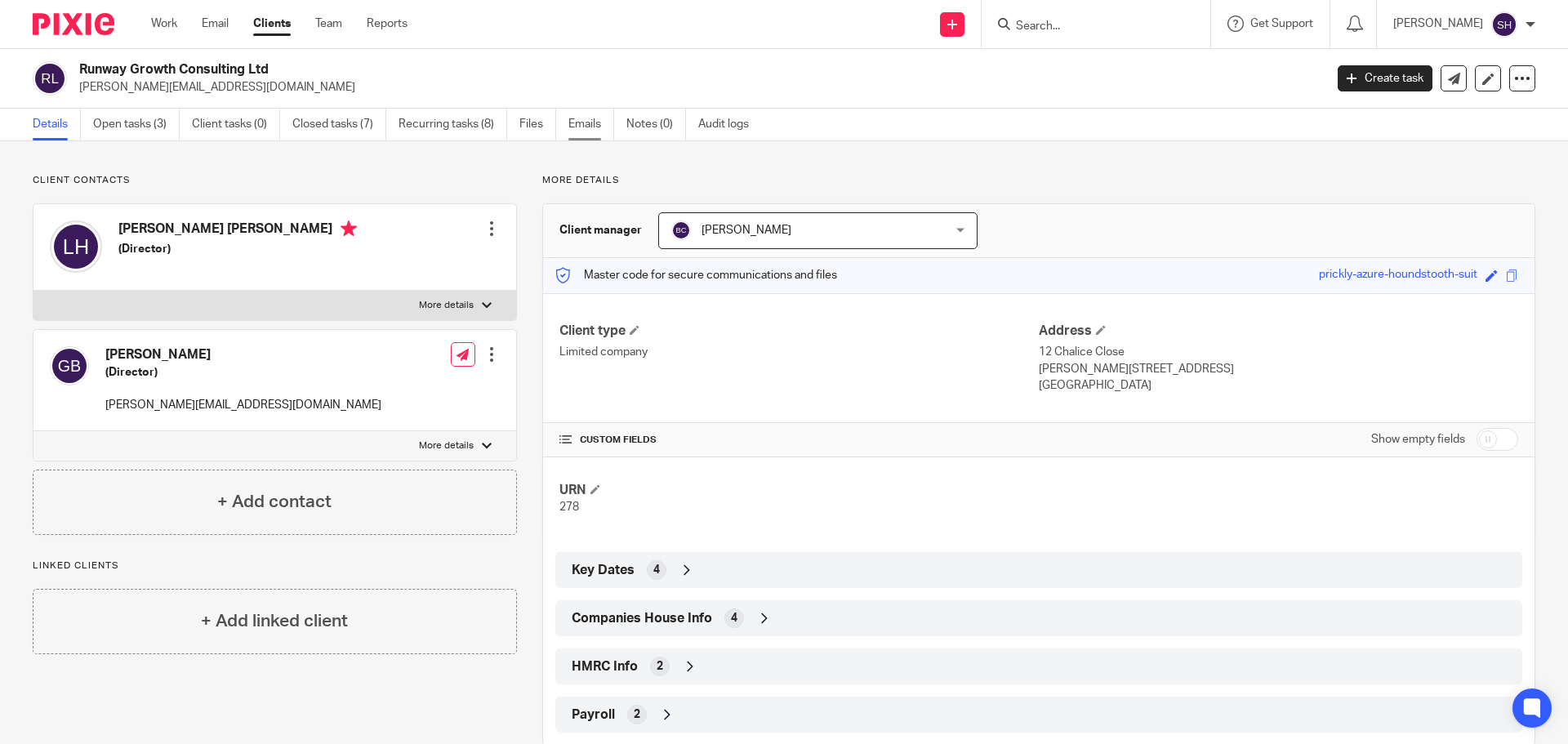
click at [595, 110] on link "Emails" at bounding box center [591, 124] width 46 height 32
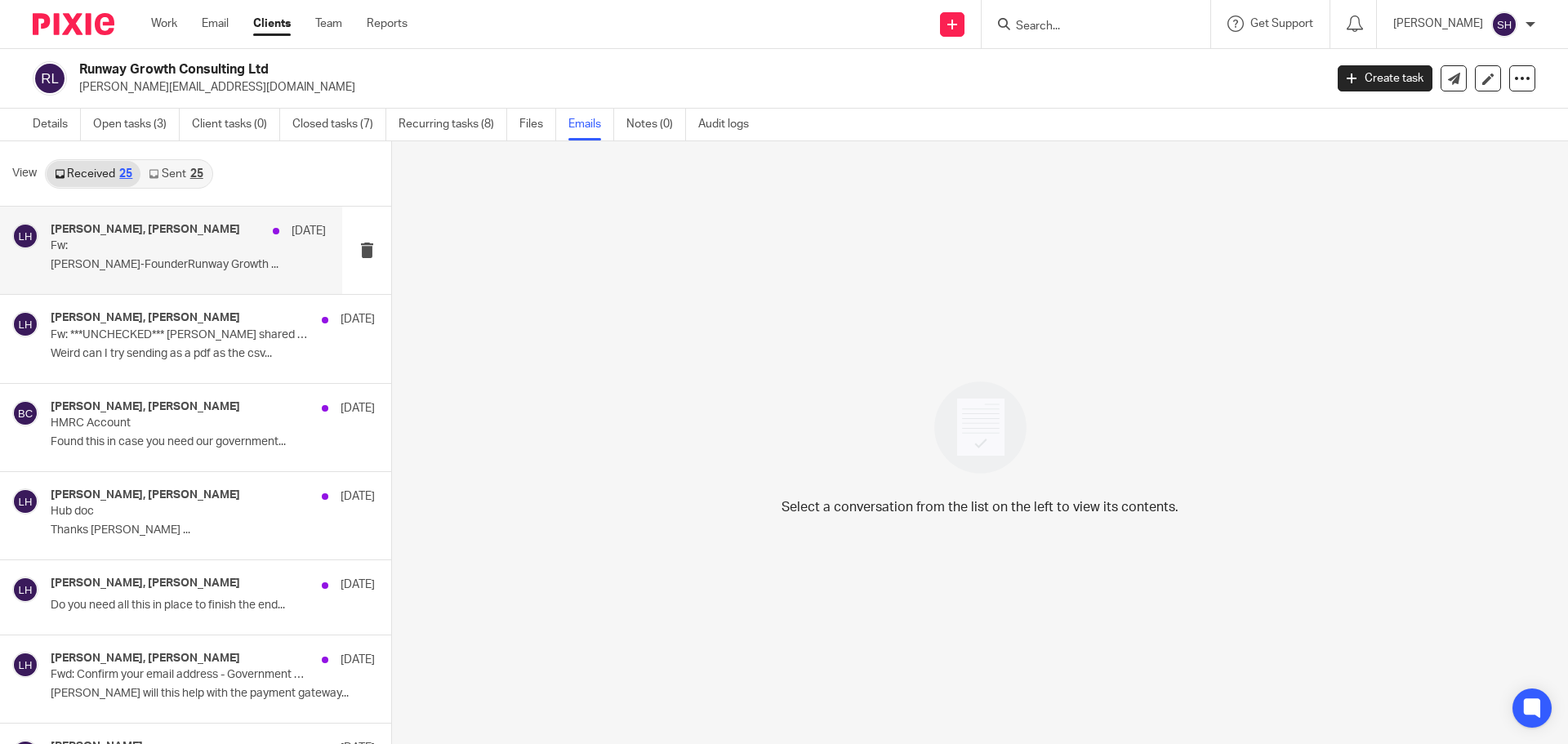
click at [190, 257] on div "Becky Cole, Lee Hill 7 Aug Fw: Lee HillCo‑FounderRunway Growth ..." at bounding box center [188, 251] width 275 height 55
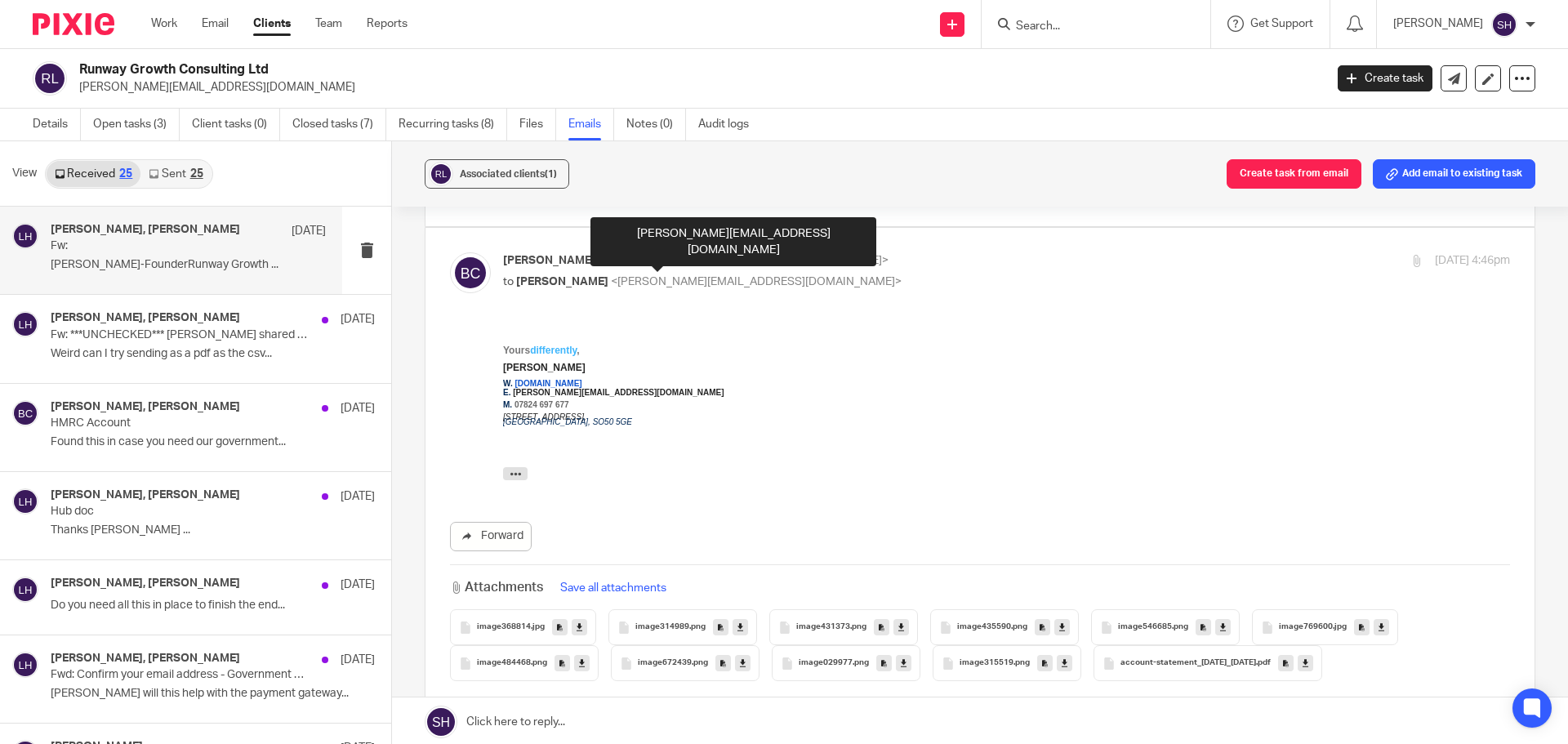
scroll to position [82, 0]
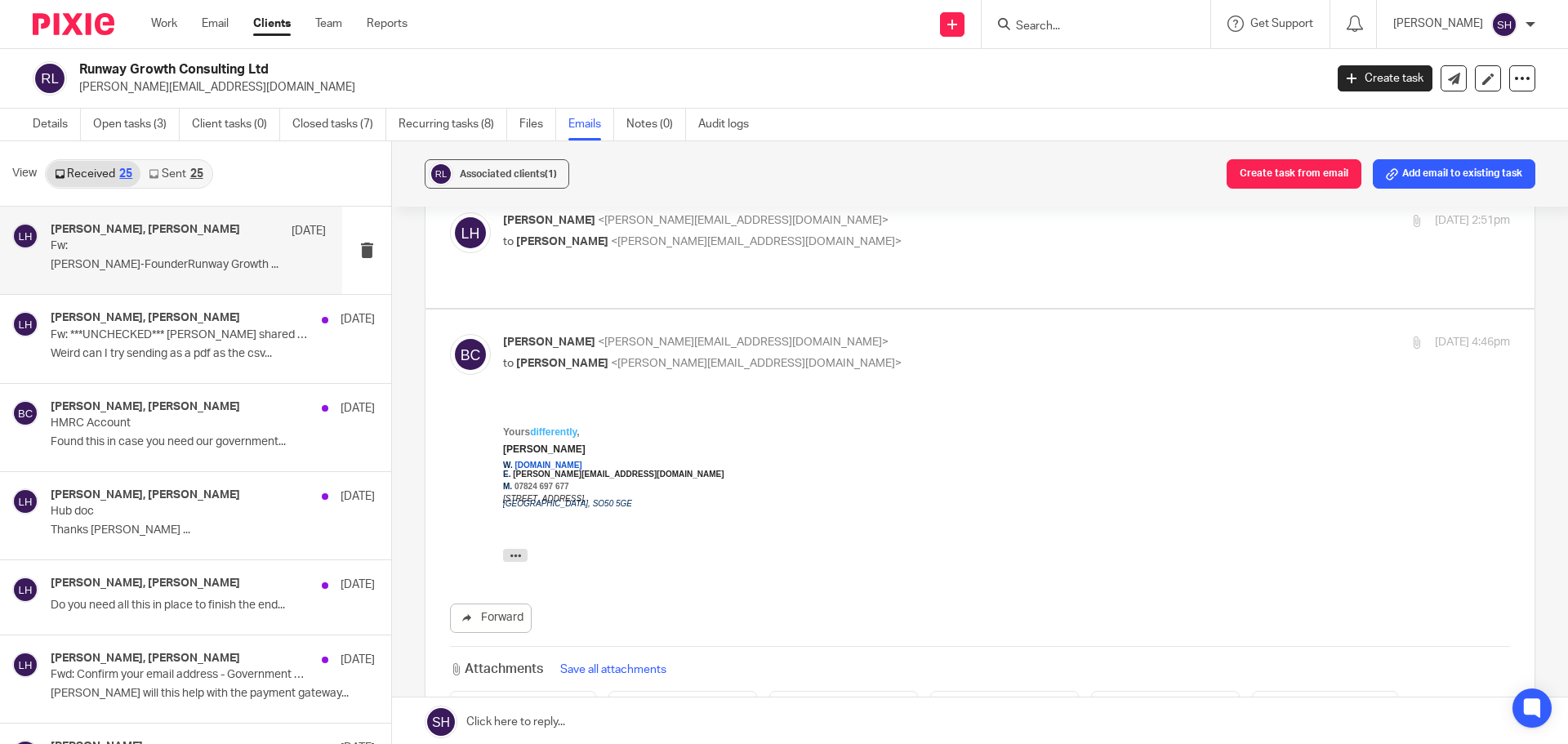
click at [739, 234] on p "to Becky Cole <becky@wearediverso.com>" at bounding box center [838, 242] width 671 height 17
checkbox input "true"
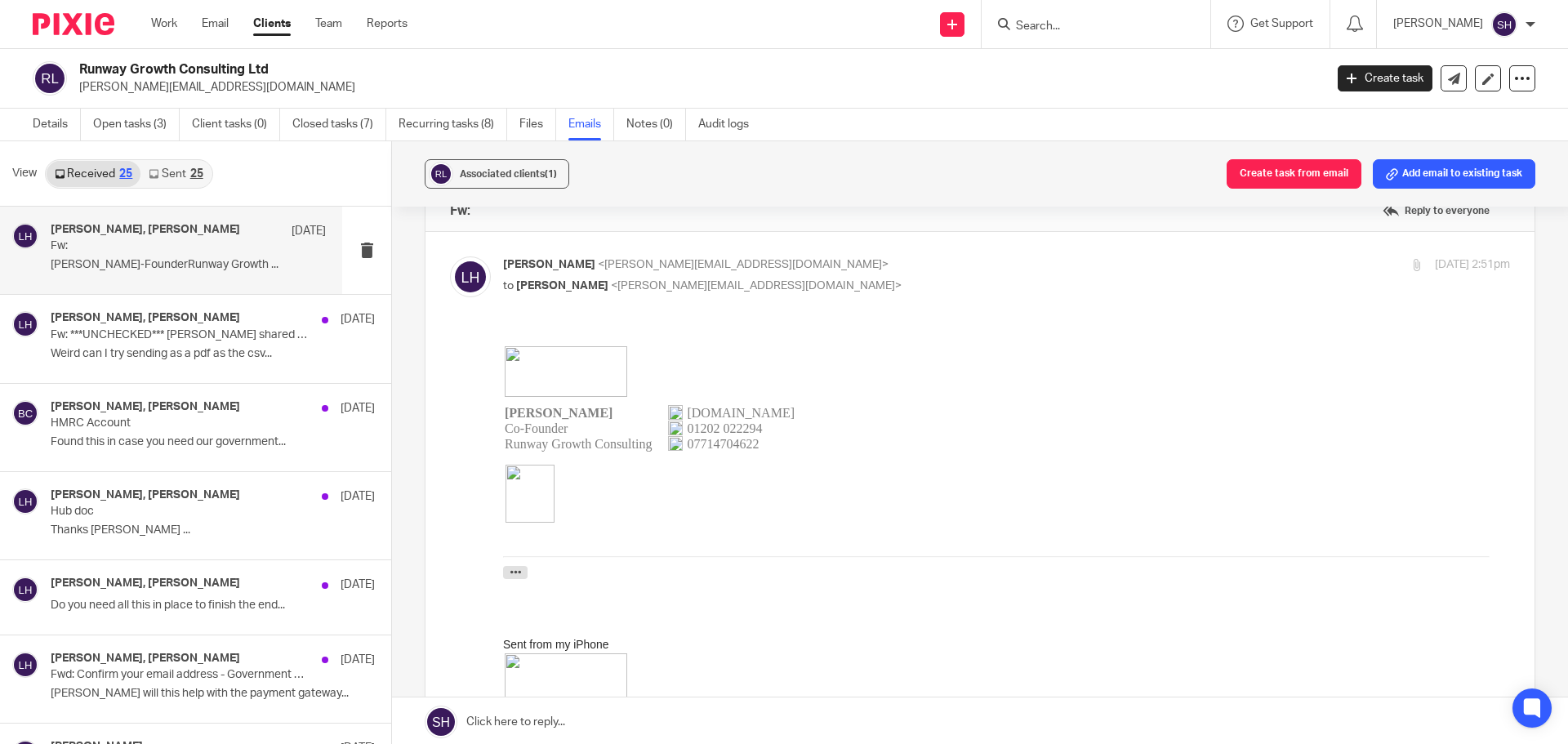
scroll to position [0, 0]
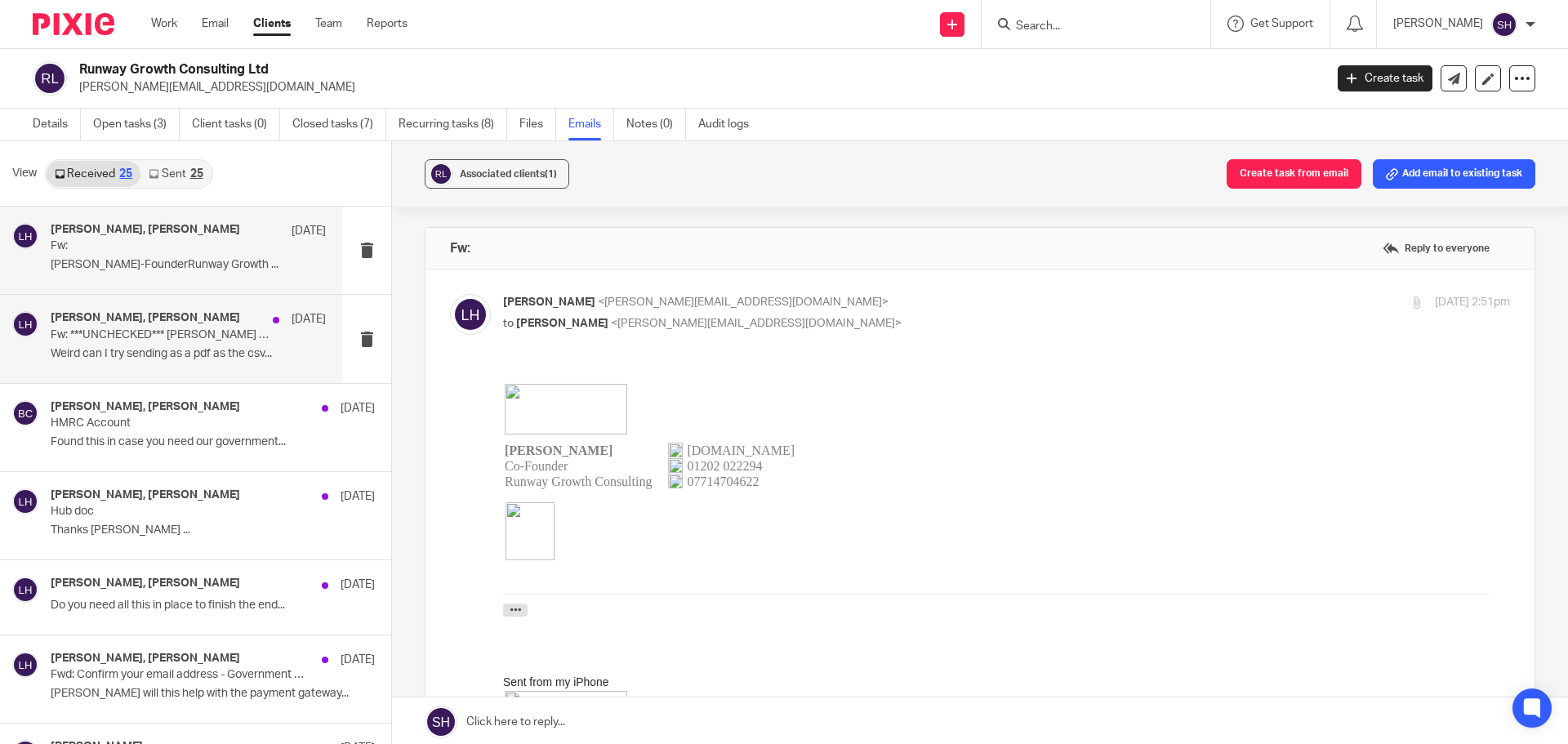
click at [250, 370] on div "Becky Cole, Lee Hill 7 Aug Fw: ***UNCHECKED*** Lee Hill shared a statement with…" at bounding box center [171, 339] width 343 height 87
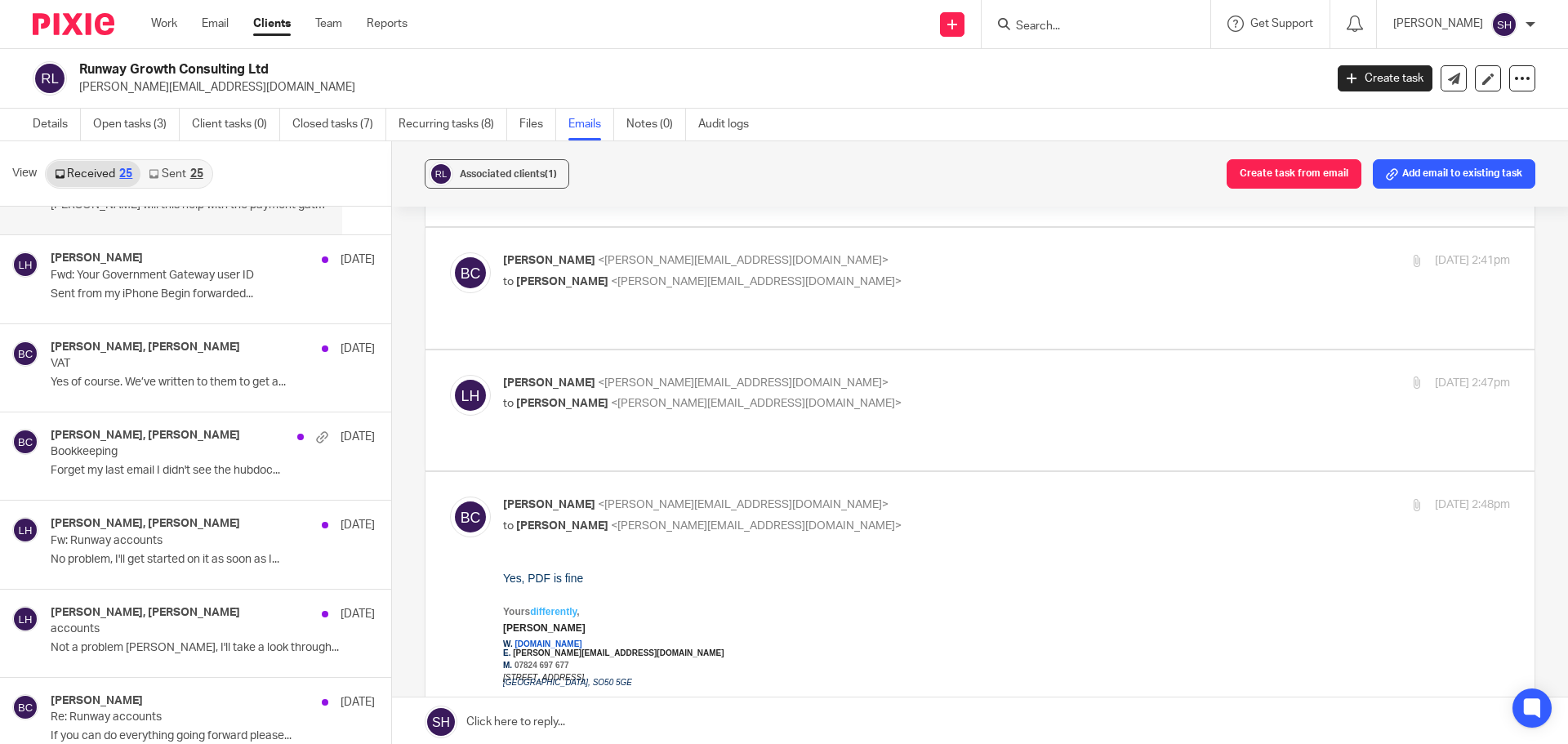
scroll to position [490, 0]
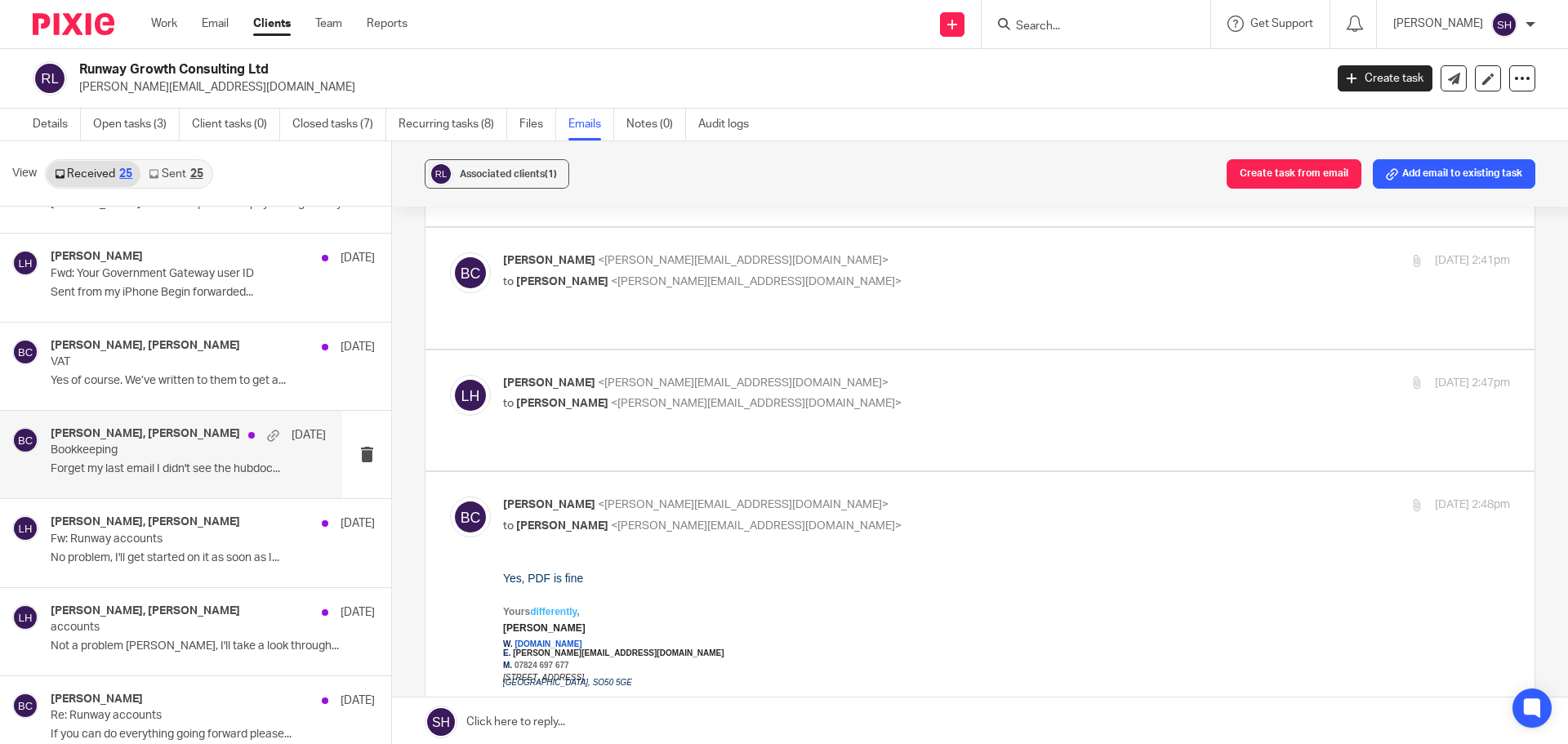
click at [184, 452] on p "Bookkeeping" at bounding box center [160, 450] width 220 height 14
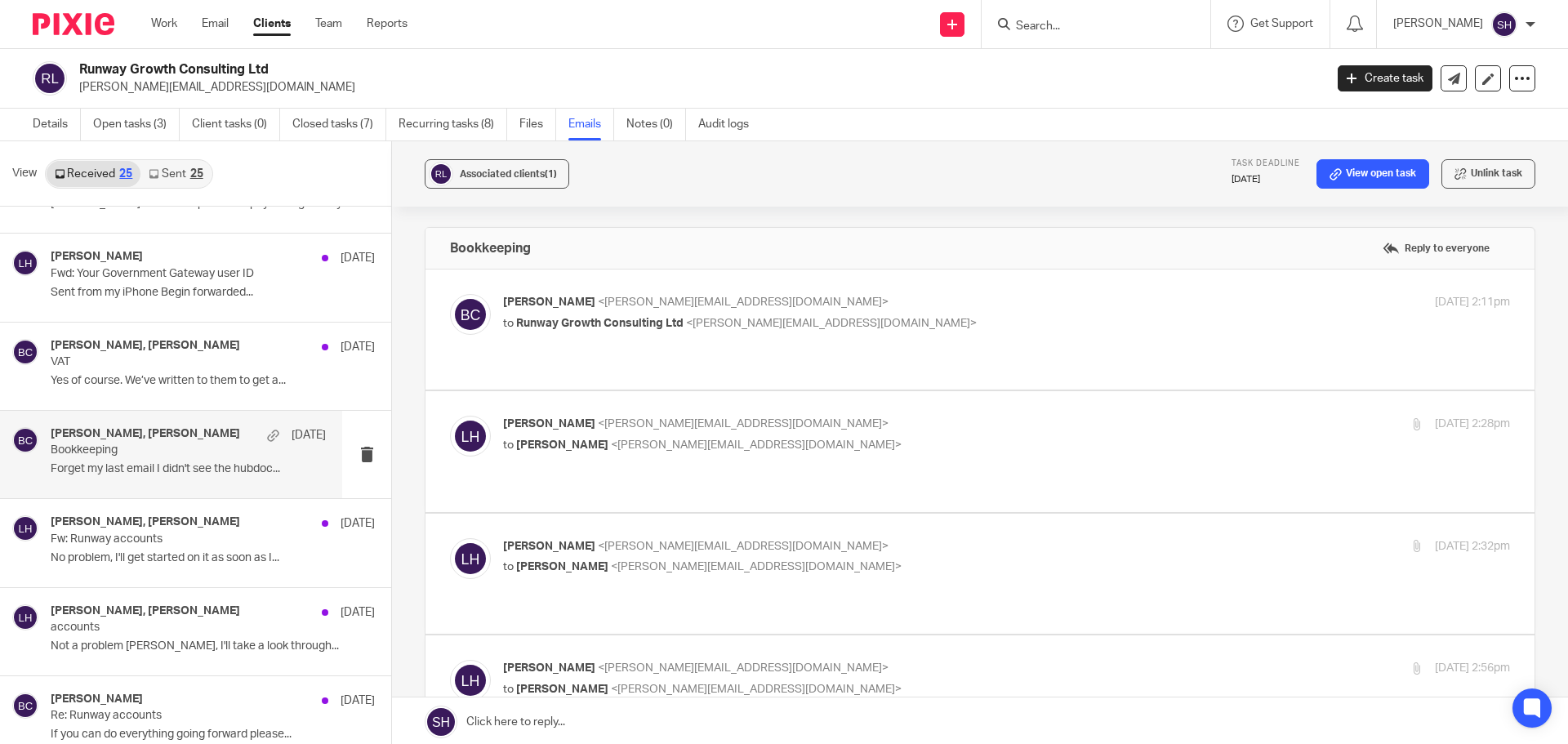
scroll to position [0, 0]
click at [866, 344] on div "Becky Cole <becky@wearediverso.com> to Runway Growth Consulting Ltd <lee@runway…" at bounding box center [980, 329] width 1060 height 71
click at [865, 345] on div "Becky Cole <becky@wearediverso.com> to Runway Growth Consulting Ltd <lee@runway…" at bounding box center [980, 329] width 1060 height 71
click at [817, 366] on label at bounding box center [980, 329] width 1110 height 121
click at [450, 294] on input "checkbox" at bounding box center [449, 293] width 1 height 1
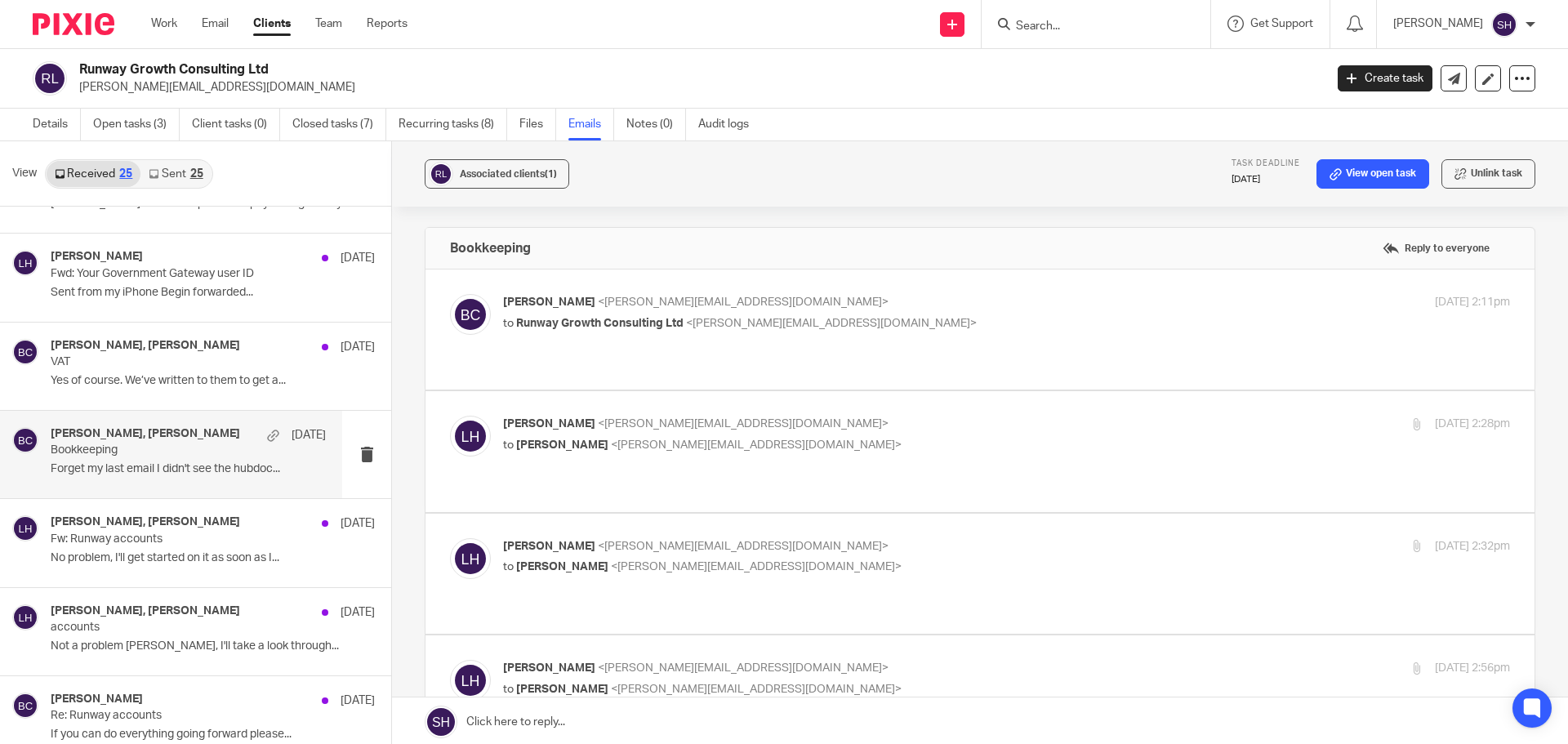
checkbox input "true"
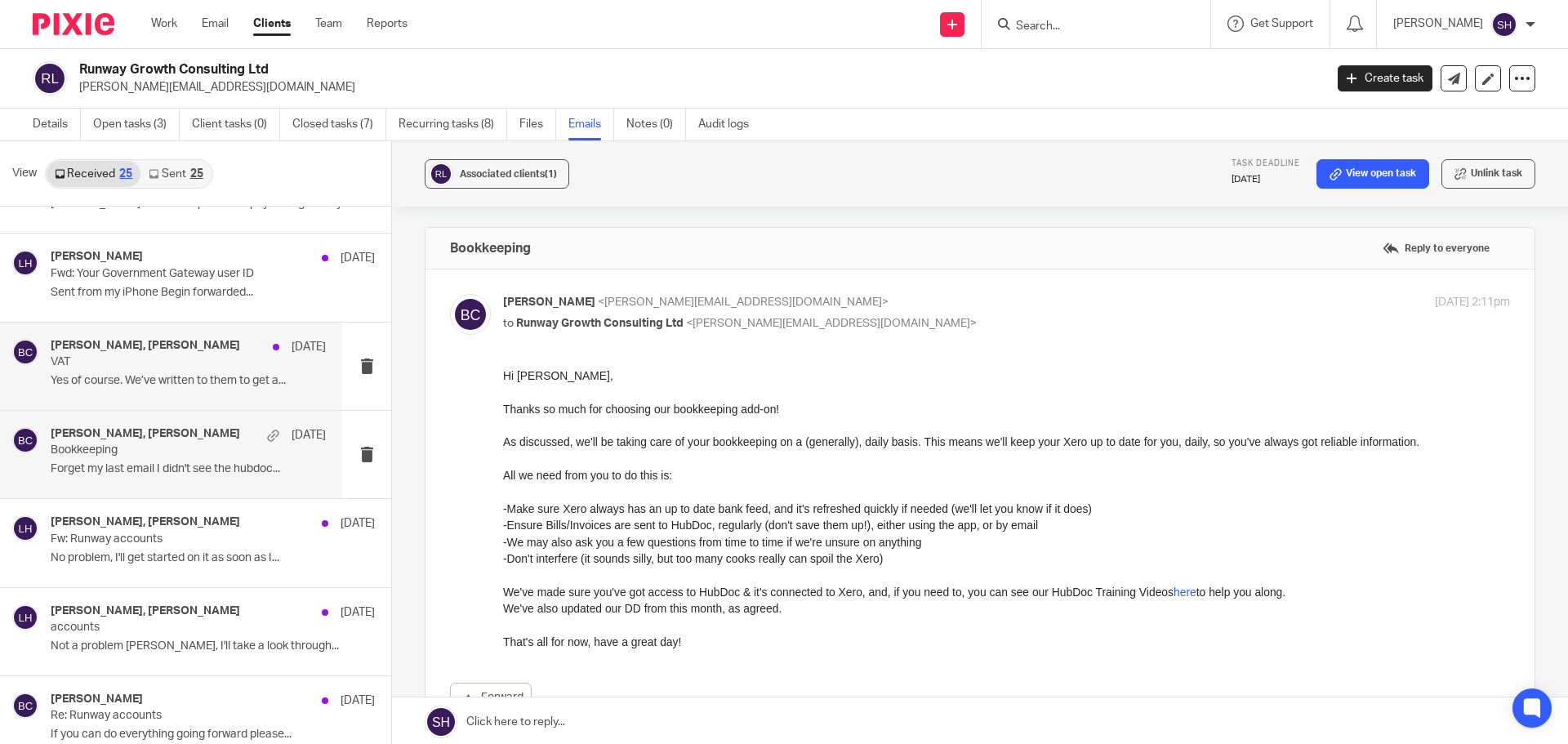
click at [200, 356] on p "VAT" at bounding box center [160, 362] width 220 height 14
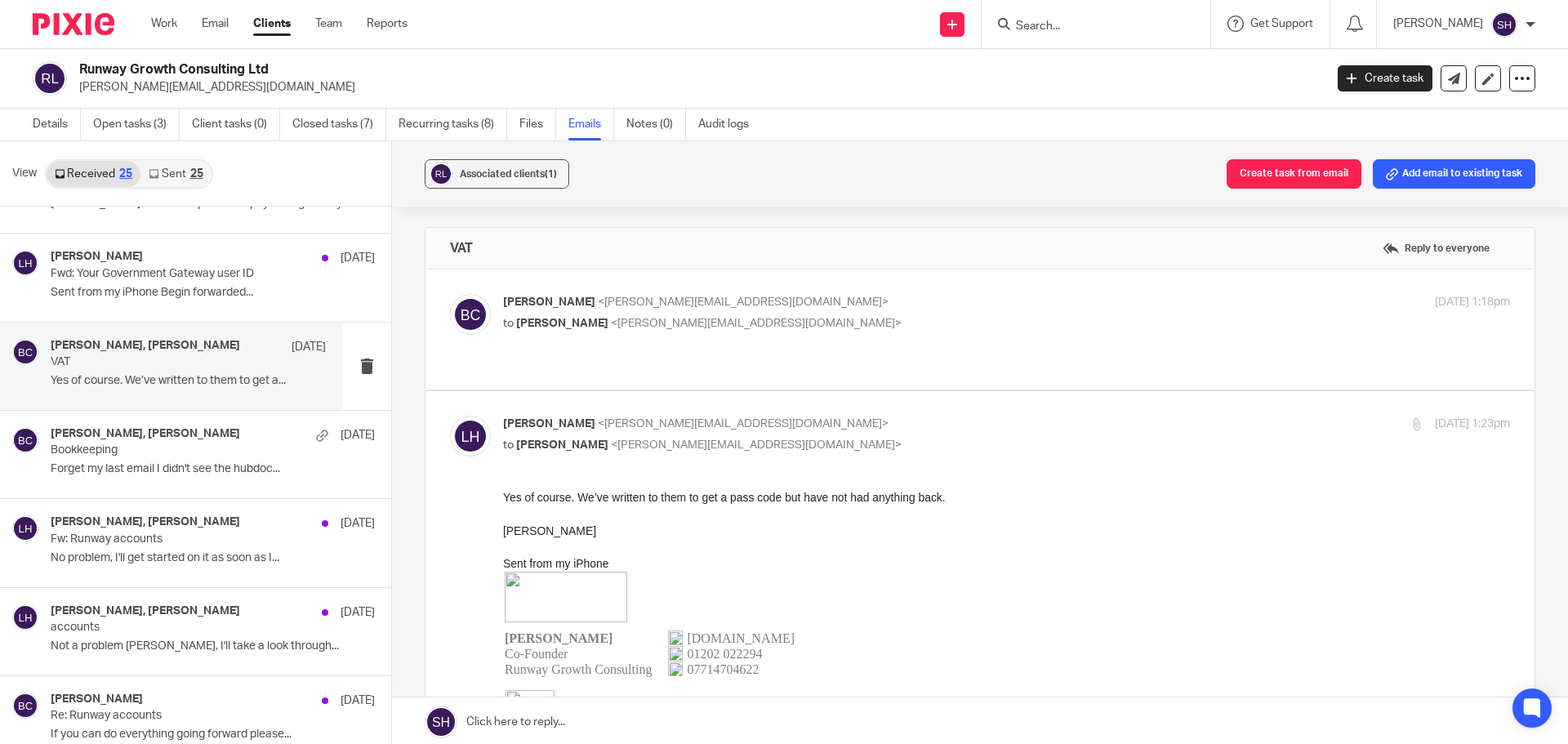
click at [747, 333] on div "Becky Cole <becky@wearediverso.com> to Lee Hill <lee@runway-consulting.co.uk> 7…" at bounding box center [1006, 314] width 1007 height 41
checkbox input "true"
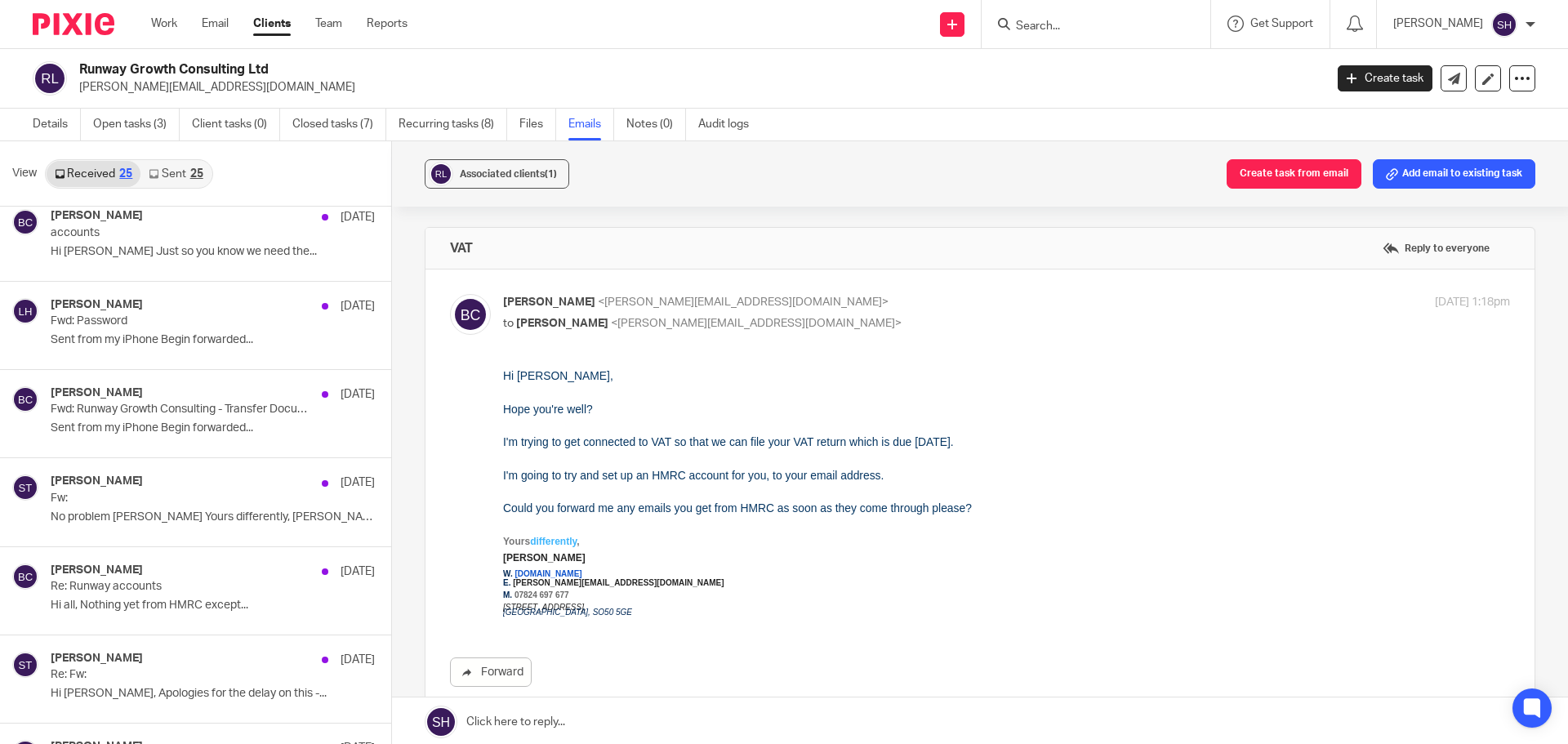
scroll to position [1144, 0]
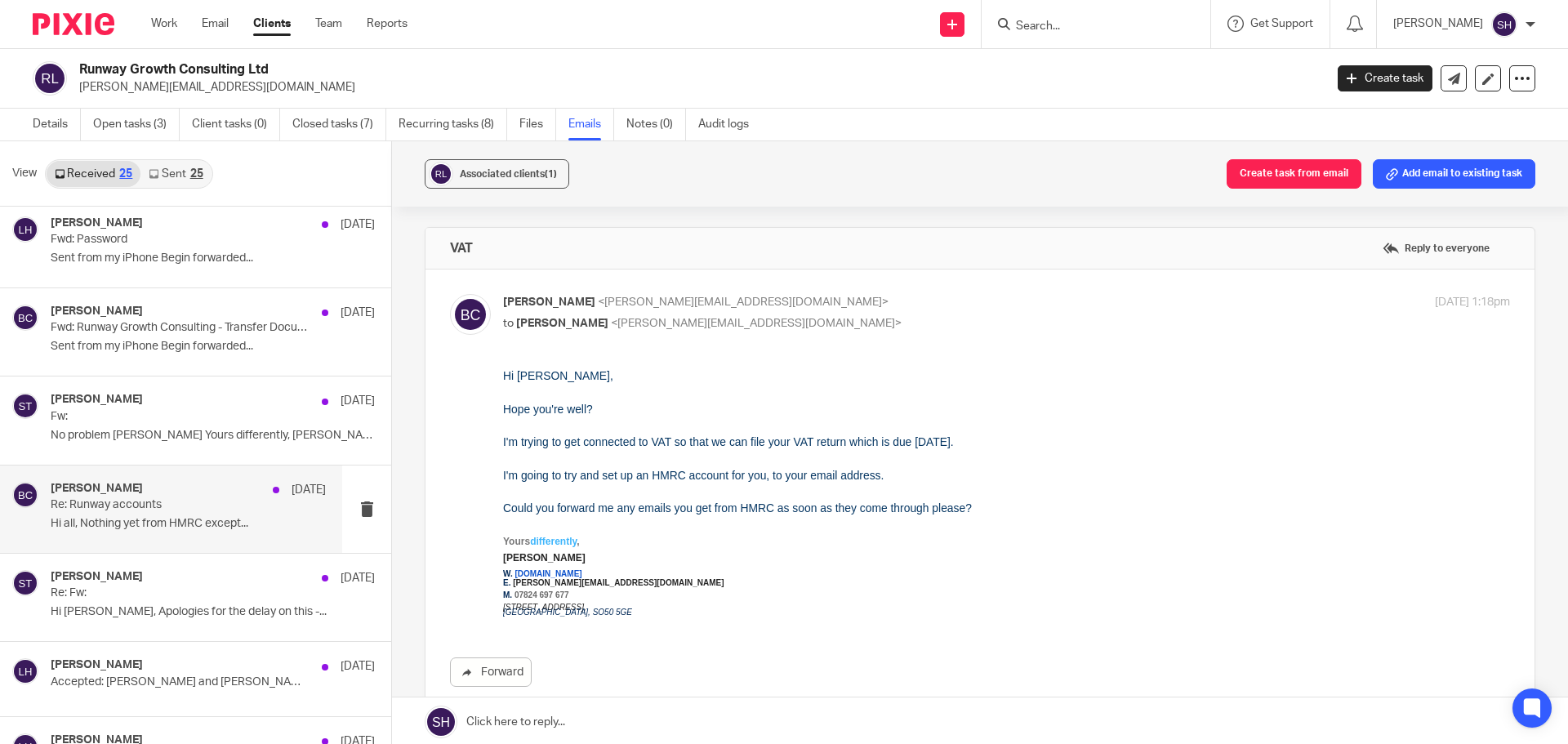
click at [209, 538] on div "Becky Cole 23 Jul Re: Runway accounts Hi all, Nothing yet from HMRC except..." at bounding box center [171, 510] width 343 height 87
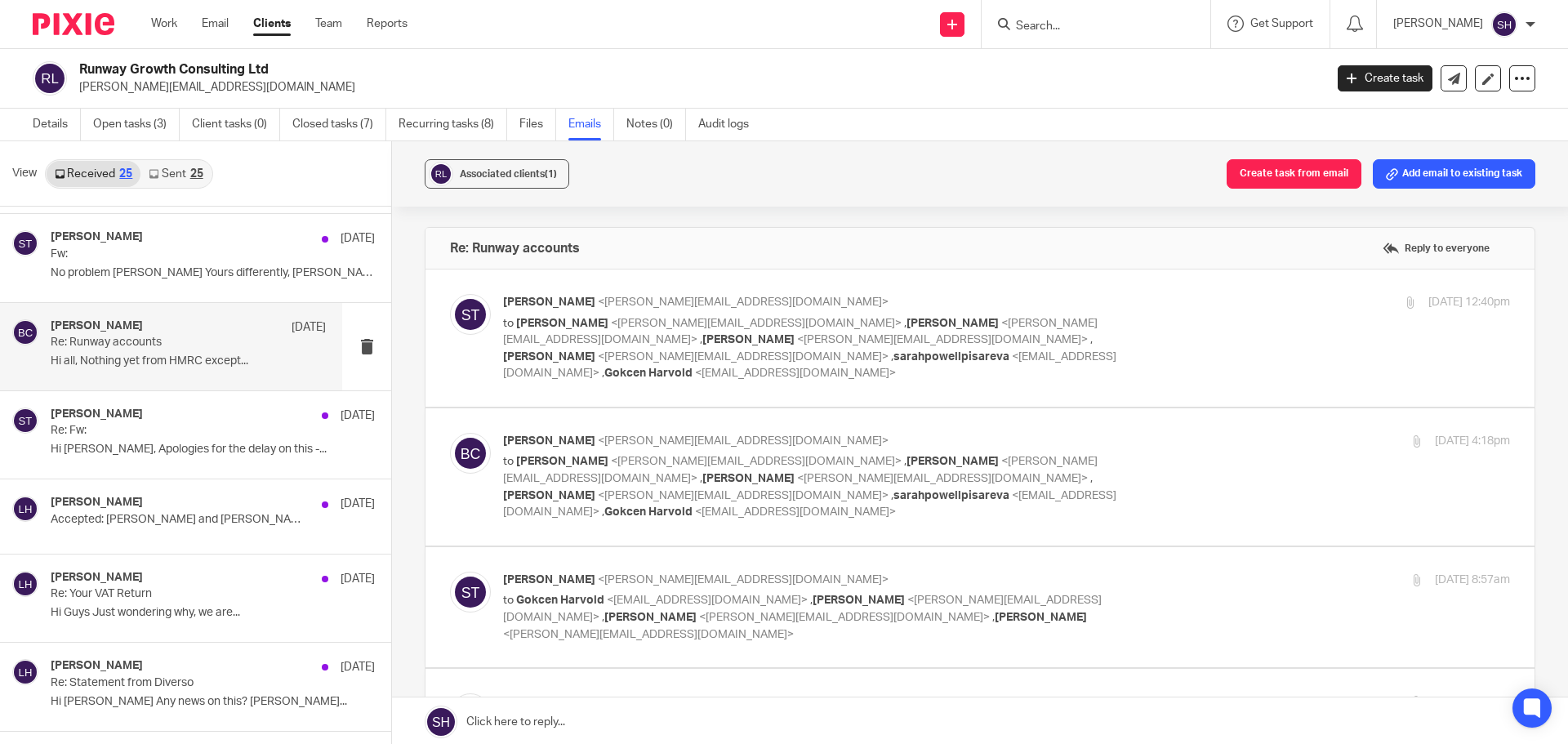
scroll to position [1307, 0]
click at [172, 463] on div "Sean Toomer 10 Jul Re: Fw: Hi Lee, Apologies for the delay on this -..." at bounding box center [171, 434] width 343 height 87
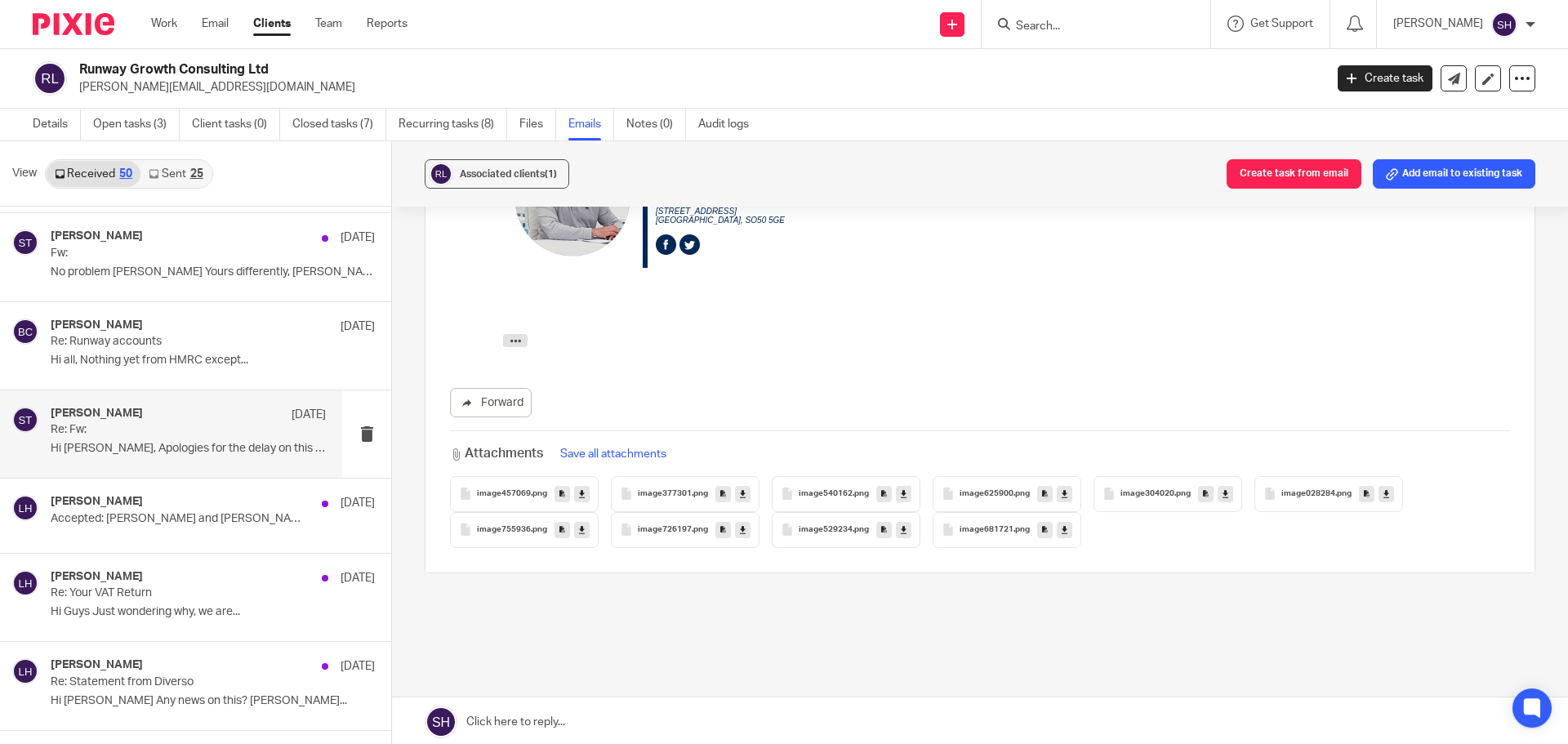
scroll to position [408, 0]
click at [490, 488] on span "image457069" at bounding box center [504, 493] width 54 height 9
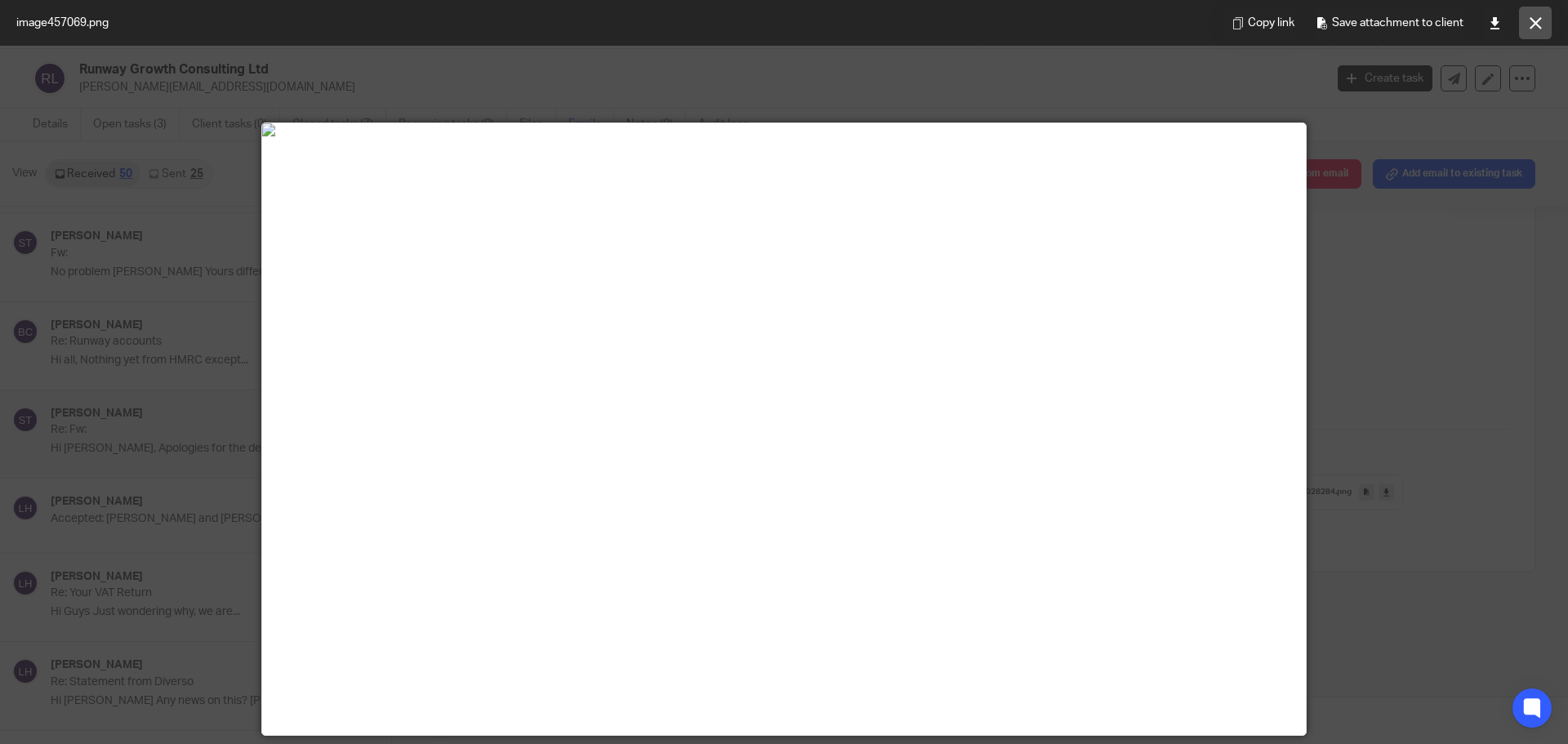
click at [1532, 23] on icon at bounding box center [1536, 23] width 12 height 12
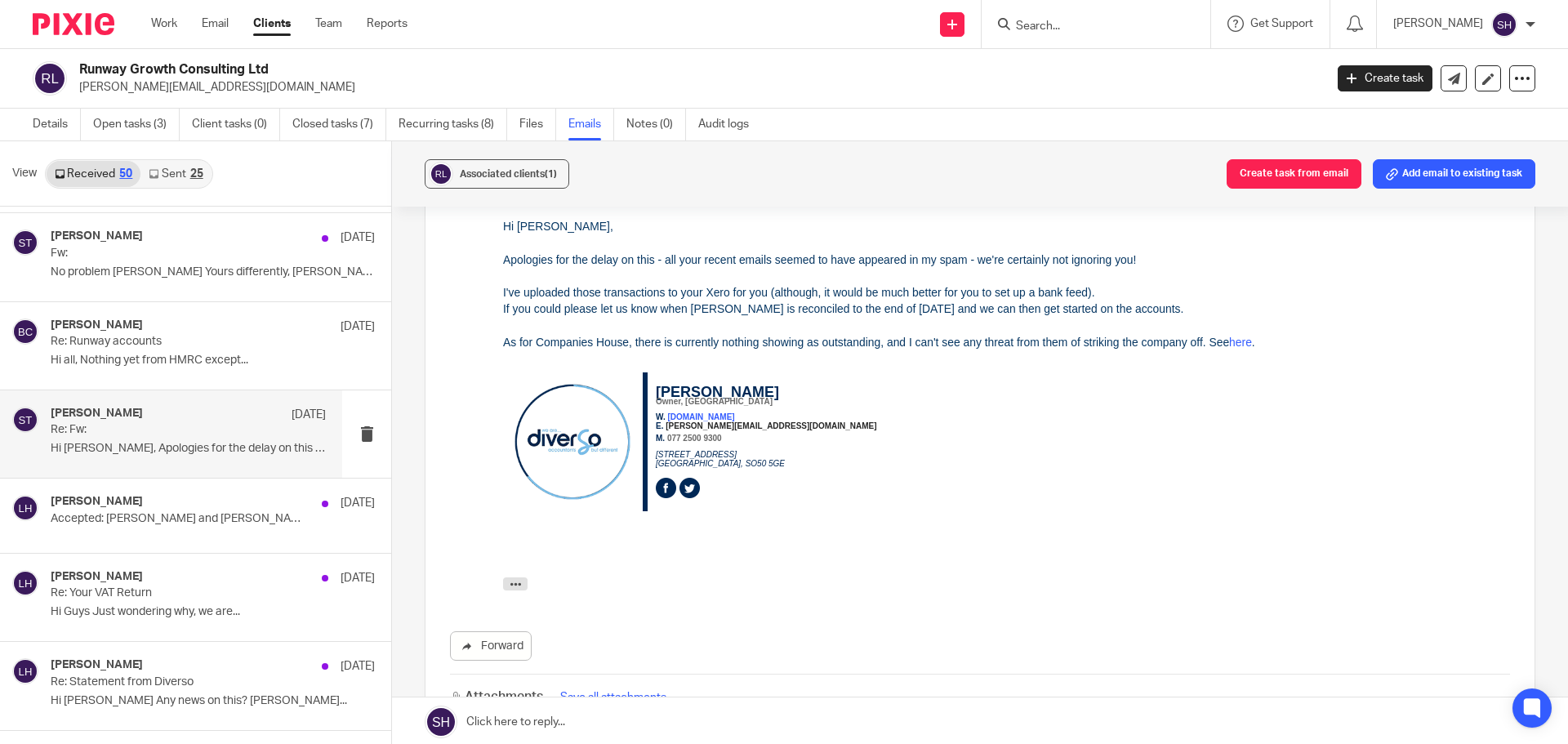
scroll to position [0, 0]
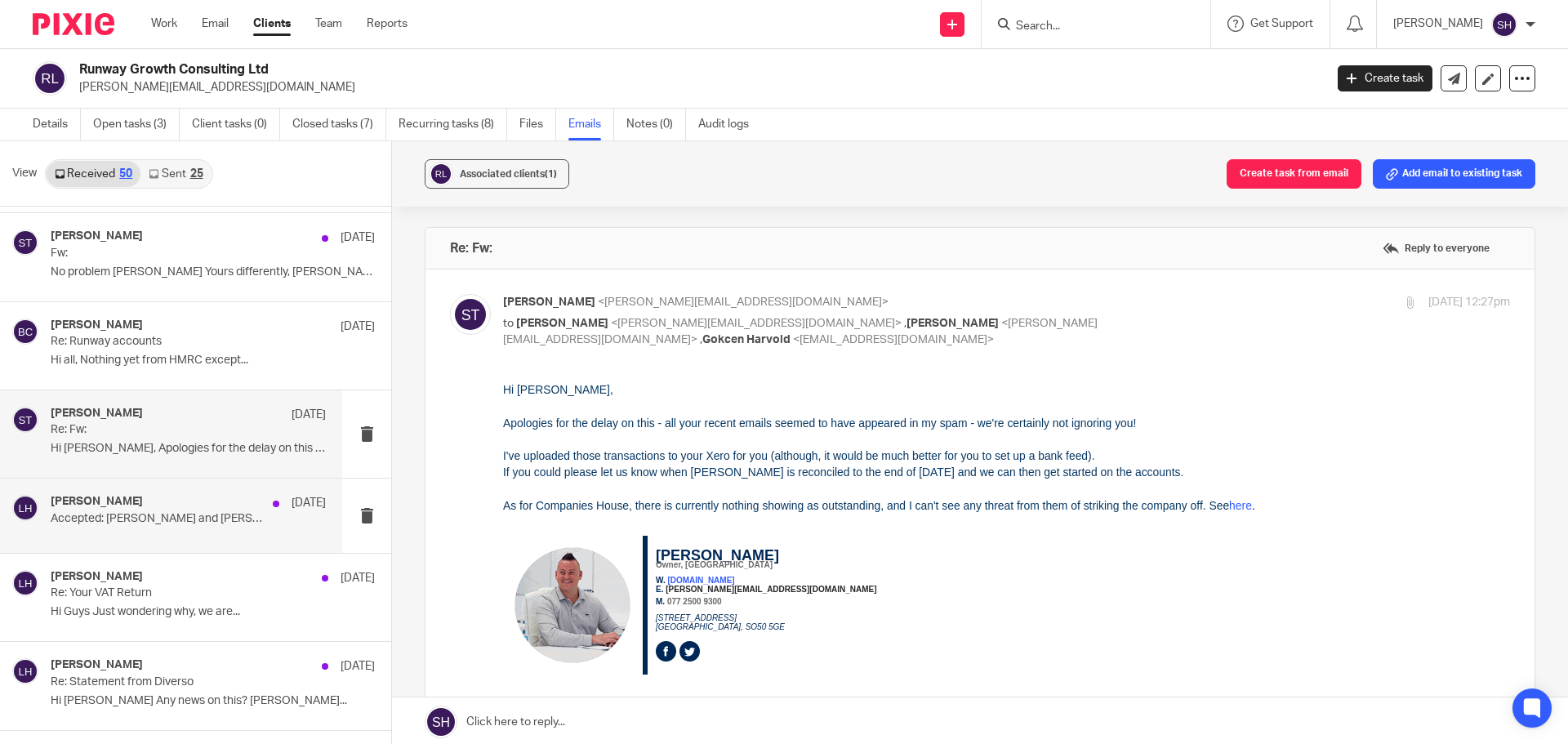
click at [169, 540] on div "Lee Hill 9 Jul Accepted: Lee Hill and Sean Toomer" at bounding box center [171, 514] width 343 height 73
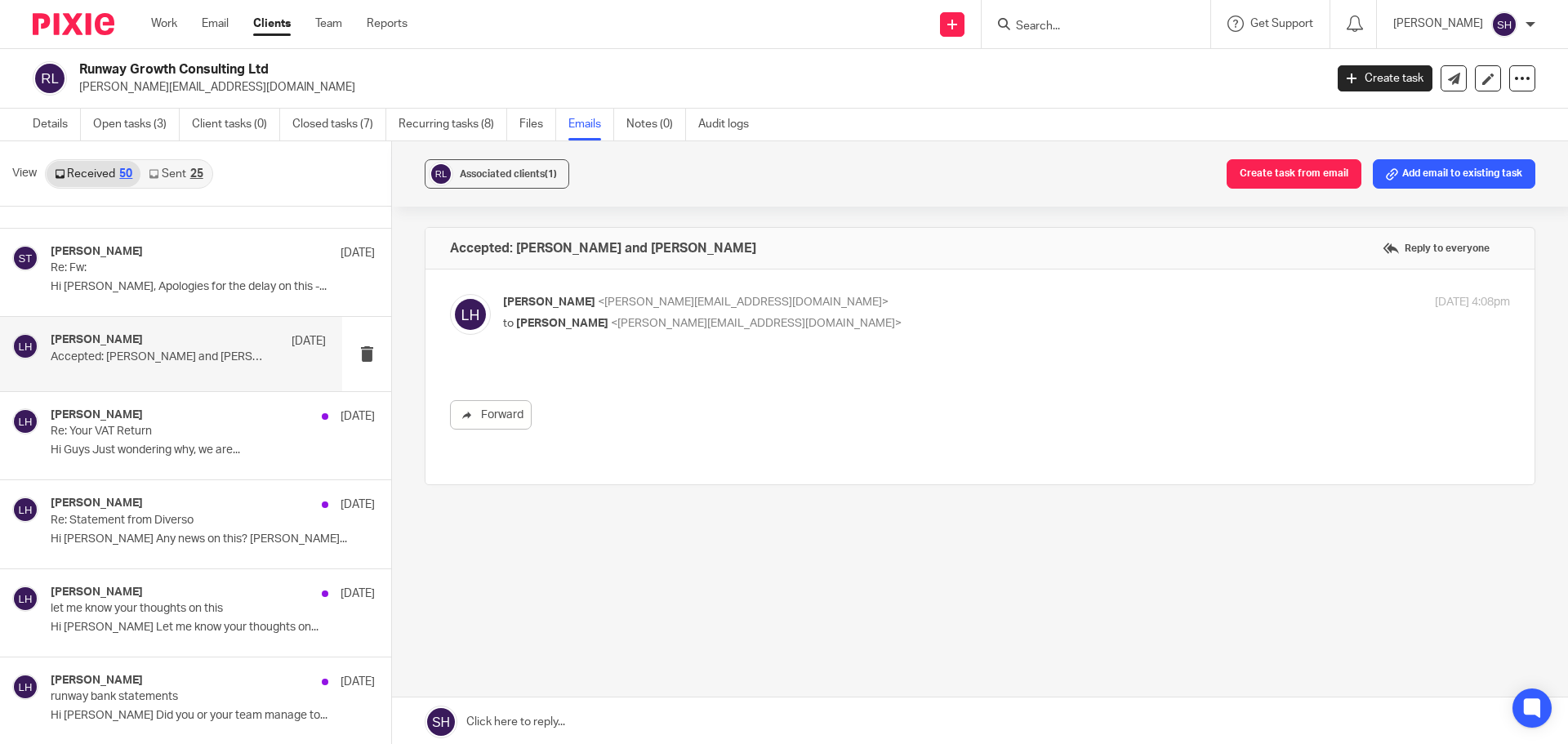
scroll to position [1470, 0]
click at [169, 540] on p "Hi Sean Any news on this? Lee..." at bounding box center [213, 537] width 325 height 14
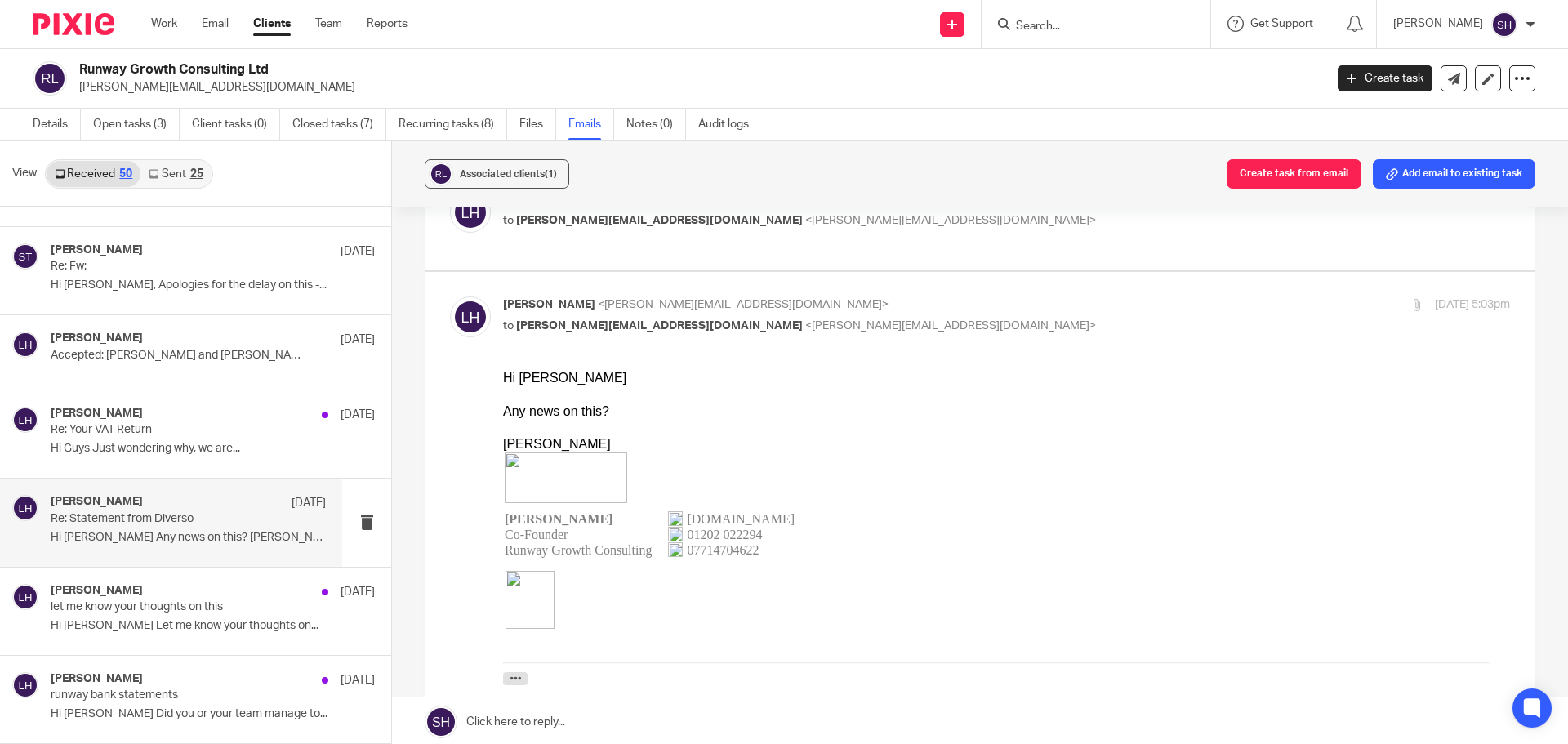
scroll to position [0, 0]
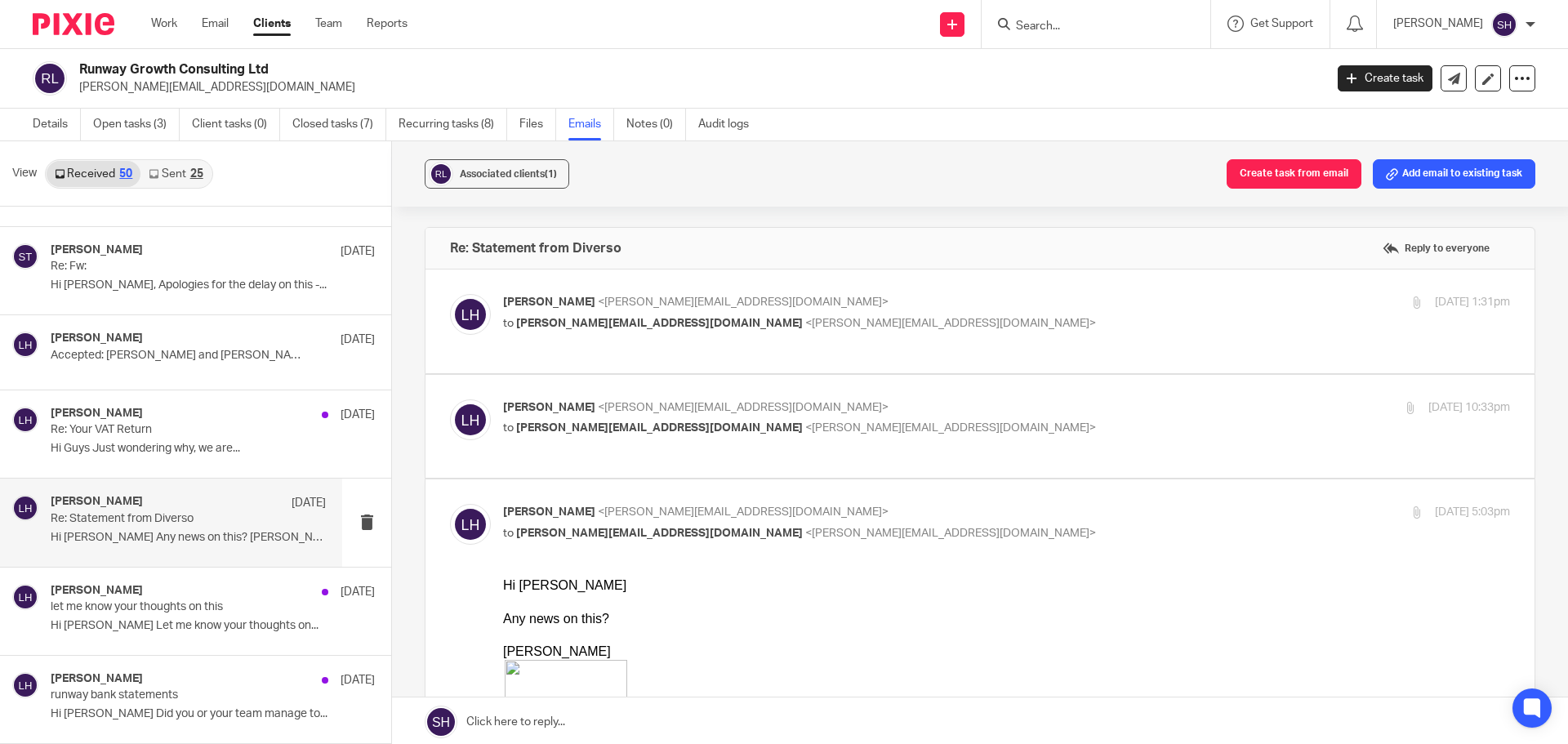
click at [845, 418] on div "Lee Hill <lee@runway-consulting.co.uk> to sean@wearediverso.com <sean@wearedive…" at bounding box center [838, 418] width 671 height 38
checkbox input "true"
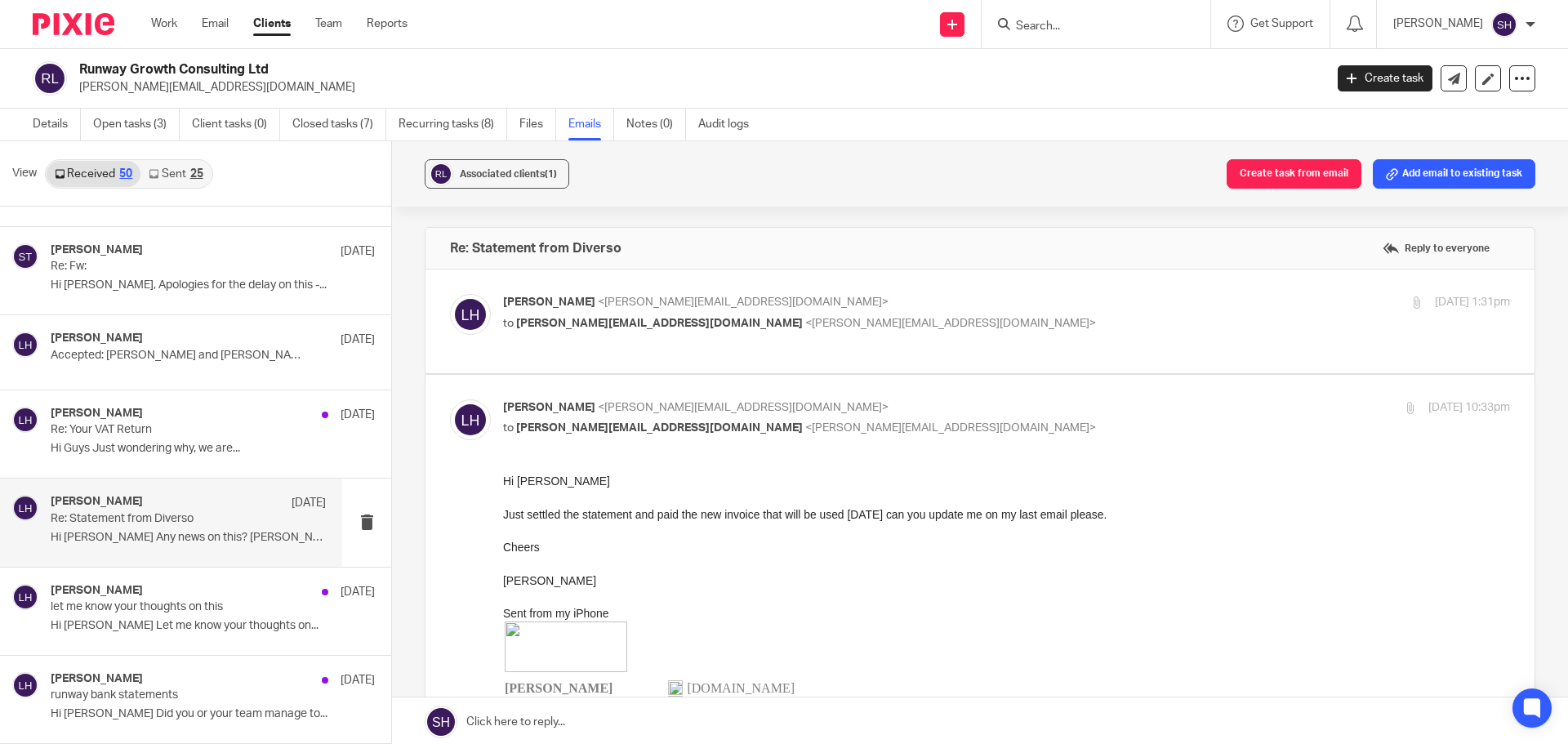
click at [885, 331] on p "to sean@wearediverso.com <sean@wearediverso.com>" at bounding box center [838, 324] width 671 height 17
checkbox input "true"
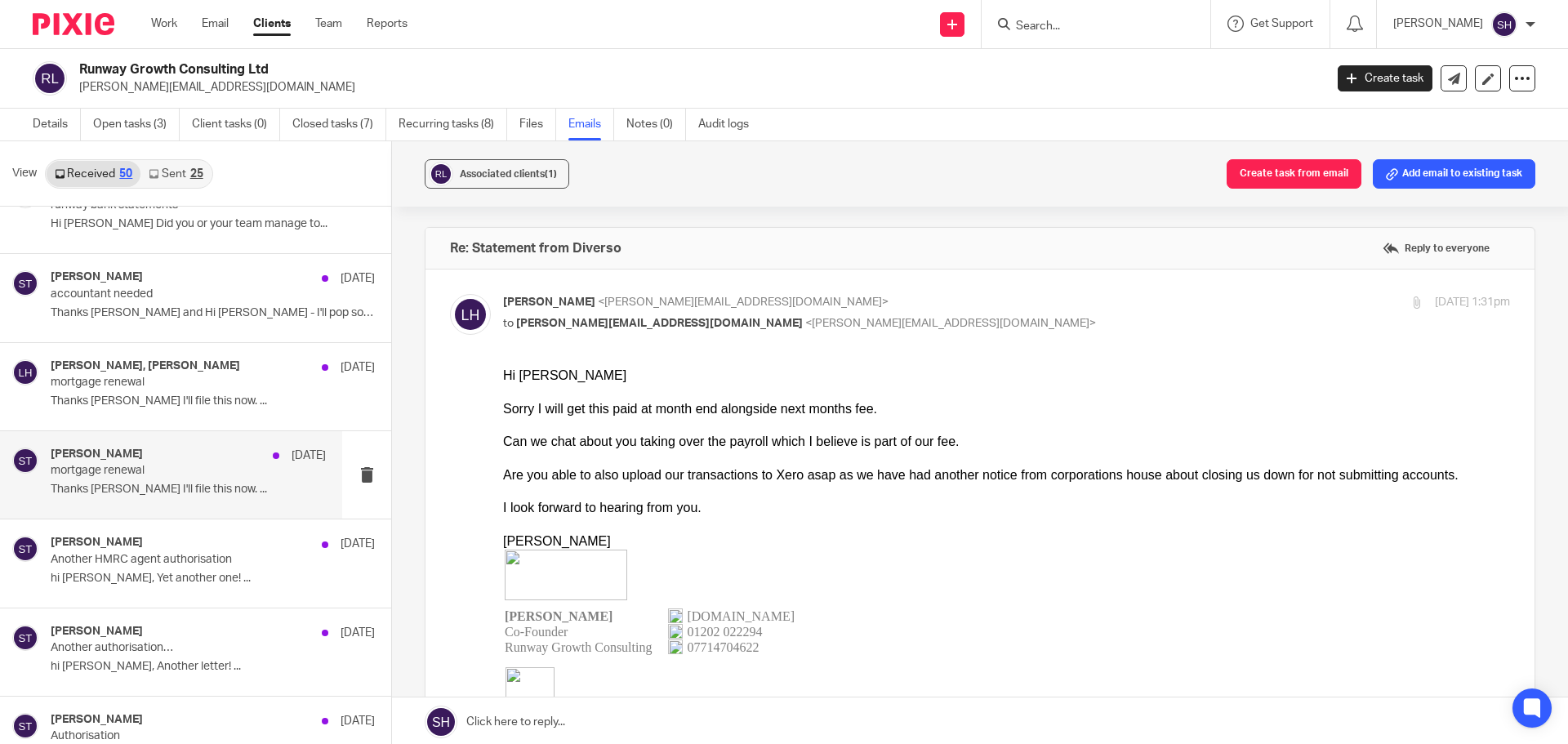
scroll to position [1633, 0]
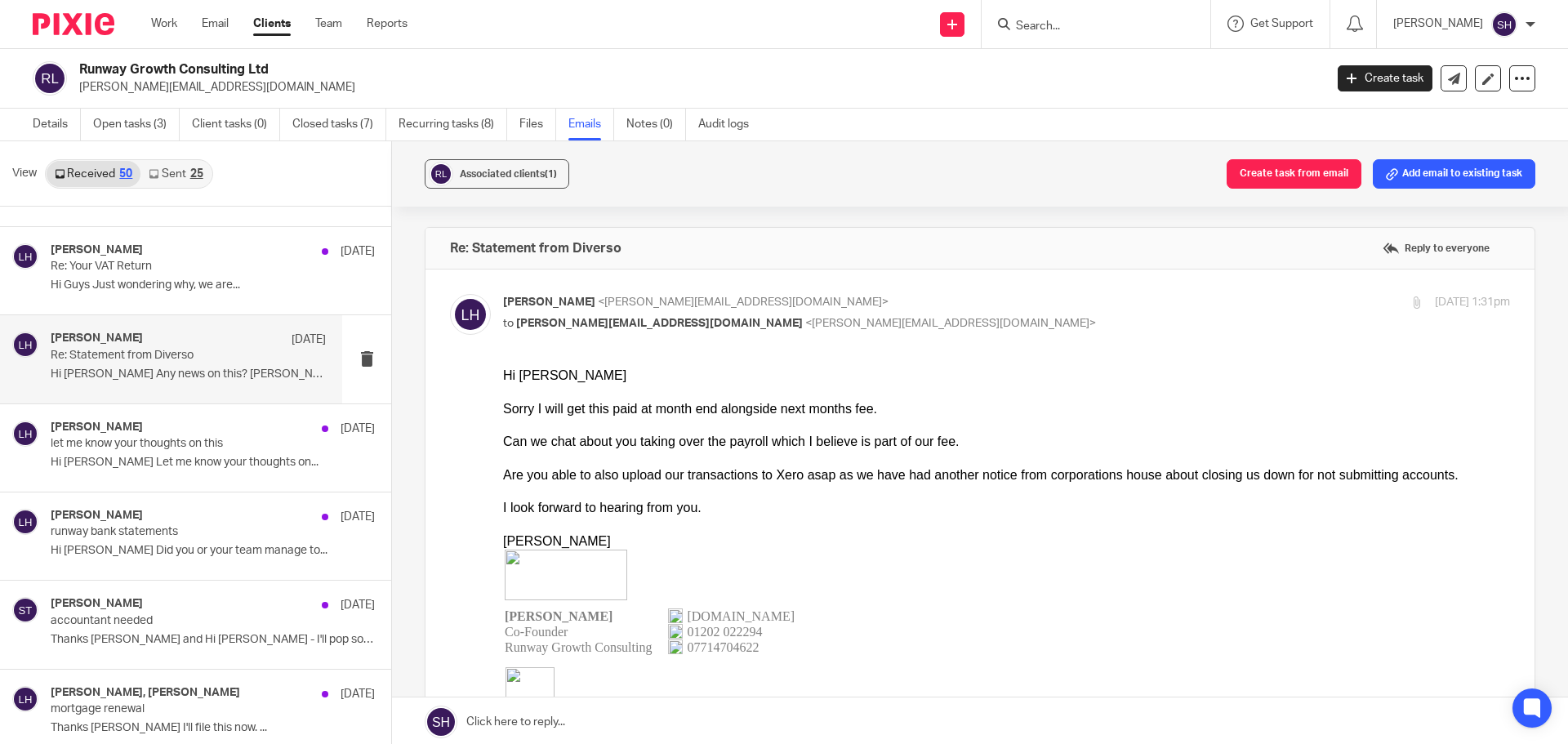
click at [192, 172] on div "25" at bounding box center [197, 174] width 13 height 11
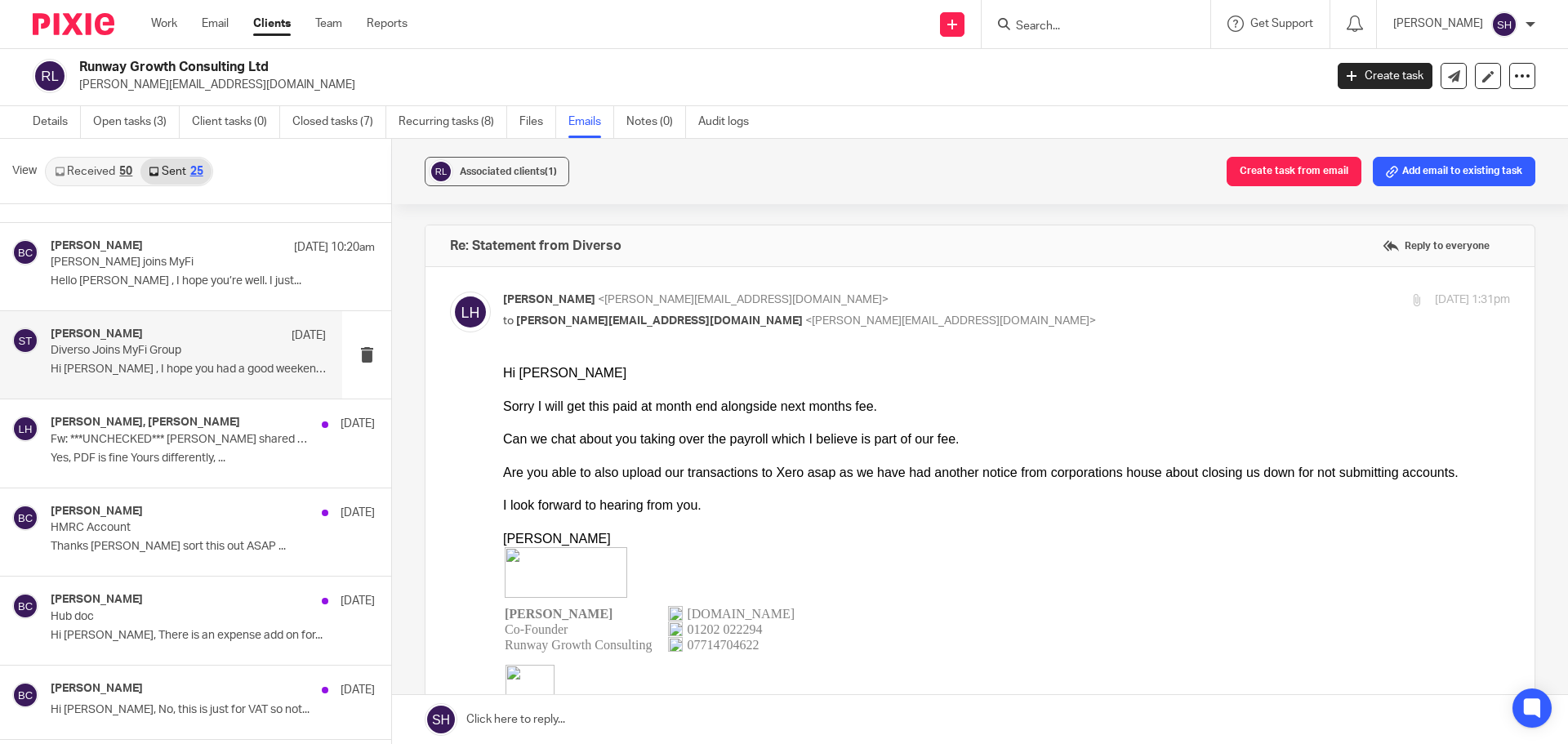
scroll to position [163, 0]
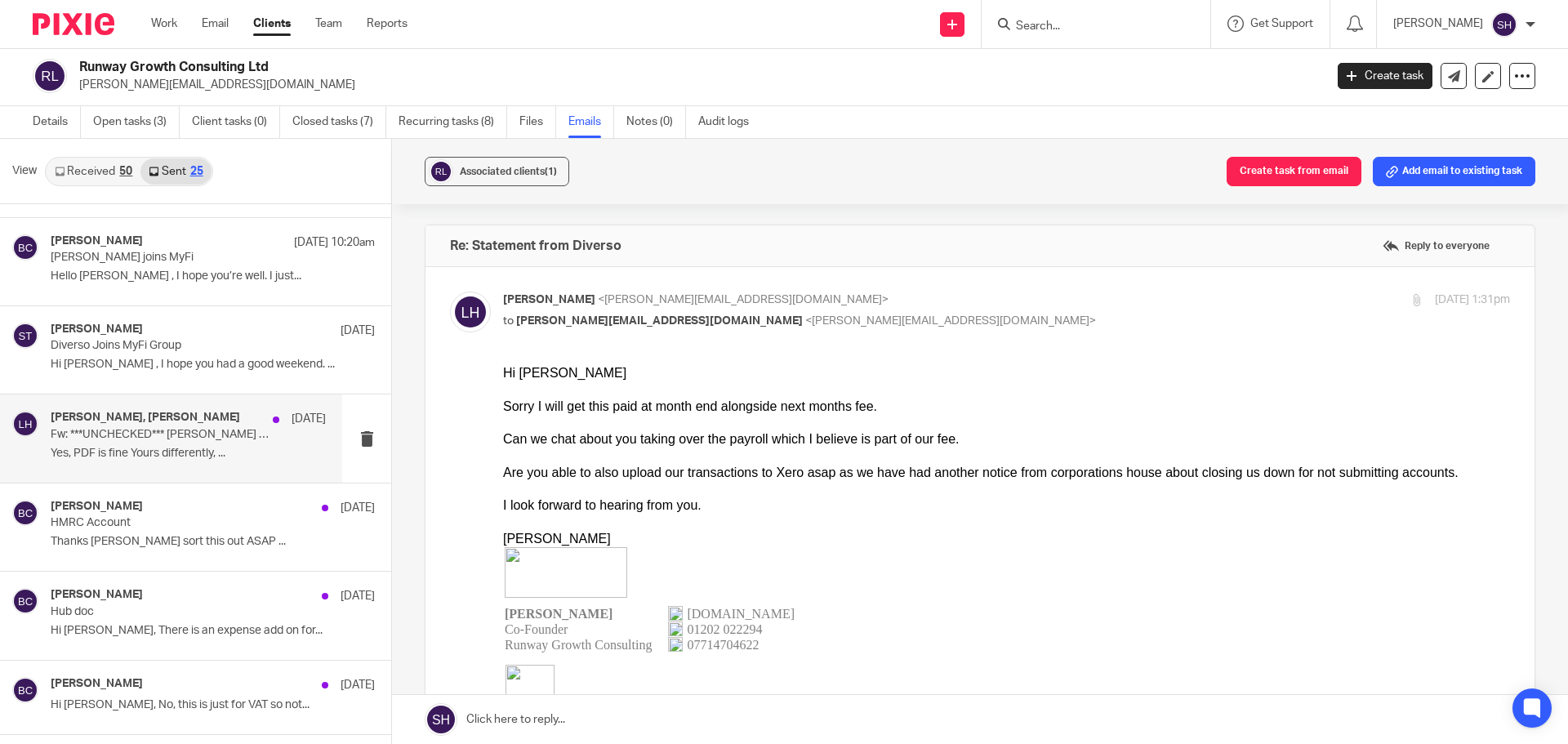
click at [191, 463] on div "Becky Cole, Lee Hill 7 Aug Fw: ***UNCHECKED*** Lee Hill shared a statement with…" at bounding box center [188, 438] width 275 height 55
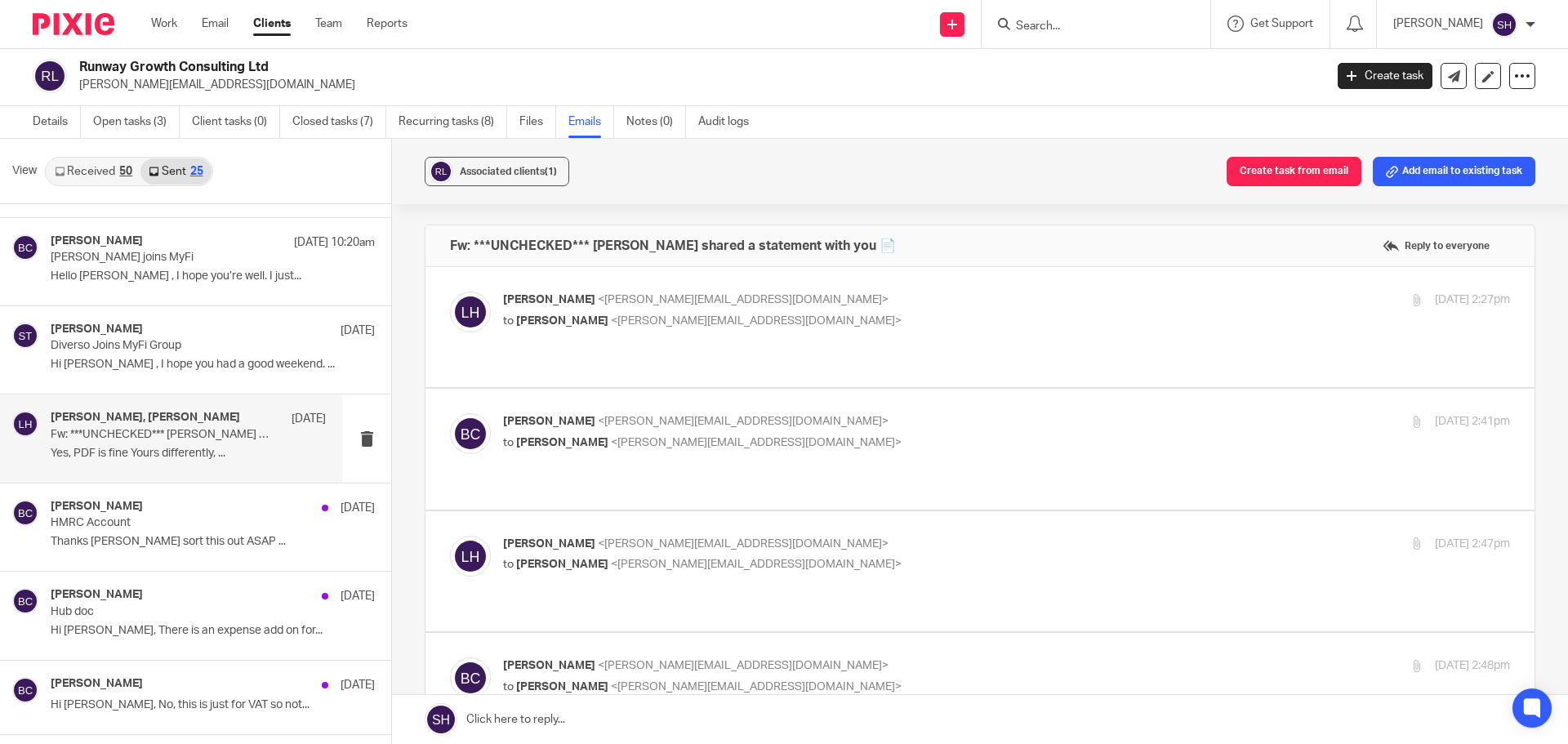
scroll to position [0, 0]
click at [831, 339] on label at bounding box center [980, 326] width 1110 height 121
click at [450, 291] on input "checkbox" at bounding box center [449, 290] width 1 height 1
checkbox input "true"
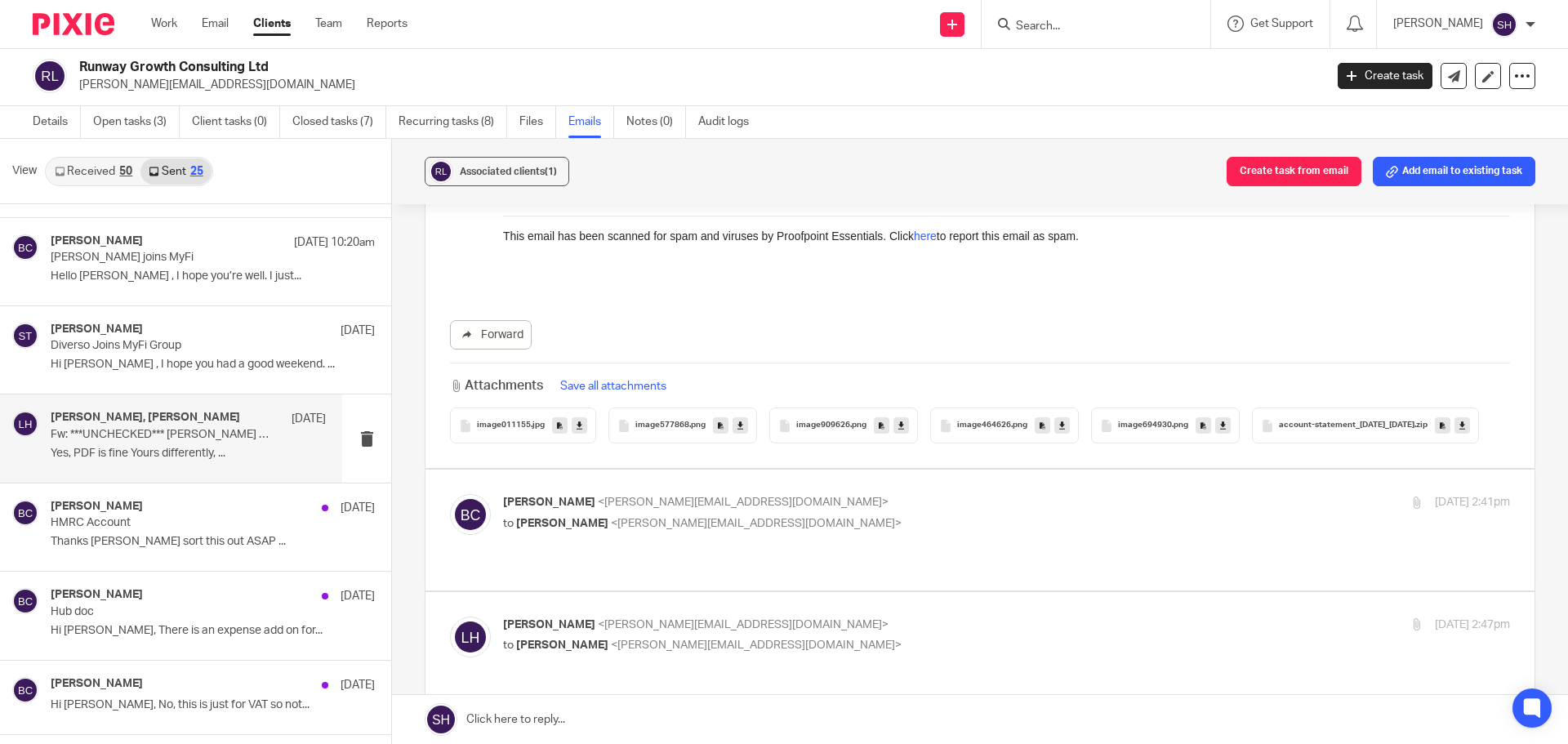
scroll to position [1715, 0]
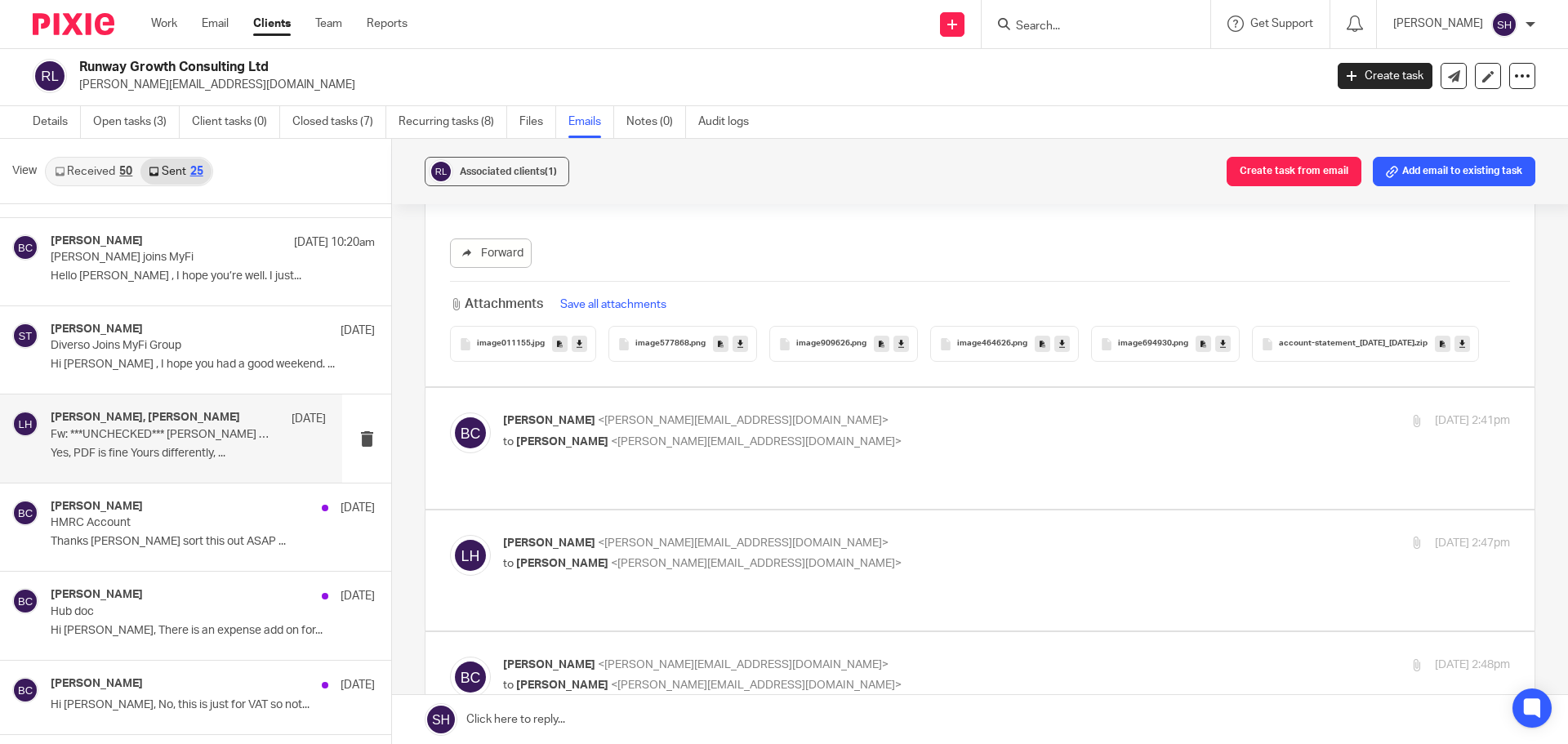
click at [823, 430] on p "Becky Cole <becky@wearediverso.com>" at bounding box center [838, 421] width 671 height 17
checkbox input "true"
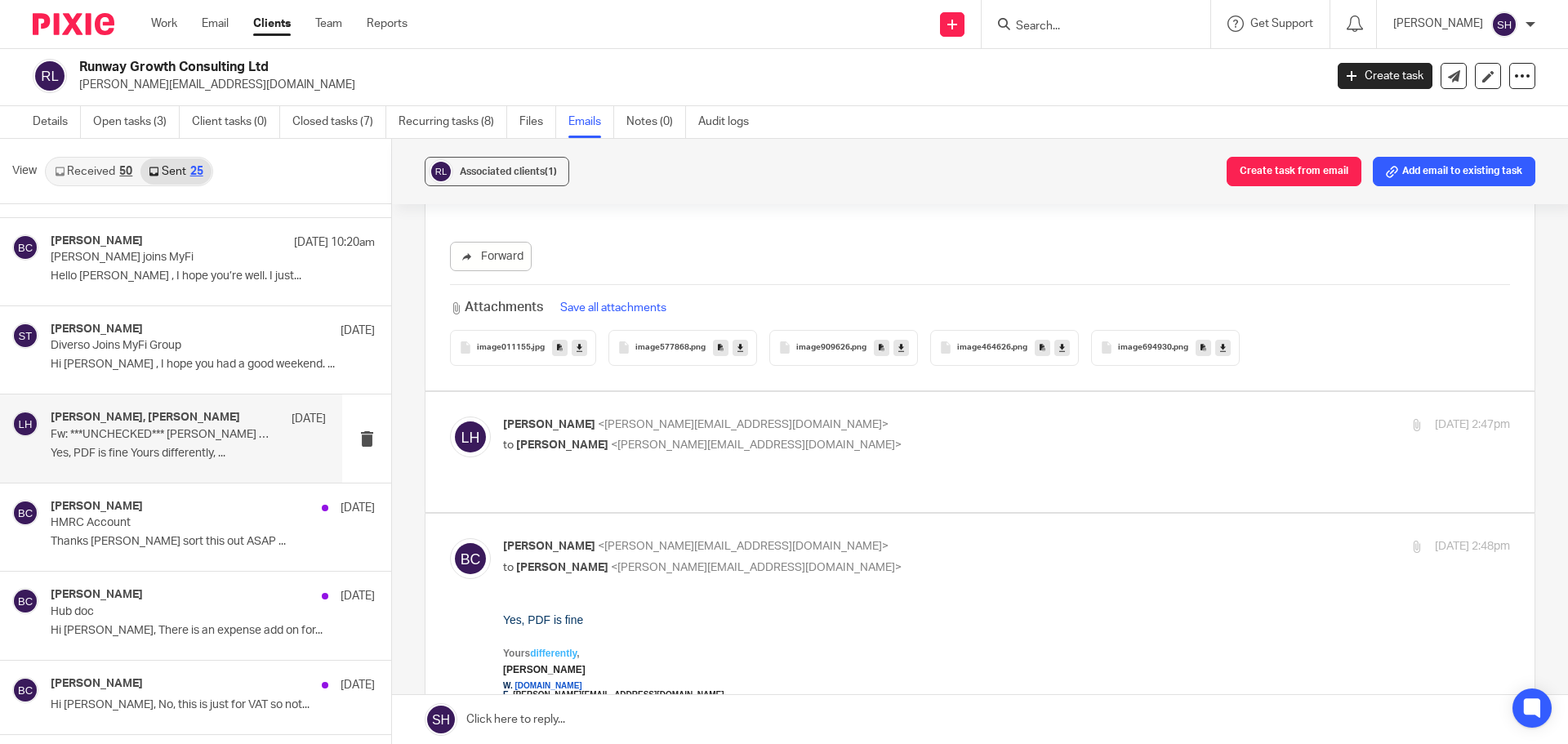
scroll to position [2205, 0]
click at [864, 454] on p "to Becky Cole <becky@wearediverso.com>" at bounding box center [838, 445] width 671 height 17
checkbox input "true"
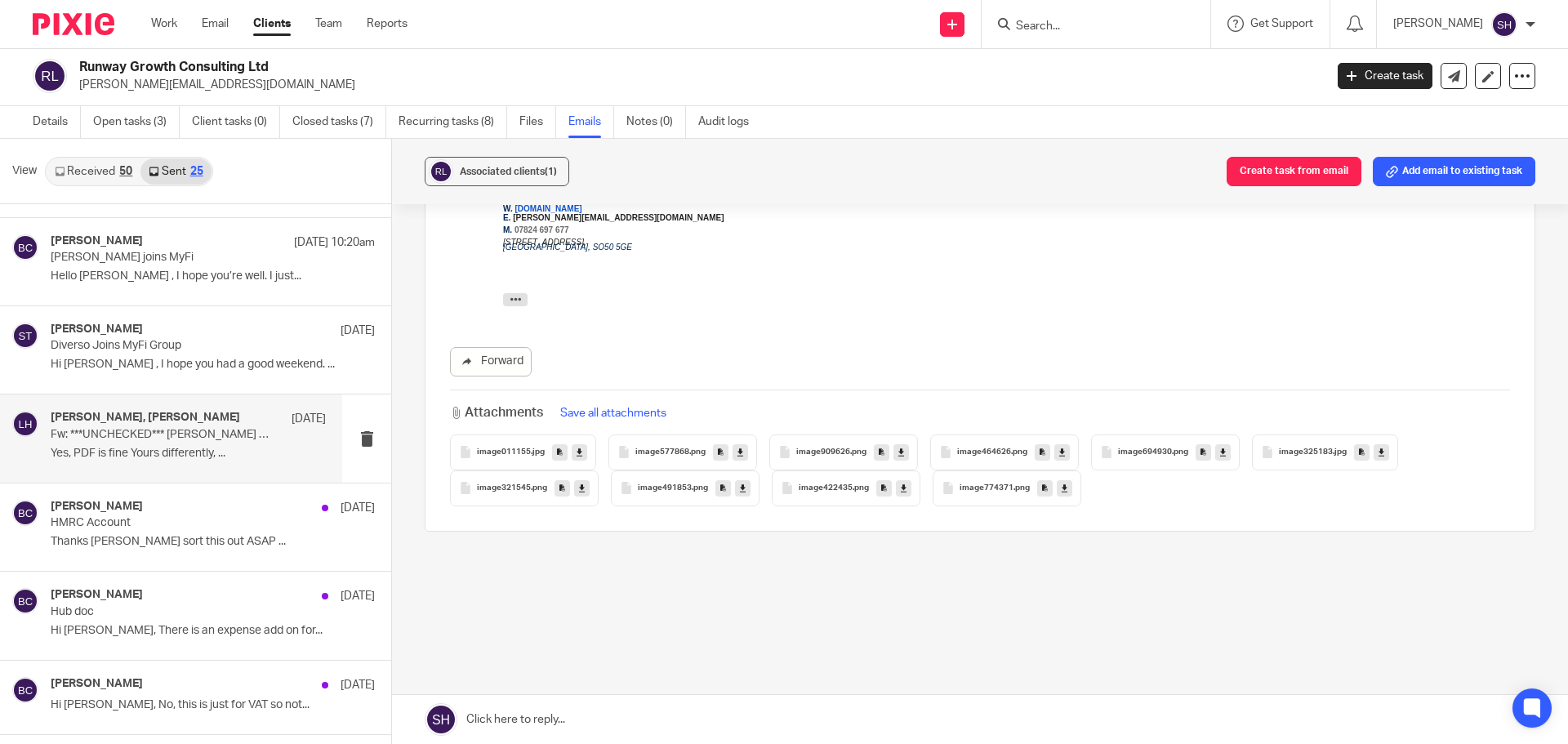
scroll to position [4887, 0]
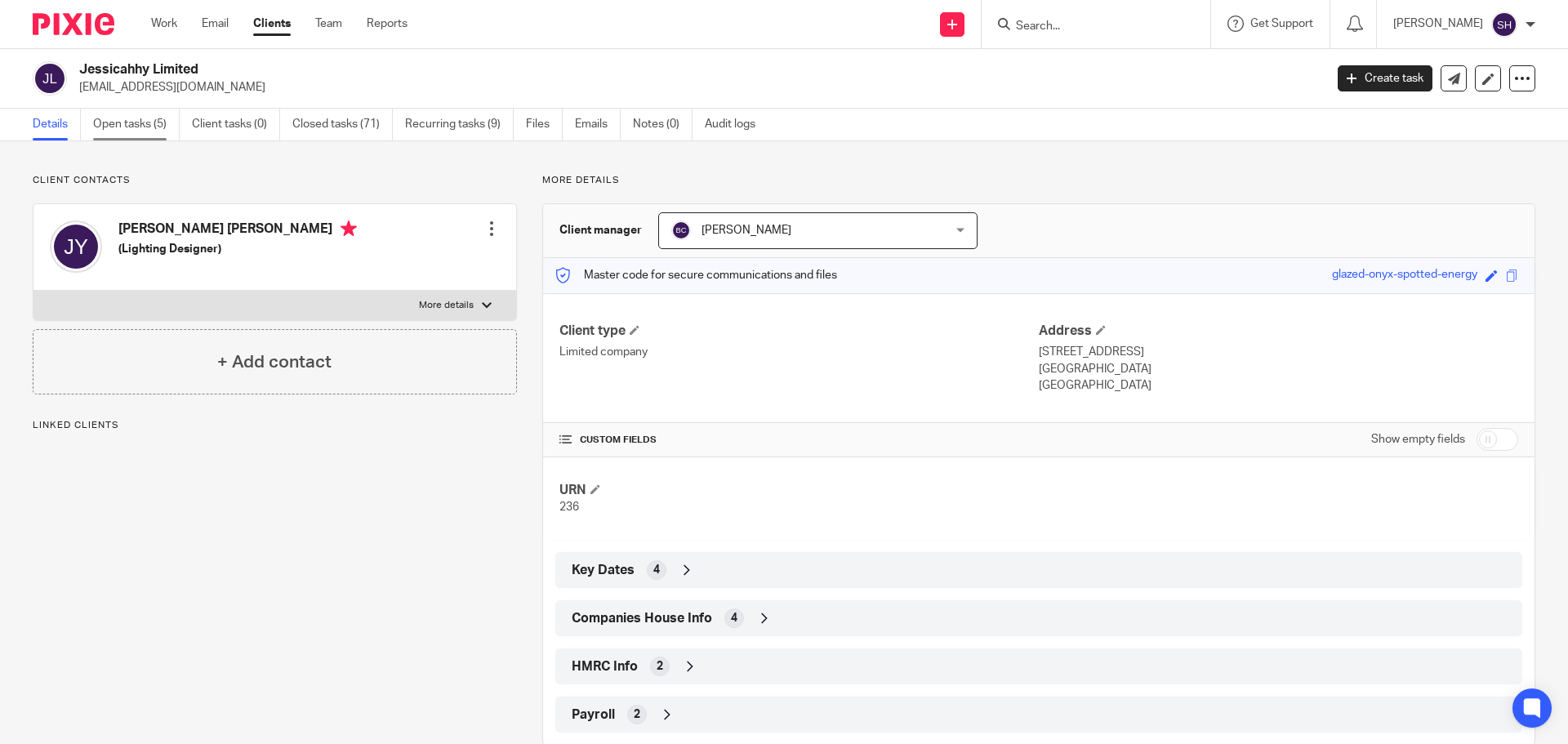
click at [132, 112] on link "Open tasks (5)" at bounding box center [136, 124] width 86 height 32
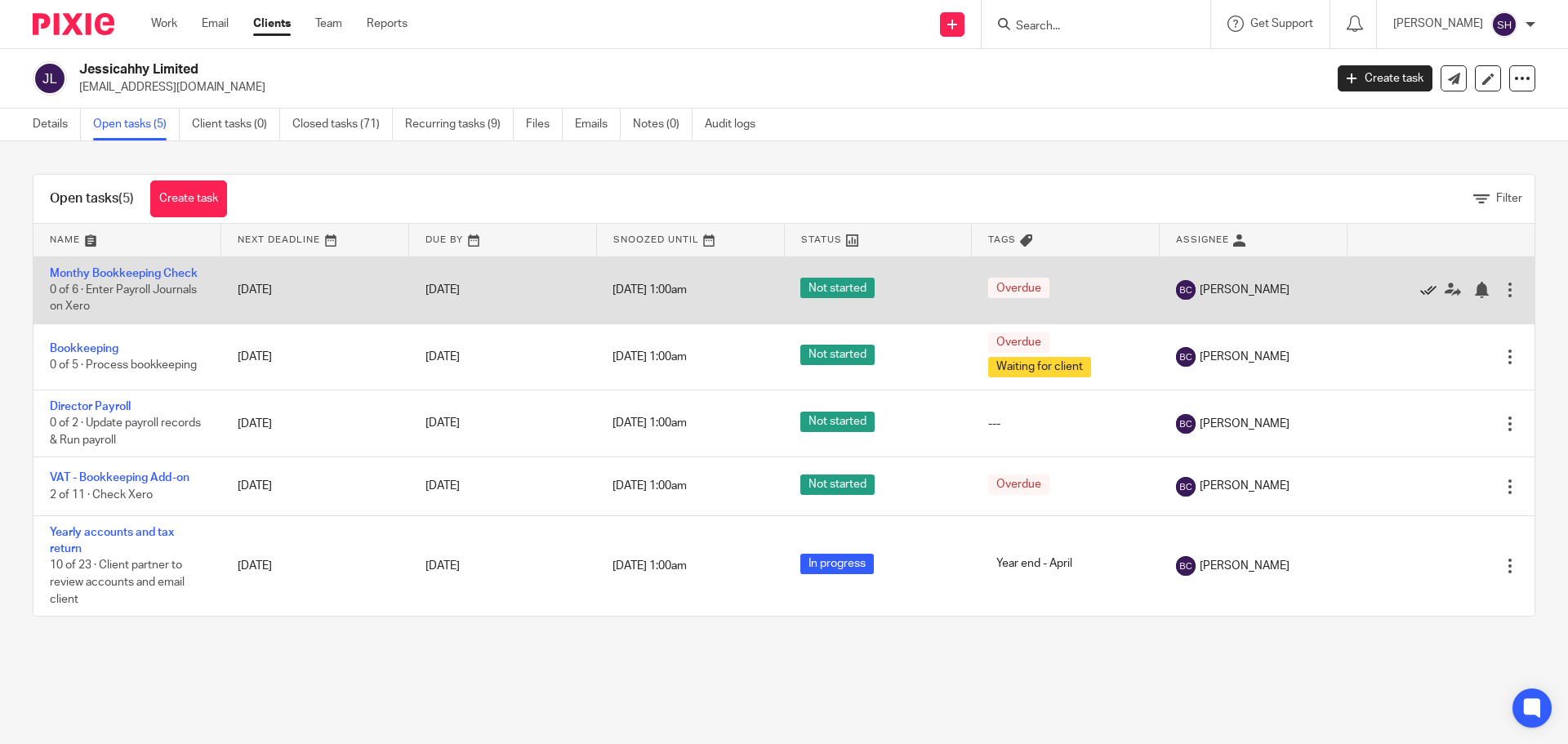
click at [1421, 282] on icon at bounding box center [1428, 289] width 16 height 16
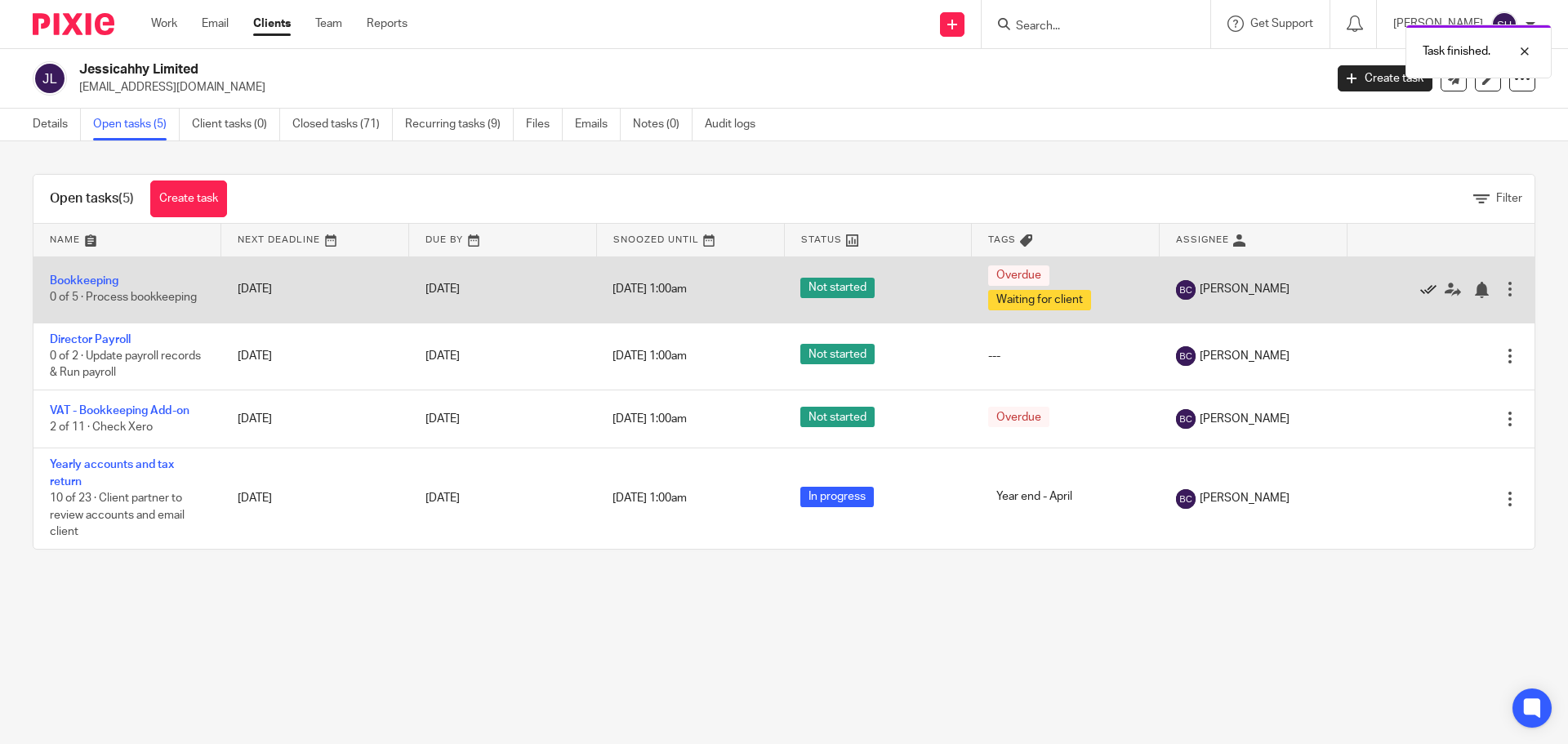
click at [1421, 284] on icon at bounding box center [1428, 289] width 16 height 16
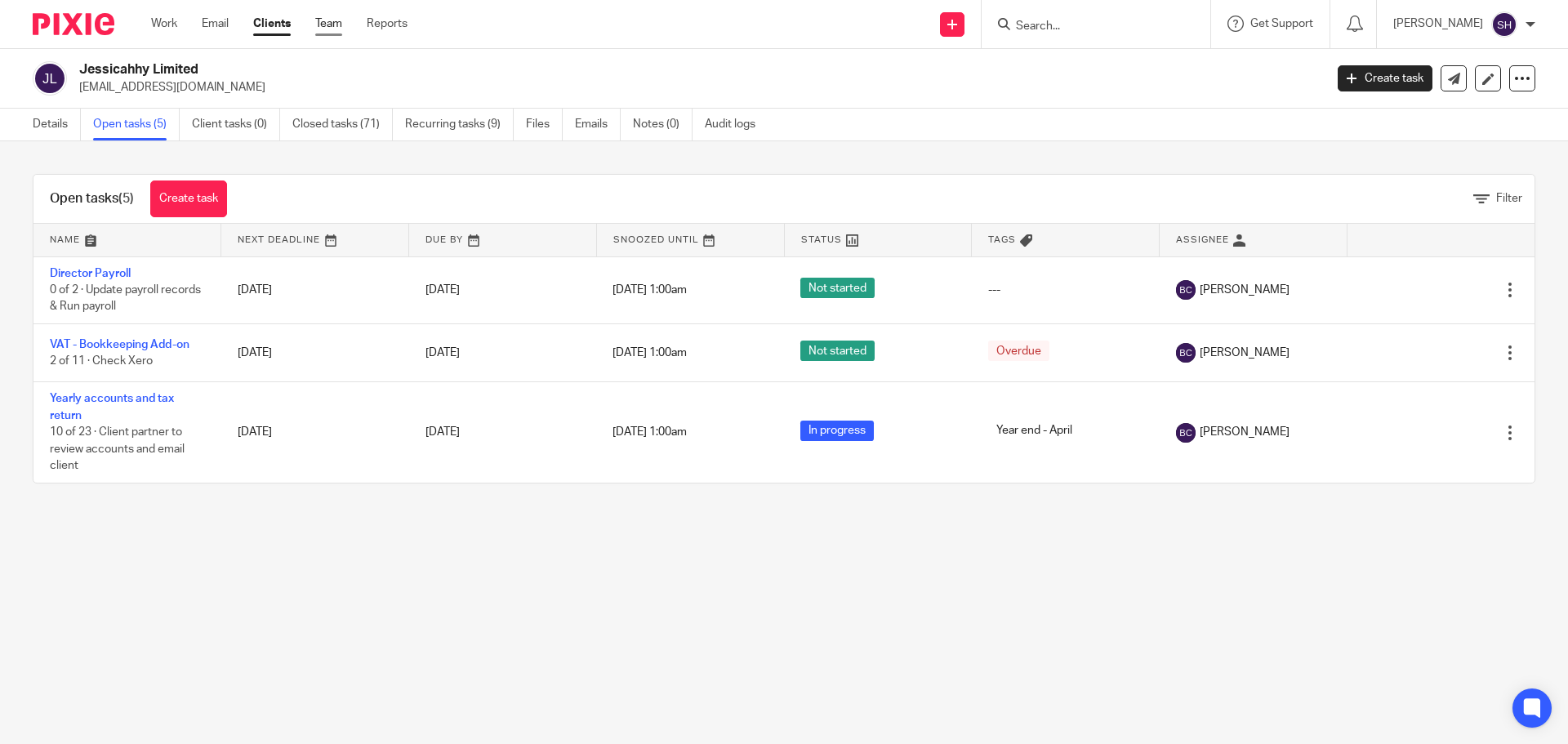
click at [339, 27] on link "Team" at bounding box center [328, 23] width 27 height 16
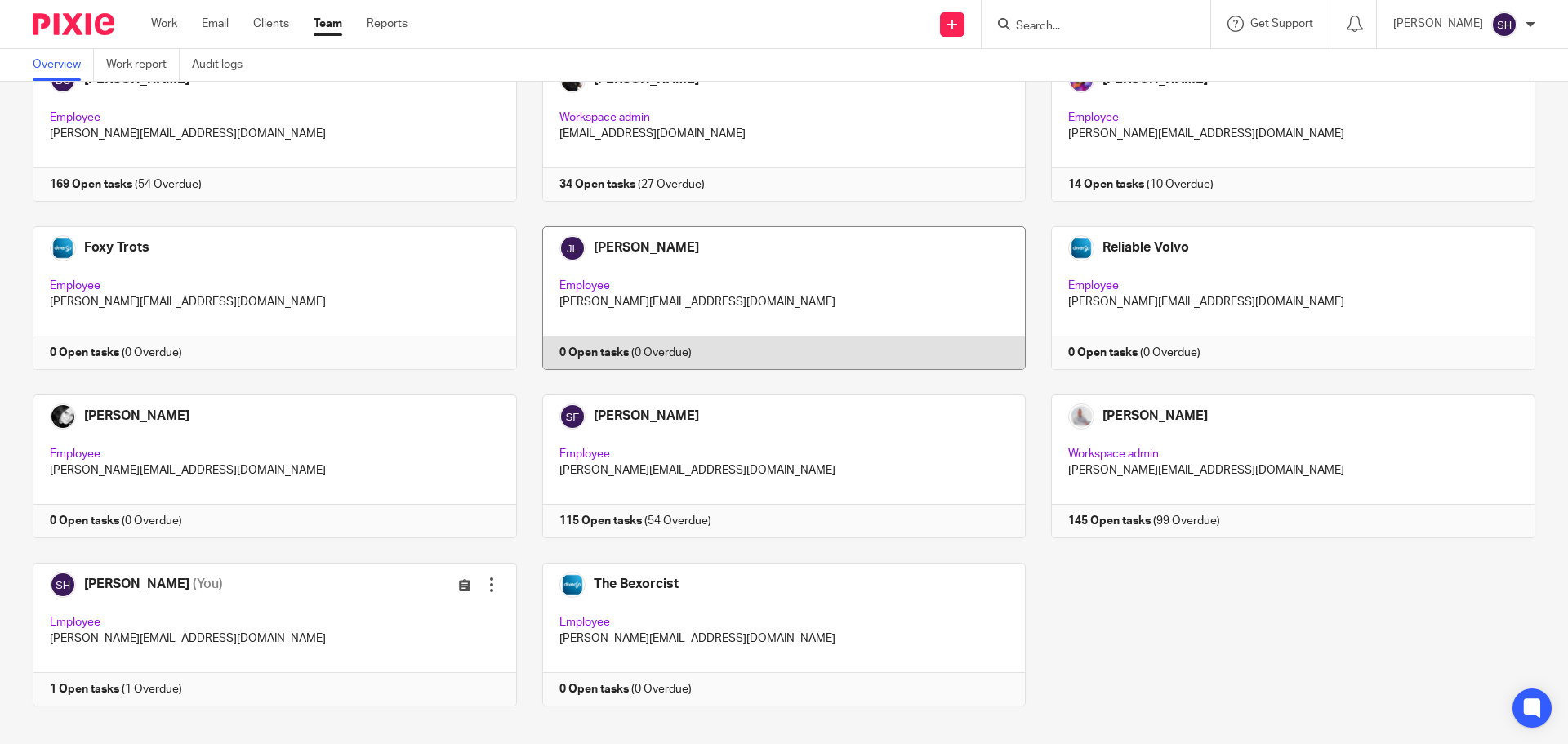
scroll to position [138, 0]
